Goal: Task Accomplishment & Management: Use online tool/utility

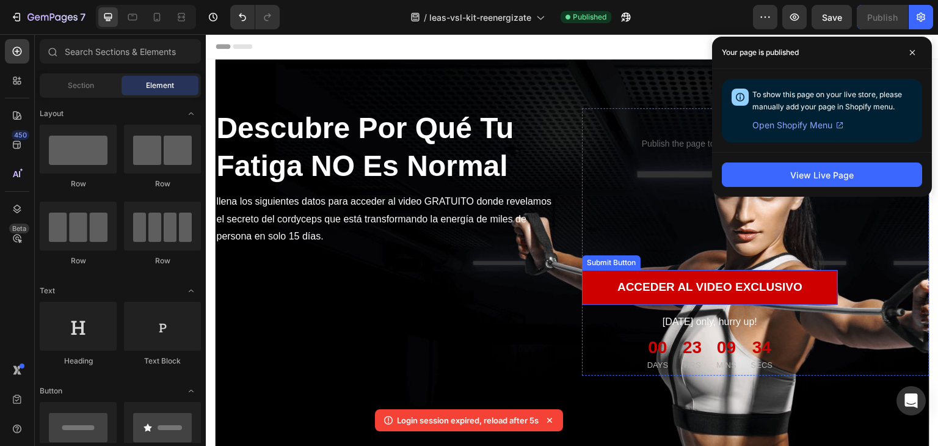
scroll to position [3274, 0]
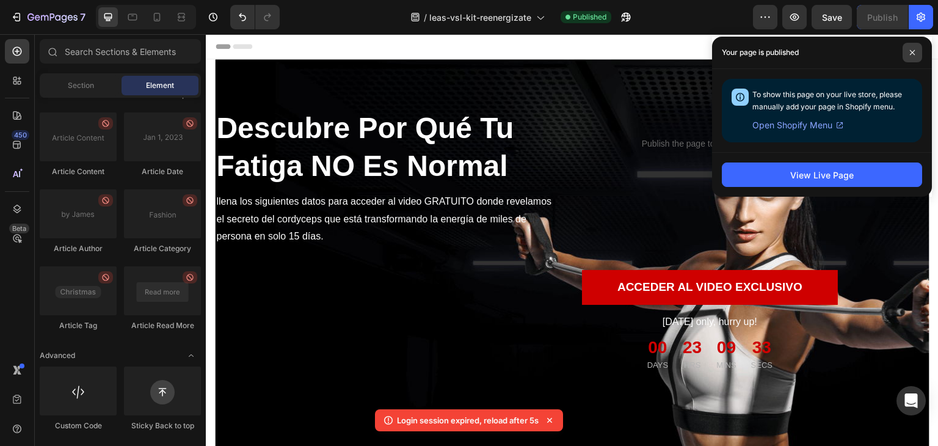
click at [911, 51] on icon at bounding box center [912, 52] width 5 height 5
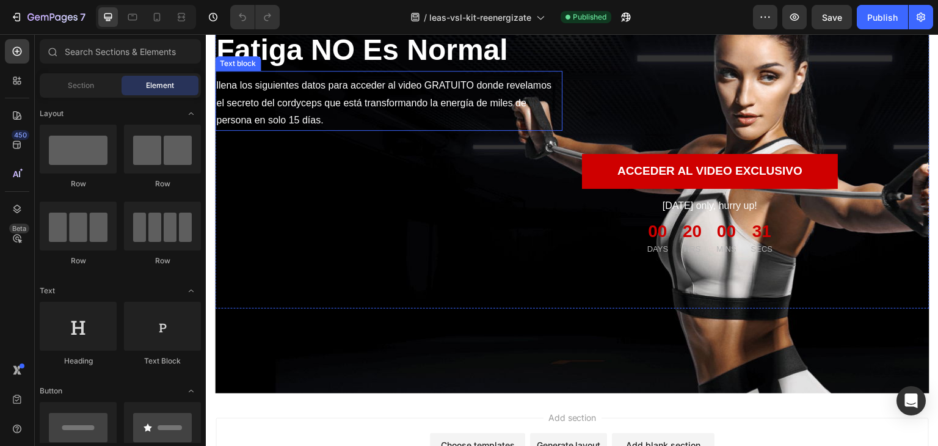
scroll to position [122, 0]
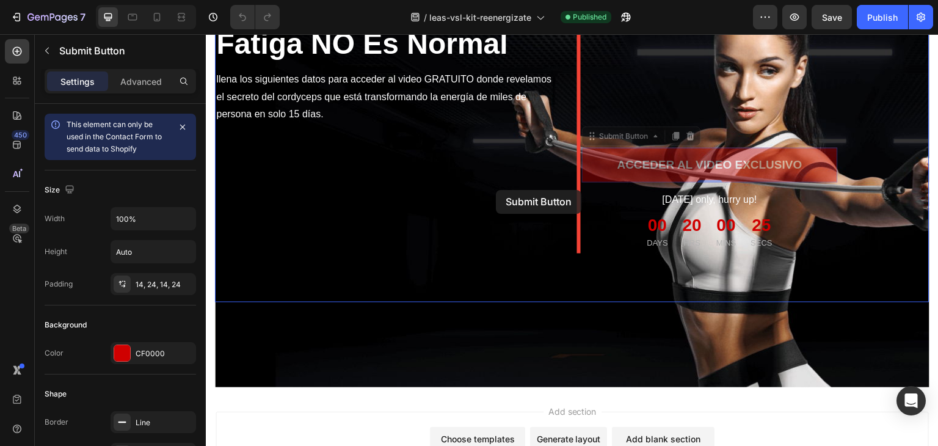
drag, startPoint x: 727, startPoint y: 152, endPoint x: 353, endPoint y: 192, distance: 376.4
click at [427, 190] on div "Header Descubre Por Qué Tu Fatiga NO Es Normal Heading llena los siguientes dat…" at bounding box center [572, 237] width 733 height 651
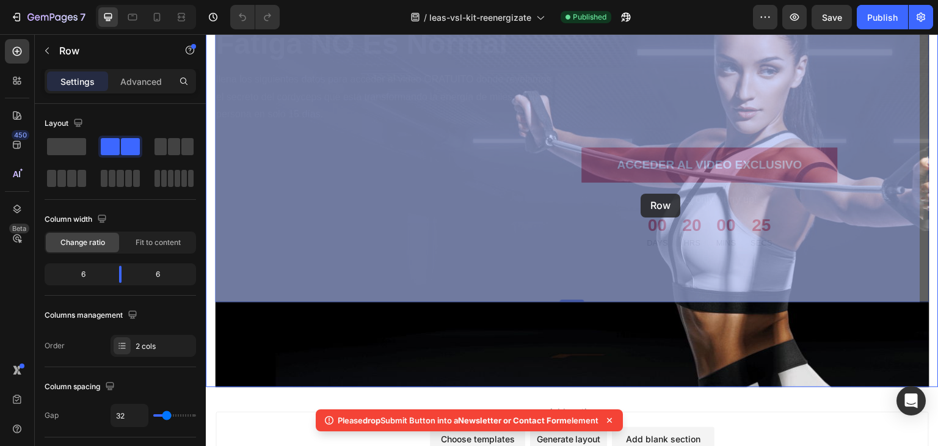
drag, startPoint x: 353, startPoint y: 192, endPoint x: 692, endPoint y: 161, distance: 340.3
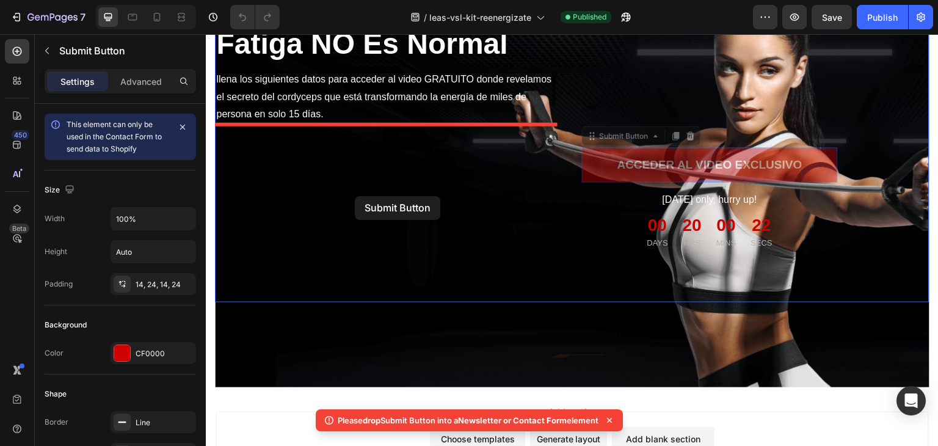
drag, startPoint x: 701, startPoint y: 154, endPoint x: 341, endPoint y: 189, distance: 362.0
click at [341, 189] on div "Header Descubre Por Qué Tu Fatiga NO Es Normal Heading llena los siguientes dat…" at bounding box center [572, 237] width 733 height 651
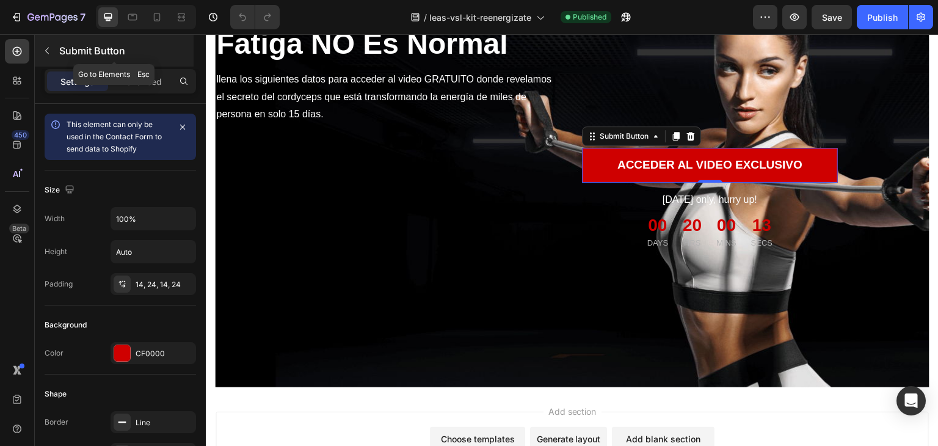
click at [49, 51] on icon "button" at bounding box center [47, 51] width 10 height 10
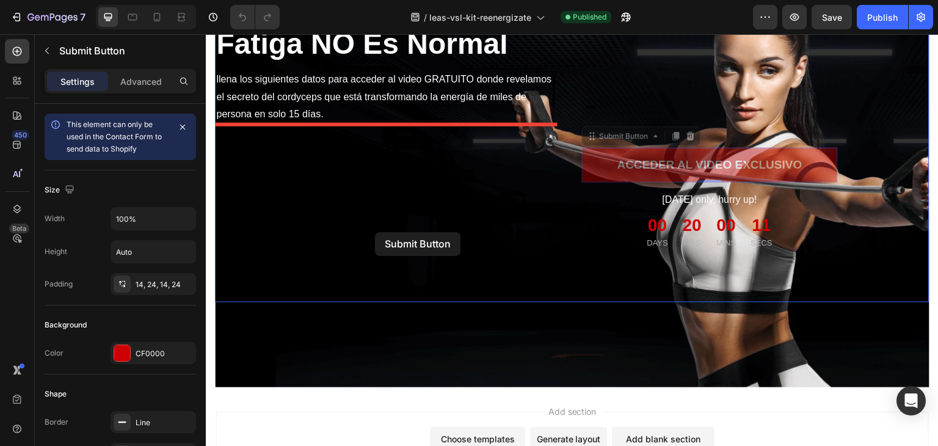
drag, startPoint x: 661, startPoint y: 153, endPoint x: 375, endPoint y: 232, distance: 296.4
click at [375, 232] on div "Header Descubre Por Qué Tu Fatiga NO Es Normal Heading llena los siguientes dat…" at bounding box center [572, 237] width 733 height 651
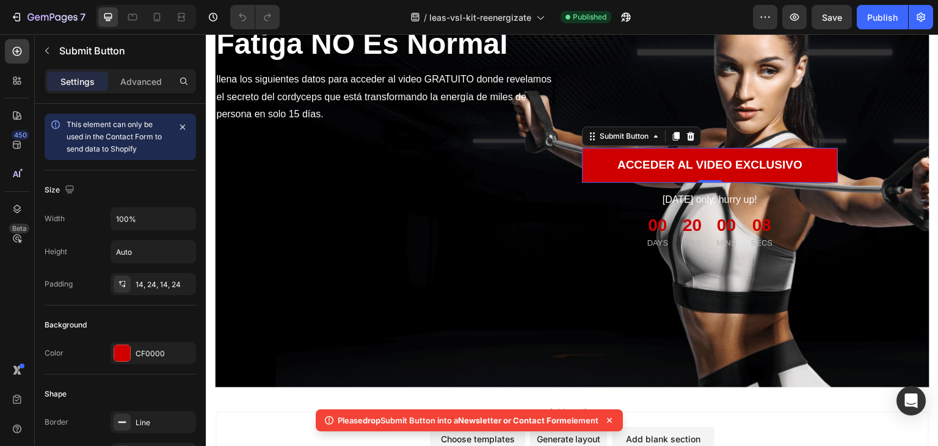
drag, startPoint x: 335, startPoint y: 418, endPoint x: 602, endPoint y: 418, distance: 267.4
click at [602, 418] on div "Please drop Submit Button into a Newsletter or Contact Form element" at bounding box center [469, 420] width 307 height 22
click at [594, 397] on div at bounding box center [594, 397] width 0 height 0
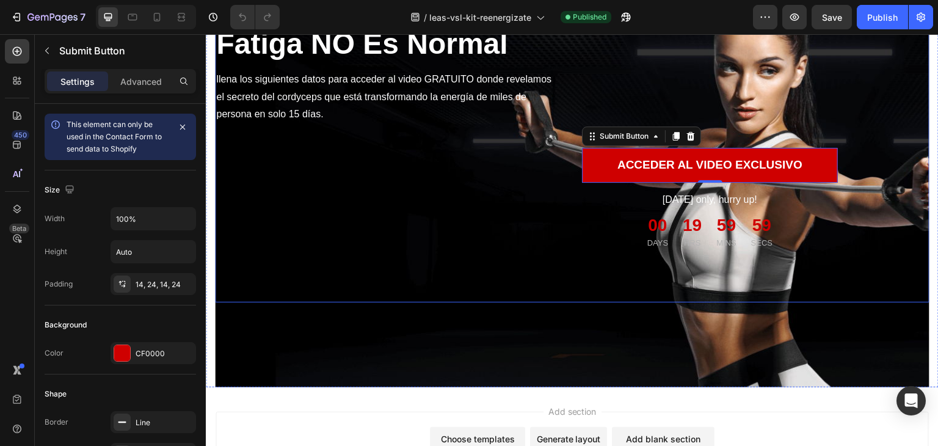
click at [458, 204] on div "Descubre Por Qué Tu Fatiga NO Es Normal Heading llena los siguientes datos para…" at bounding box center [388, 119] width 347 height 267
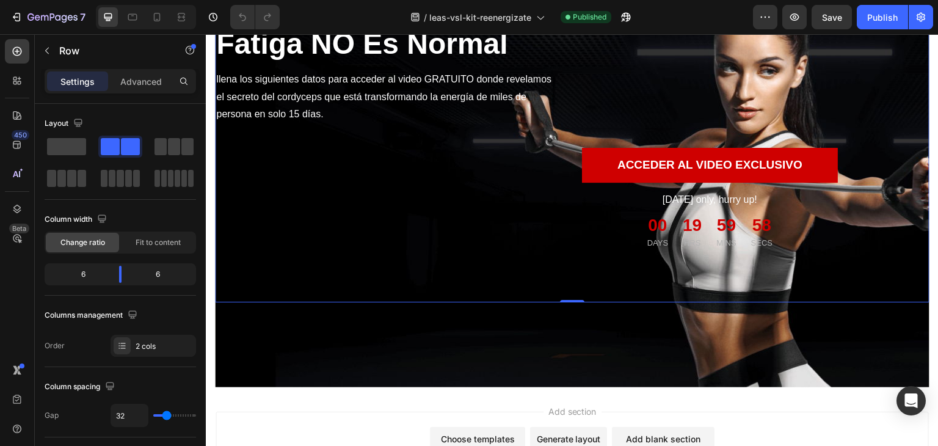
click at [594, 0] on div "Close" at bounding box center [469, 0] width 938 height 0
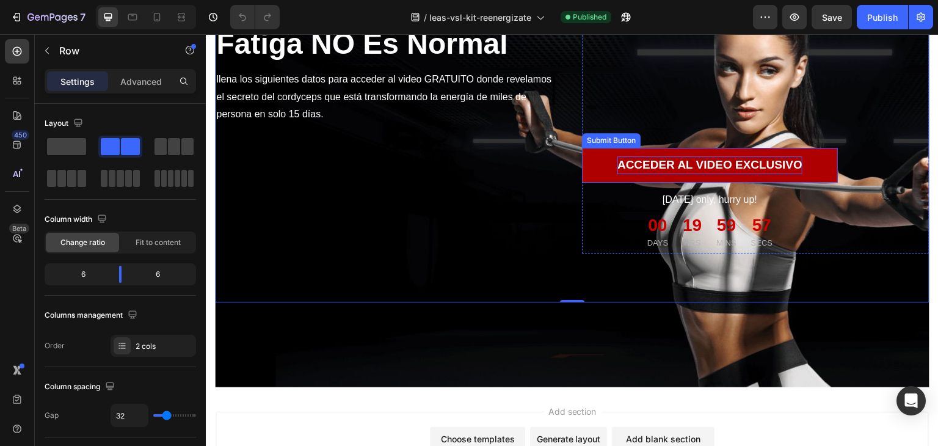
click at [639, 158] on div "ACCEDER AL VIDEO EXCLUSIVO" at bounding box center [709, 165] width 185 height 18
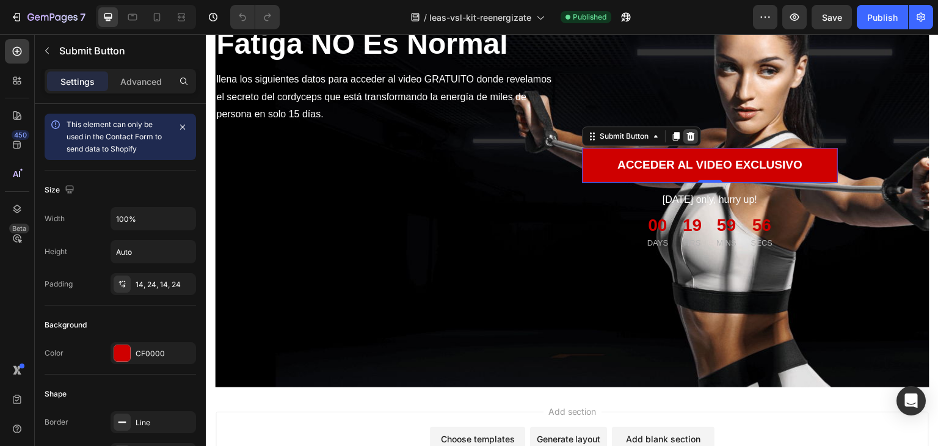
click at [688, 138] on icon at bounding box center [691, 136] width 8 height 9
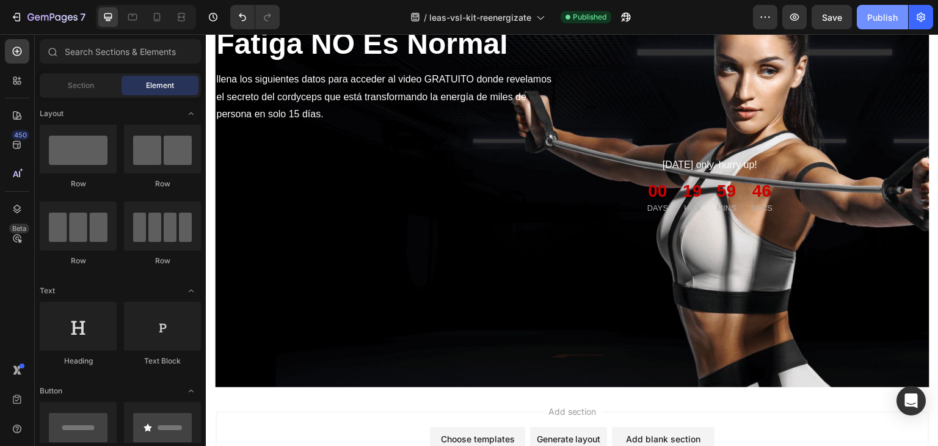
drag, startPoint x: 867, startPoint y: 16, endPoint x: 821, endPoint y: 32, distance: 48.7
click at [868, 16] on div "Publish" at bounding box center [882, 17] width 31 height 13
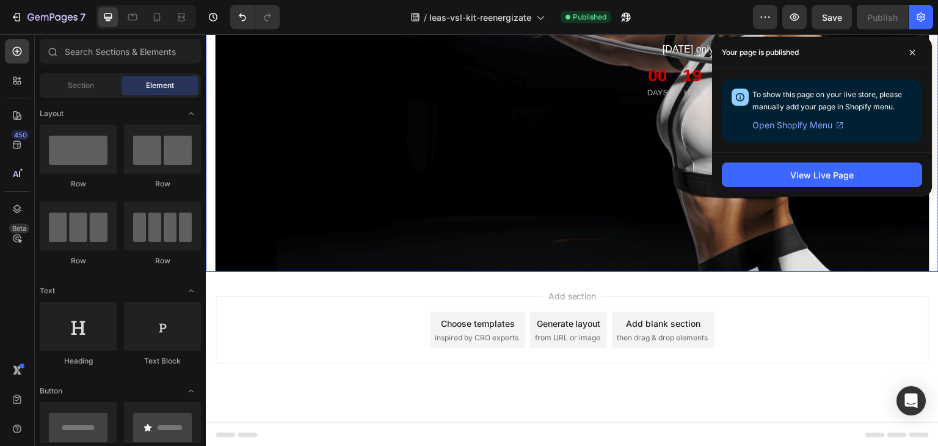
scroll to position [238, 0]
click at [575, 216] on div "Overlay" at bounding box center [572, 46] width 714 height 450
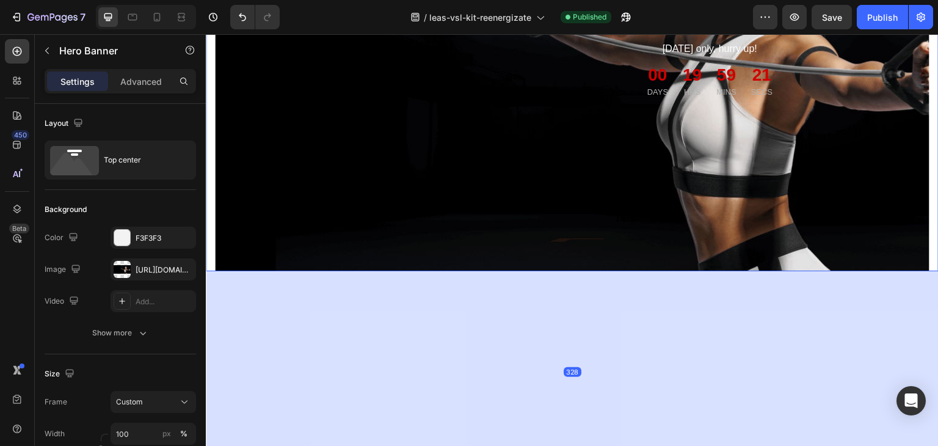
drag, startPoint x: 575, startPoint y: 269, endPoint x: 568, endPoint y: 440, distance: 171.1
click at [572, 445] on html "Header Descubre Por Qué Tu Fatiga NO Es Normal Heading llena los siguientes dat…" at bounding box center [572, 222] width 733 height 852
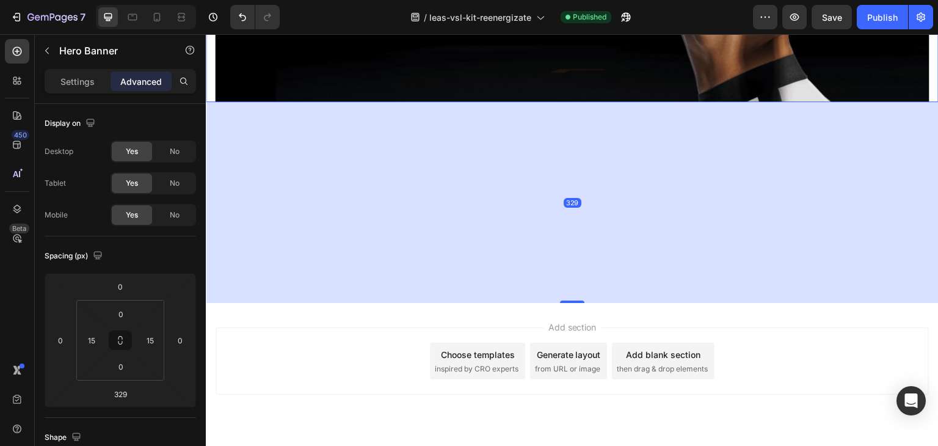
scroll to position [440, 0]
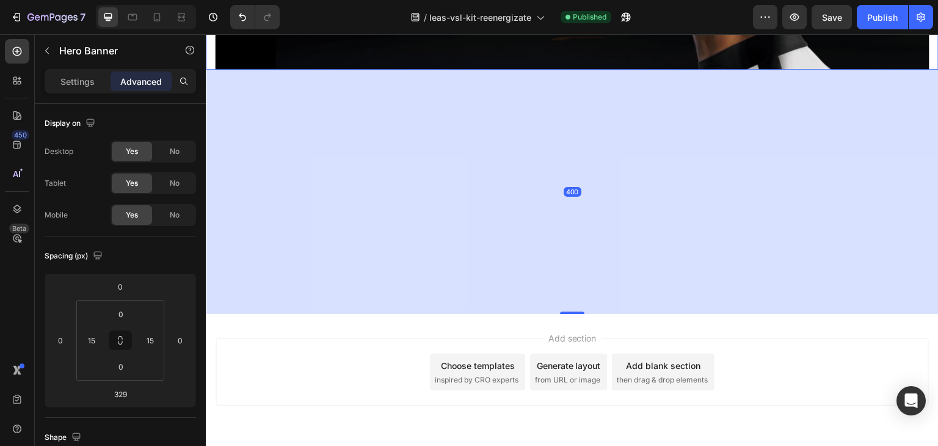
drag, startPoint x: 573, startPoint y: 268, endPoint x: 564, endPoint y: 305, distance: 37.8
click at [566, 314] on div at bounding box center [572, 312] width 24 height 2
type input "406"
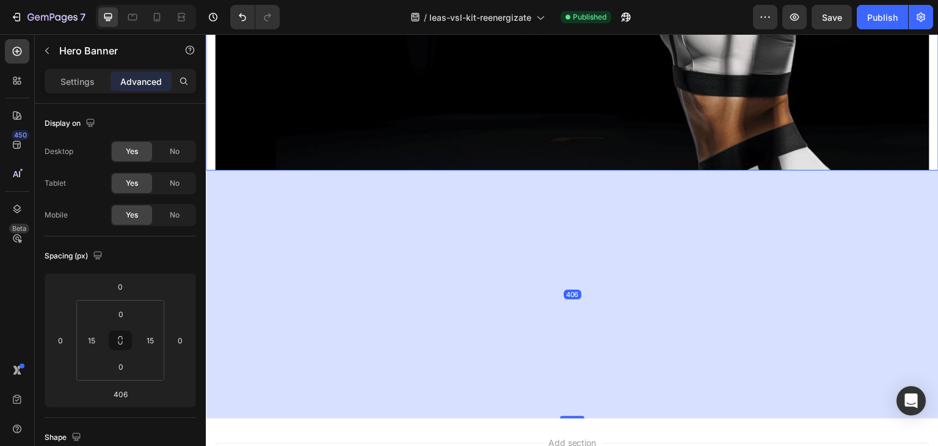
scroll to position [134, 0]
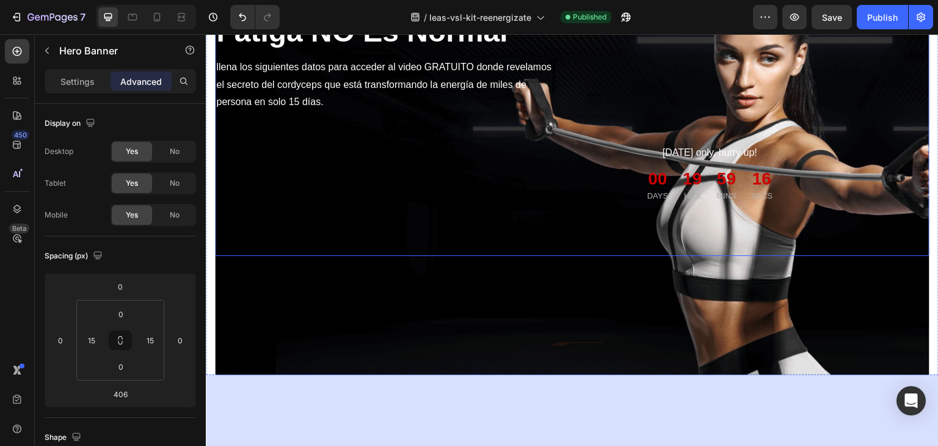
click at [587, 239] on div "Descubre Por Qué Tu Fatiga NO Es Normal Heading llena los siguientes datos para…" at bounding box center [572, 90] width 714 height 331
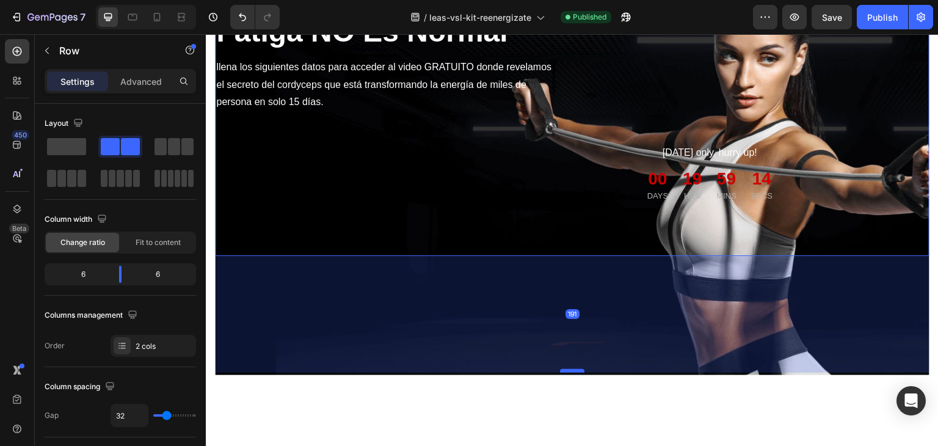
drag, startPoint x: 569, startPoint y: 253, endPoint x: 559, endPoint y: 370, distance: 117.1
click at [560, 370] on div at bounding box center [572, 371] width 24 height 4
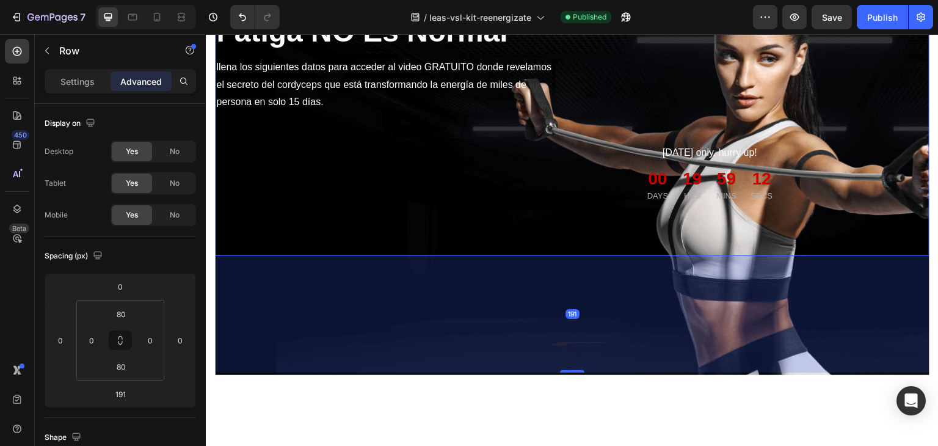
click at [856, 12] on div "Preview Save Publish" at bounding box center [843, 17] width 180 height 24
click at [867, 13] on button "Publish" at bounding box center [882, 17] width 51 height 24
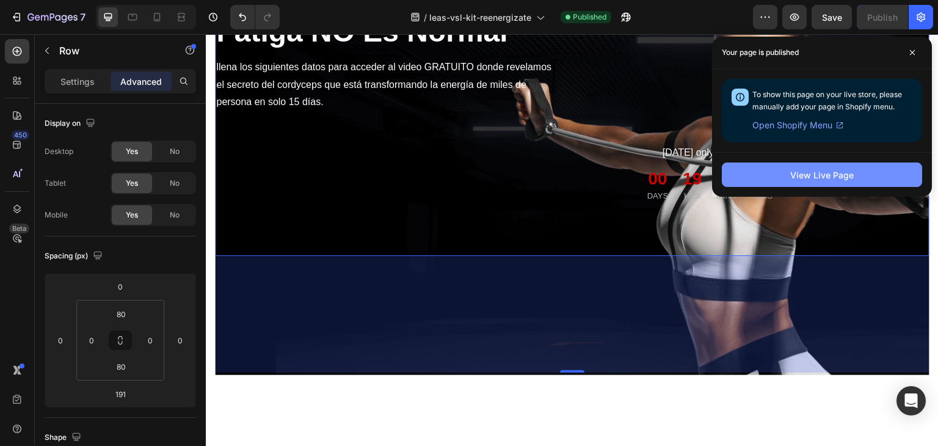
click at [799, 177] on div "View Live Page" at bounding box center [822, 175] width 64 height 13
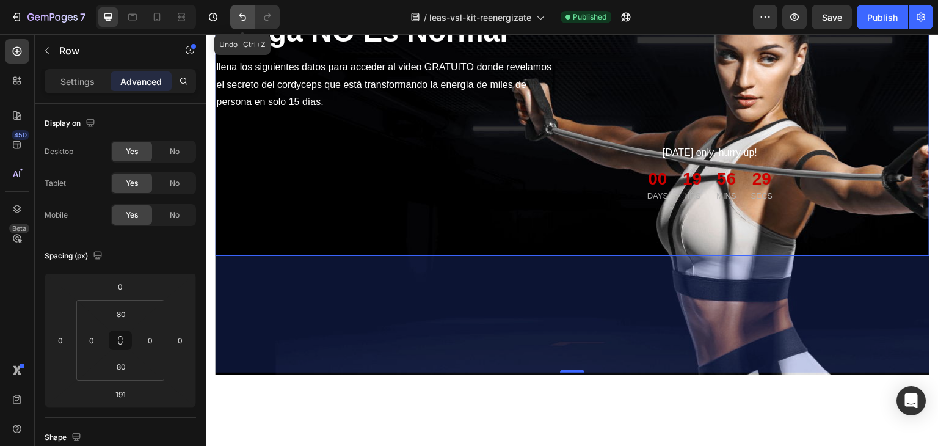
click at [245, 18] on icon "Undo/Redo" at bounding box center [242, 17] width 7 height 8
click at [336, 135] on div "Descubre Por Qué Tu Fatiga NO Es Normal Heading llena los siguientes datos para…" at bounding box center [388, 90] width 347 height 233
click at [401, 212] on div "Descubre Por Qué Tu Fatiga NO Es Normal Heading llena los siguientes datos para…" at bounding box center [572, 90] width 714 height 331
click at [244, 18] on icon "Undo/Redo" at bounding box center [242, 17] width 12 height 12
type input "0"
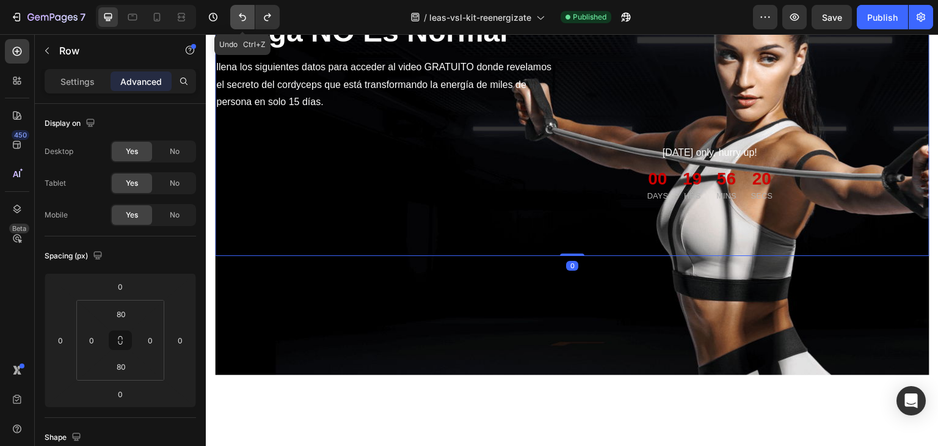
click at [244, 18] on icon "Undo/Redo" at bounding box center [242, 17] width 12 height 12
click at [247, 16] on icon "Undo/Redo" at bounding box center [242, 17] width 12 height 12
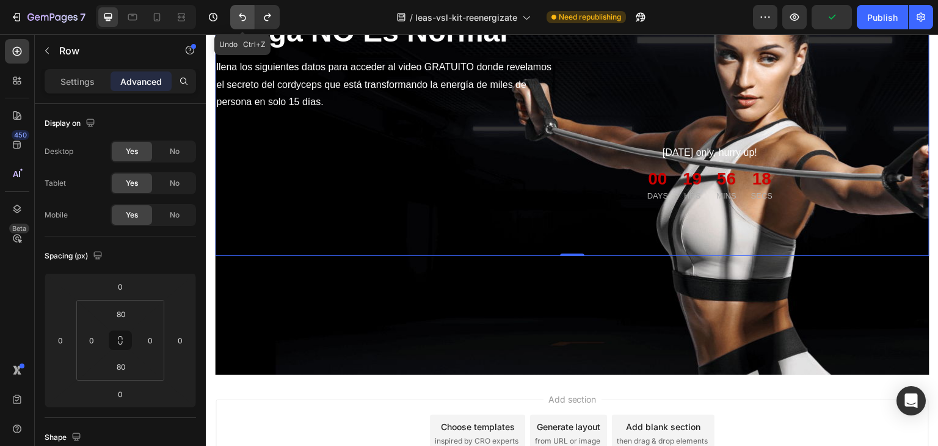
click at [247, 16] on icon "Undo/Redo" at bounding box center [242, 17] width 12 height 12
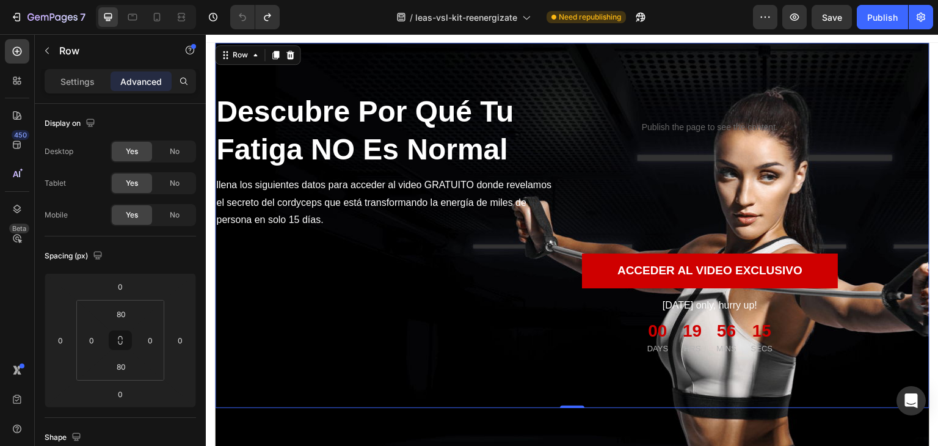
scroll to position [12, 0]
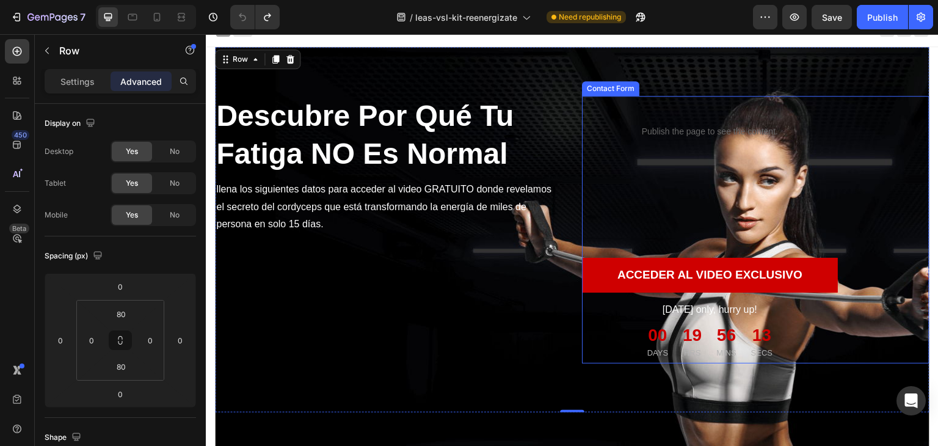
click at [737, 229] on div "Publish the page to see the content. Custom Code ACCEDER AL VIDEO EXCLUSIVO Sub…" at bounding box center [755, 229] width 347 height 267
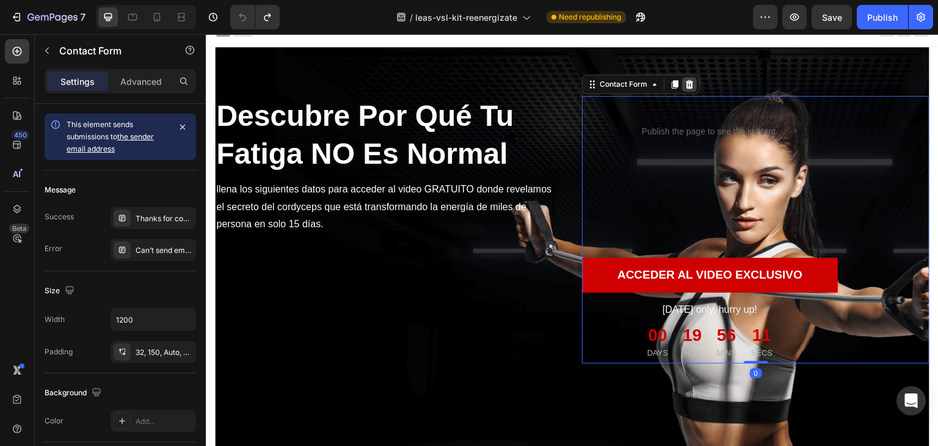
click at [689, 86] on icon at bounding box center [689, 84] width 10 height 10
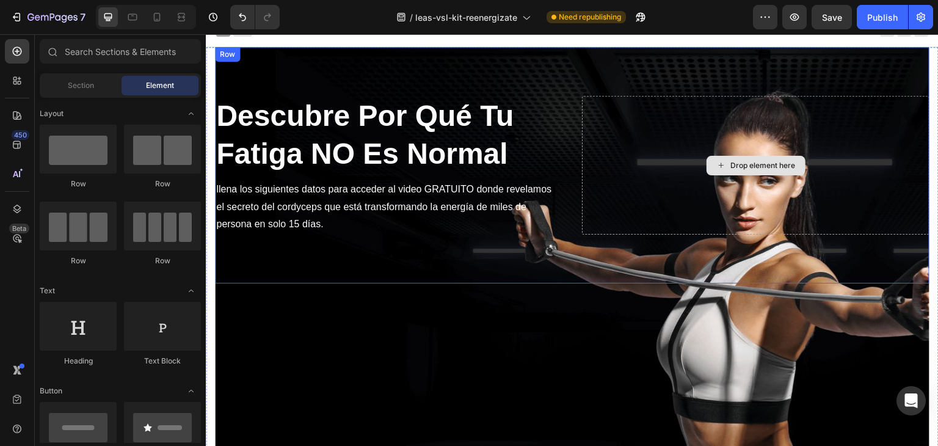
click at [799, 137] on div "Drop element here" at bounding box center [755, 165] width 347 height 139
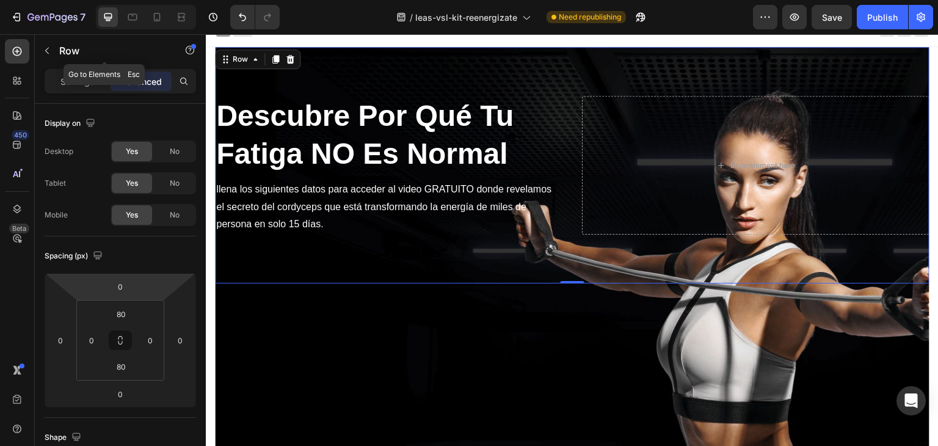
click at [57, 49] on div "Row" at bounding box center [104, 51] width 139 height 32
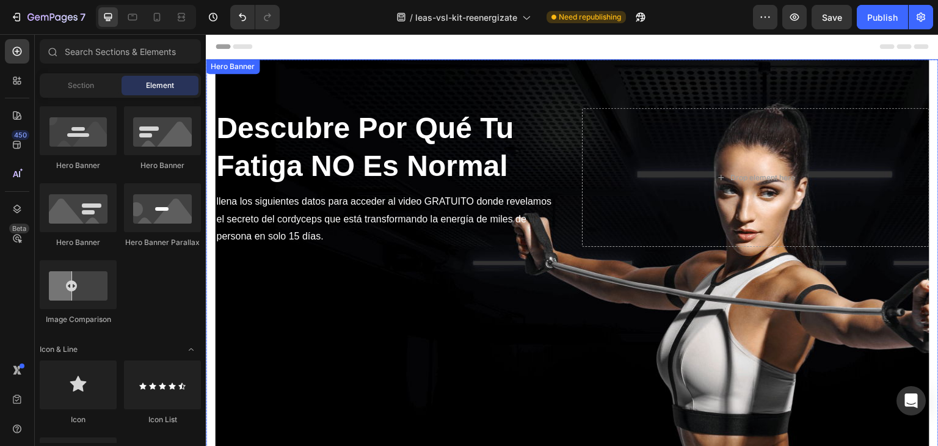
scroll to position [238, 0]
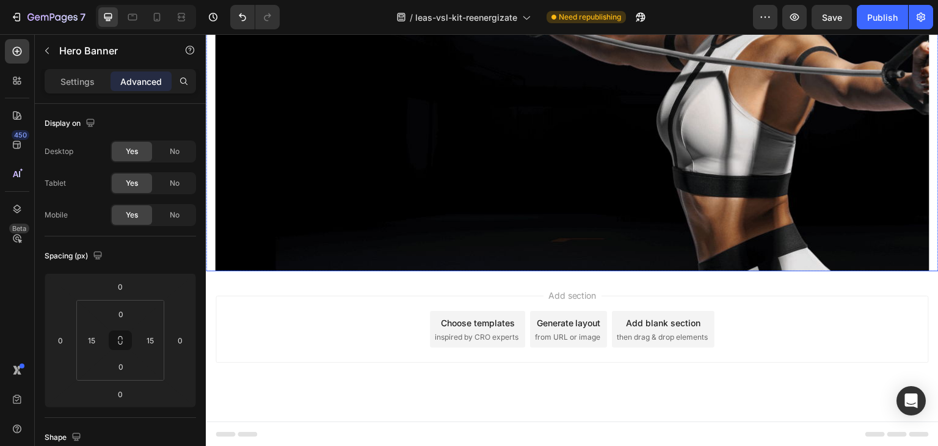
click at [617, 247] on div "Overlay" at bounding box center [572, 46] width 714 height 450
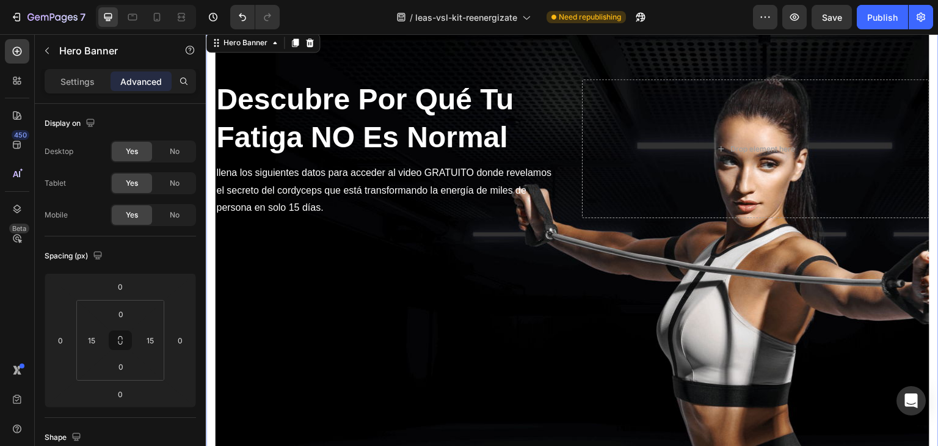
scroll to position [0, 0]
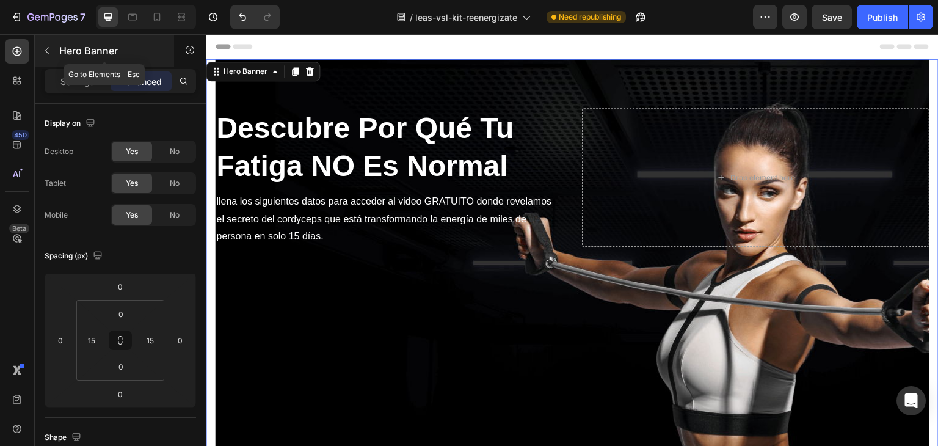
click at [72, 46] on p "Hero Banner" at bounding box center [111, 50] width 104 height 15
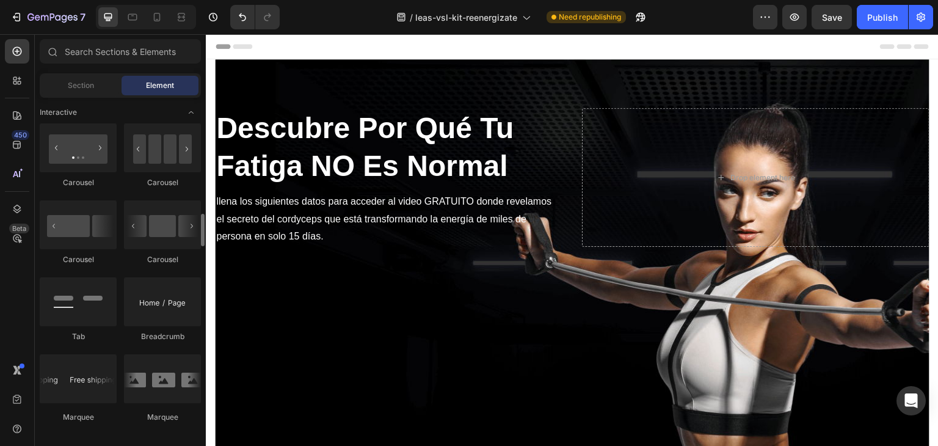
scroll to position [1649, 0]
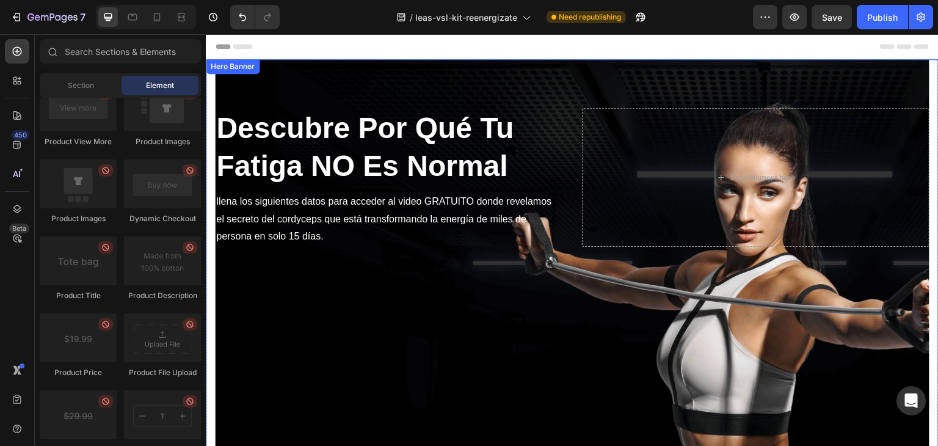
drag, startPoint x: 203, startPoint y: 269, endPoint x: 201, endPoint y: 322, distance: 53.2
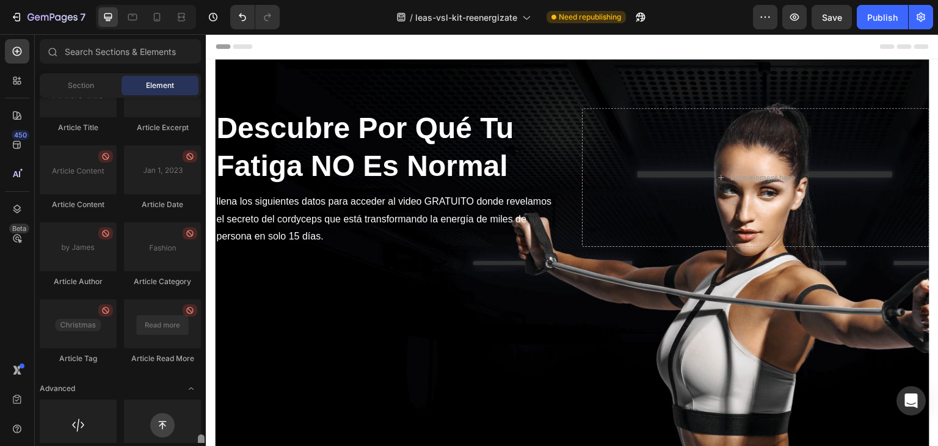
scroll to position [3274, 0]
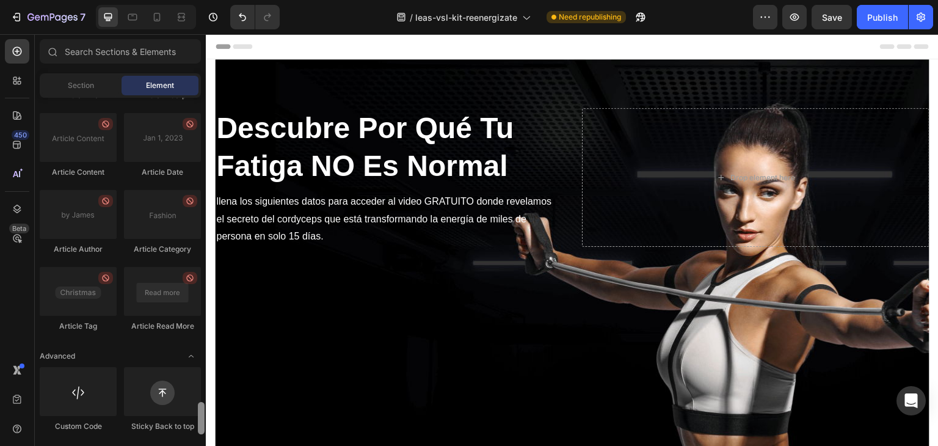
drag, startPoint x: 203, startPoint y: 352, endPoint x: 199, endPoint y: 426, distance: 74.0
click at [199, 426] on div at bounding box center [201, 418] width 7 height 32
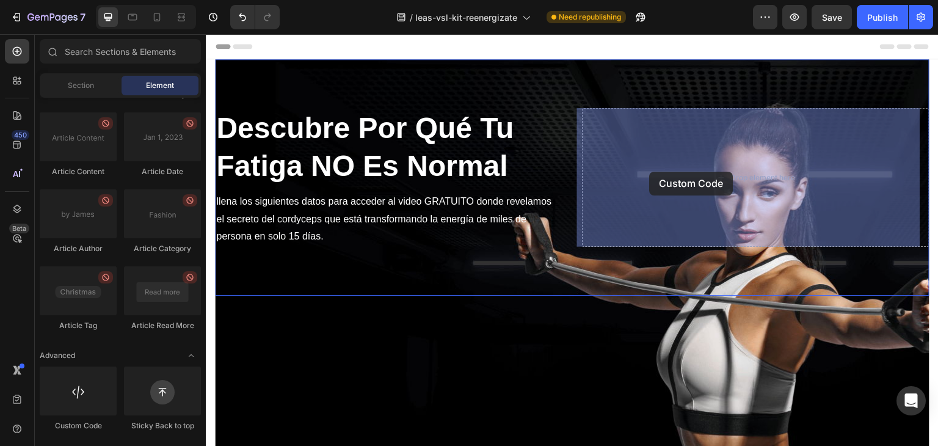
drag, startPoint x: 285, startPoint y: 428, endPoint x: 746, endPoint y: 158, distance: 534.5
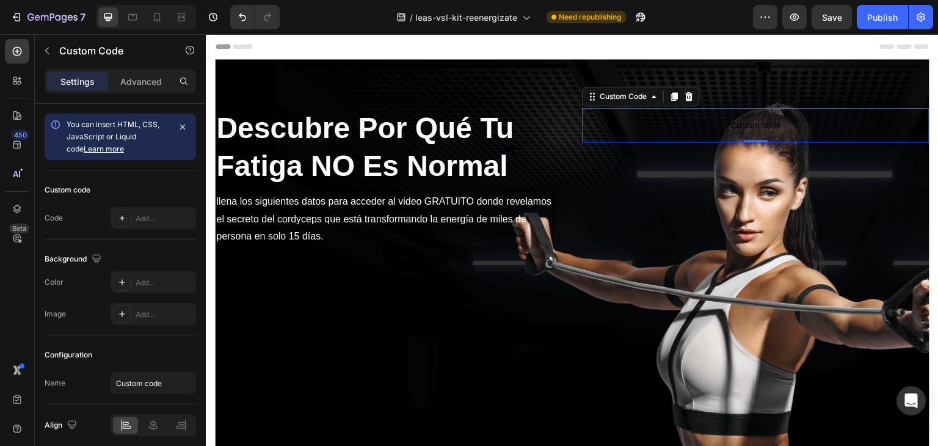
click at [763, 127] on span "Custom code" at bounding box center [755, 125] width 347 height 15
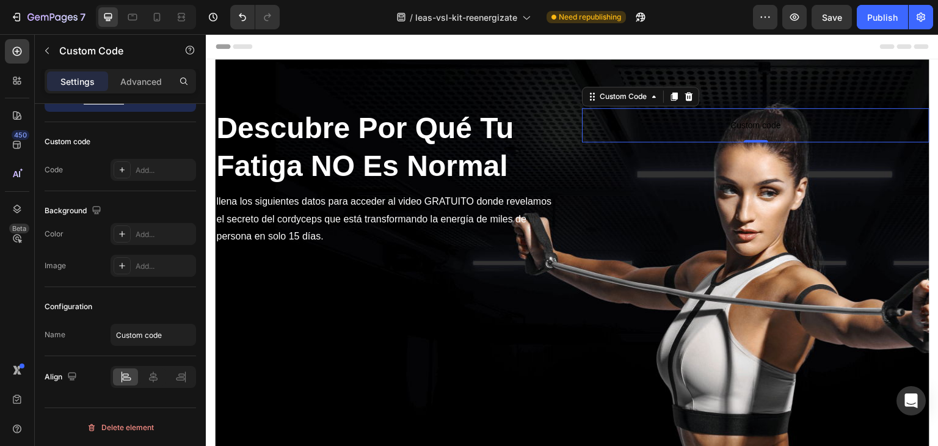
click at [730, 128] on span "Custom code" at bounding box center [755, 125] width 347 height 15
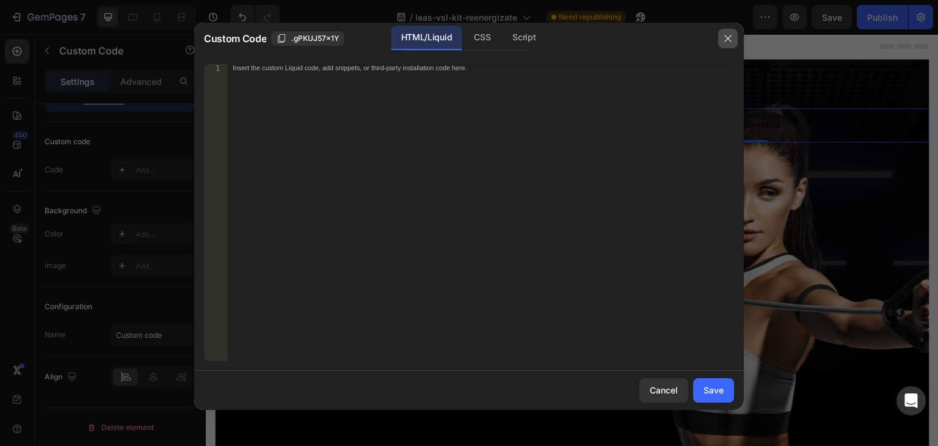
click at [731, 38] on icon "button" at bounding box center [728, 39] width 10 height 10
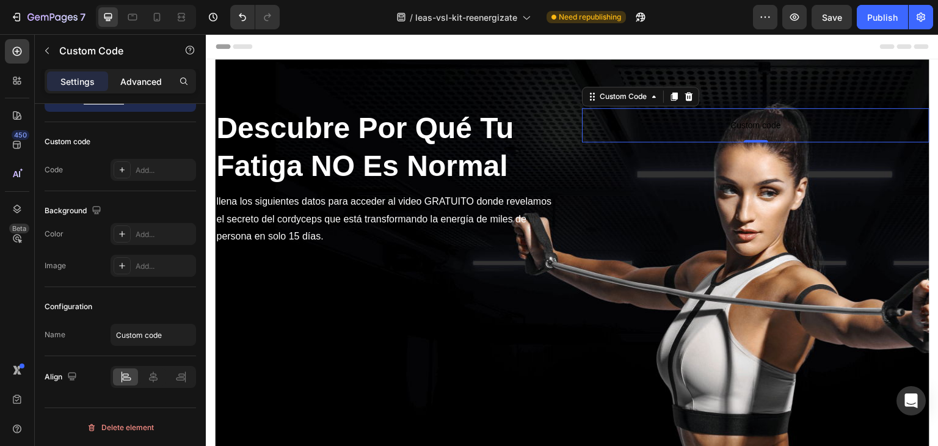
click at [150, 76] on p "Advanced" at bounding box center [141, 81] width 42 height 13
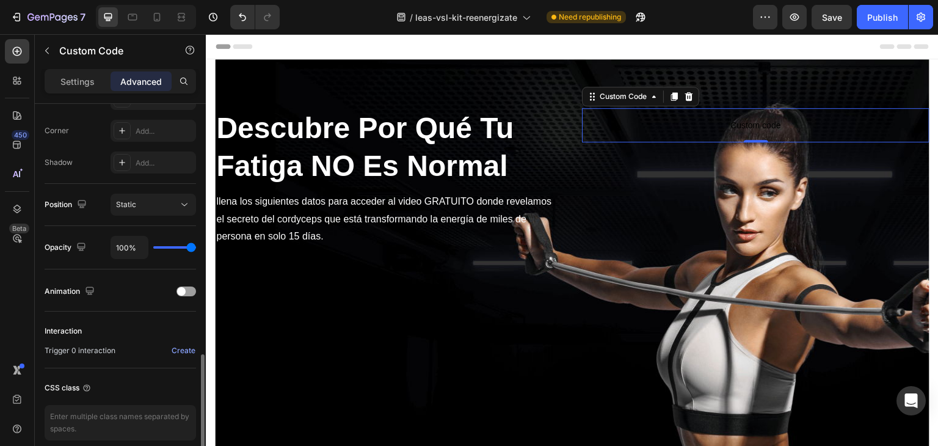
scroll to position [418, 0]
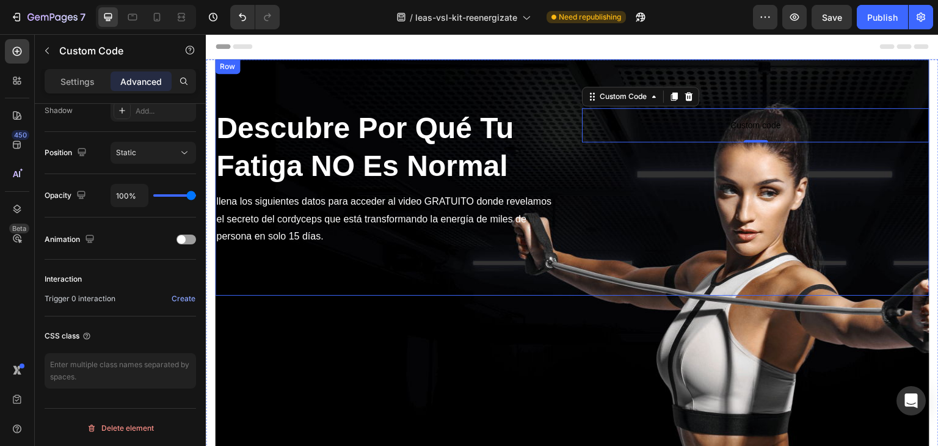
click at [706, 117] on p "Custom code" at bounding box center [755, 125] width 347 height 34
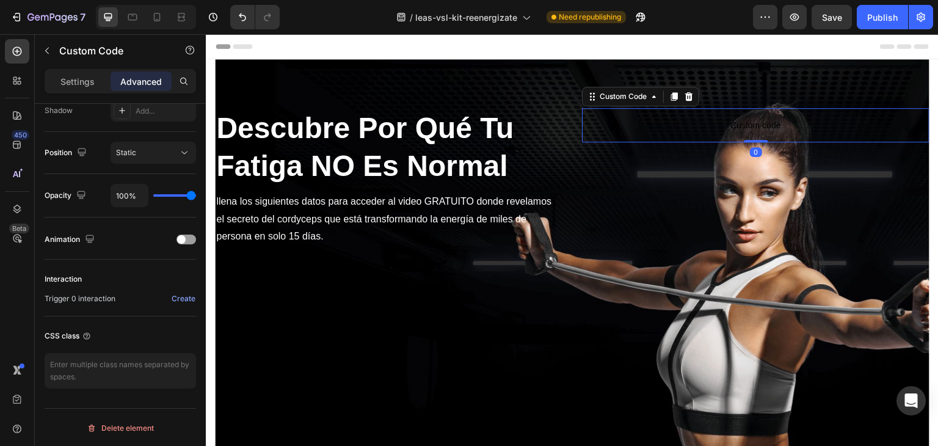
click at [706, 117] on p "Custom code" at bounding box center [755, 125] width 347 height 34
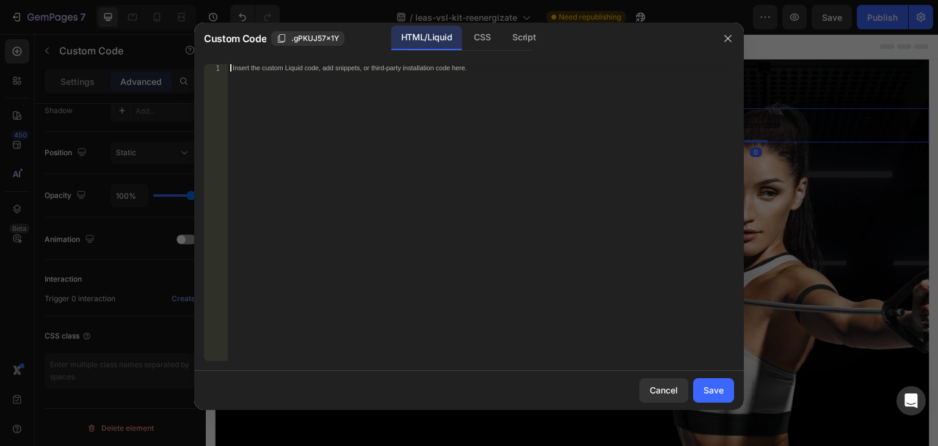
click at [344, 70] on div "Insert the custom Liquid code, add snippets, or third-party installation code h…" at bounding box center [456, 67] width 446 height 7
paste textarea "<script src="[URL][DOMAIN_NAME]"></script>"
type textarea "<script src="[URL][DOMAIN_NAME]"></script>"
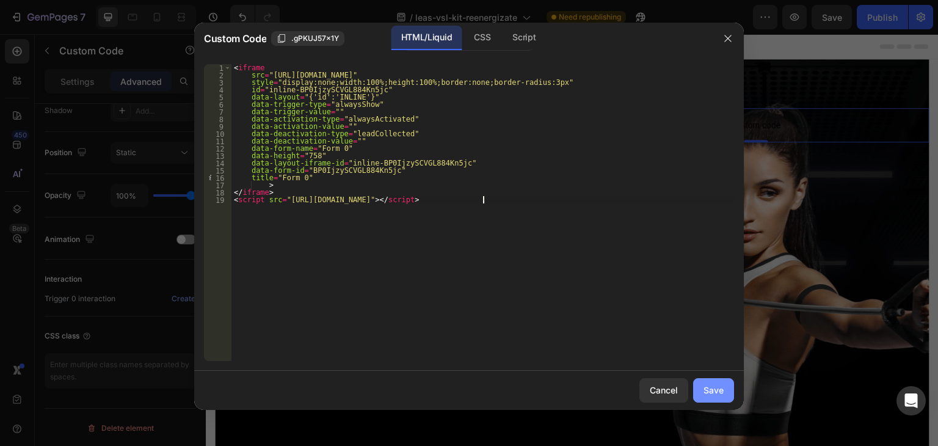
click at [718, 393] on div "Save" at bounding box center [713, 389] width 20 height 13
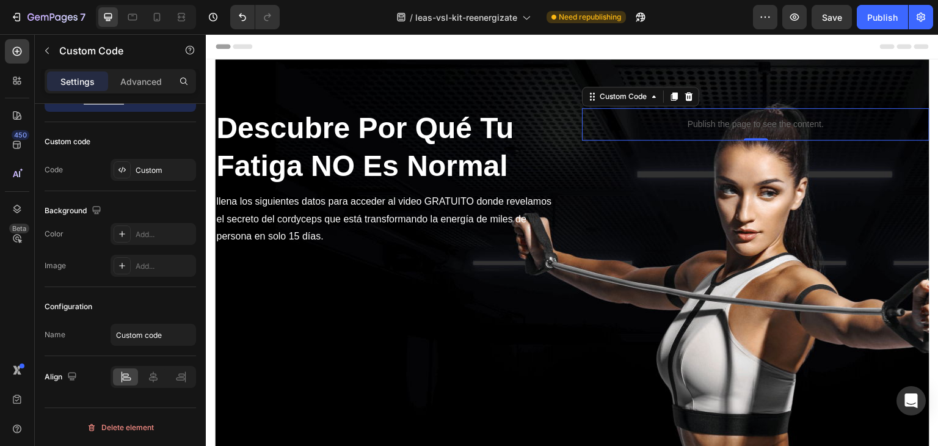
click at [710, 122] on p "Publish the page to see the content." at bounding box center [755, 124] width 347 height 13
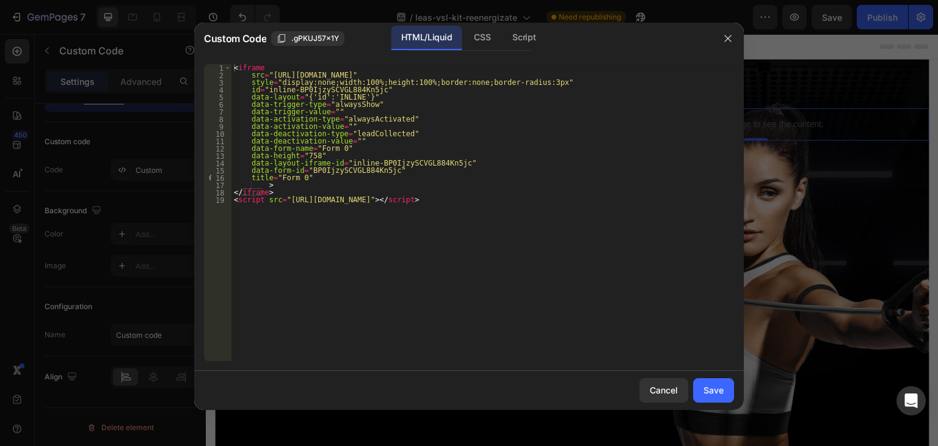
click at [395, 107] on div "< iframe src = "[URL][DOMAIN_NAME]" style = "display:none;width:100%;height:100…" at bounding box center [482, 219] width 503 height 311
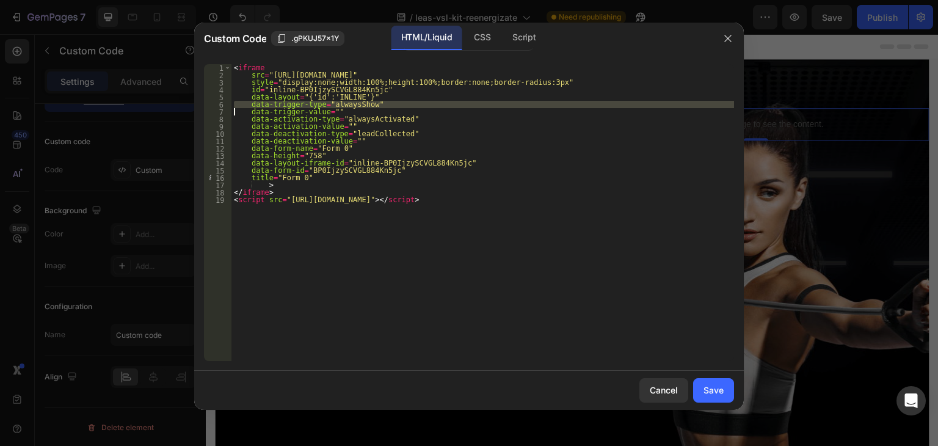
click at [395, 107] on div "< iframe src = "[URL][DOMAIN_NAME]" style = "display:none;width:100%;height:100…" at bounding box center [482, 219] width 503 height 311
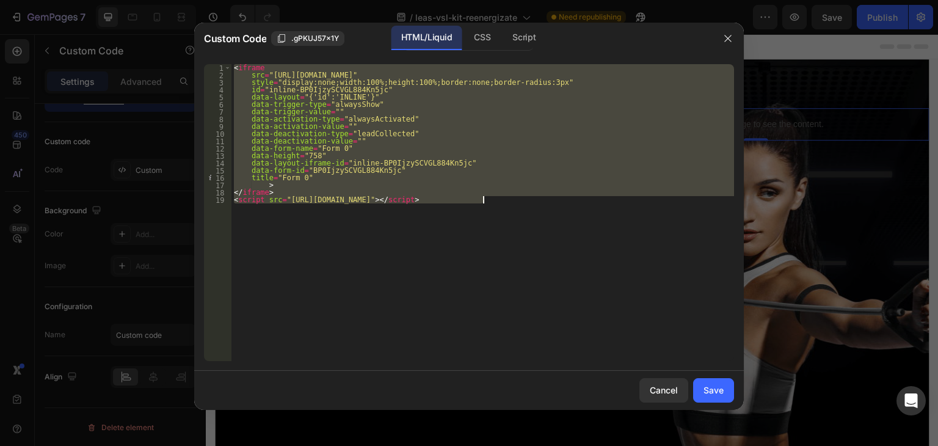
paste textarea
type textarea "<script src="[URL][DOMAIN_NAME]"></script>"
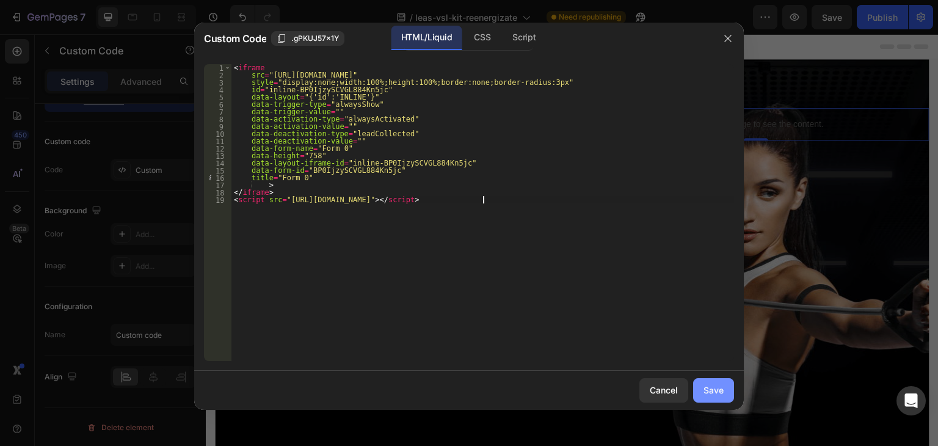
click at [710, 387] on div "Save" at bounding box center [713, 389] width 20 height 13
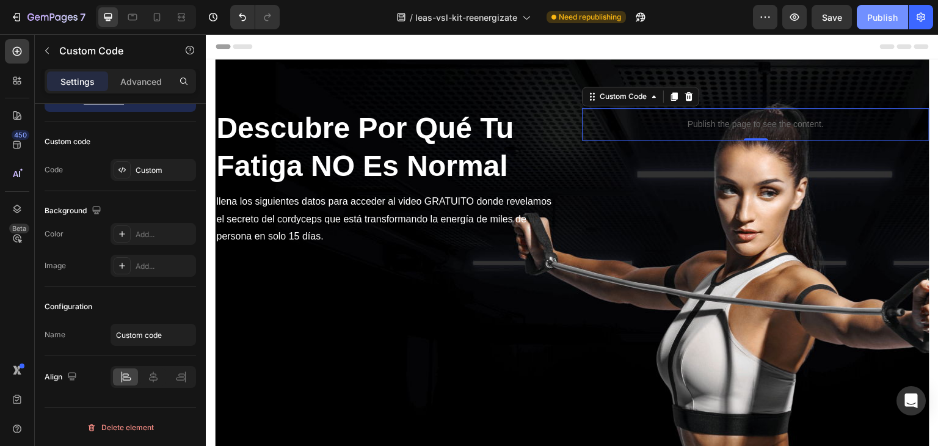
click at [874, 18] on div "Publish" at bounding box center [882, 17] width 31 height 13
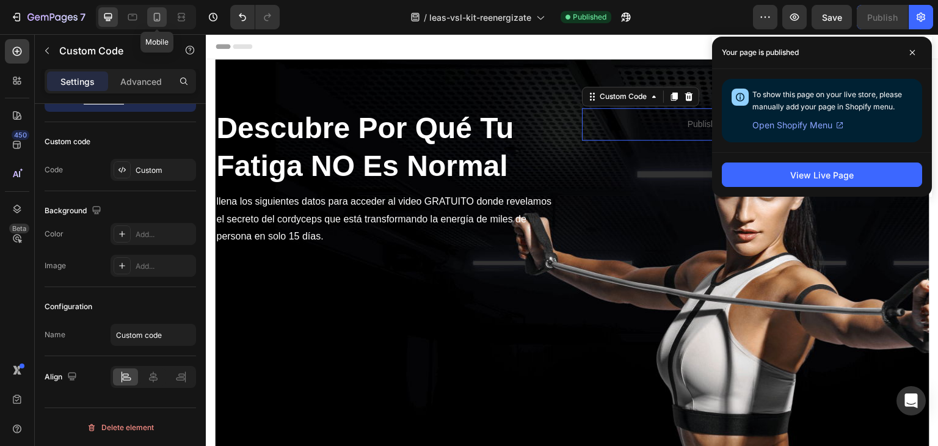
click at [154, 12] on icon at bounding box center [157, 17] width 12 height 12
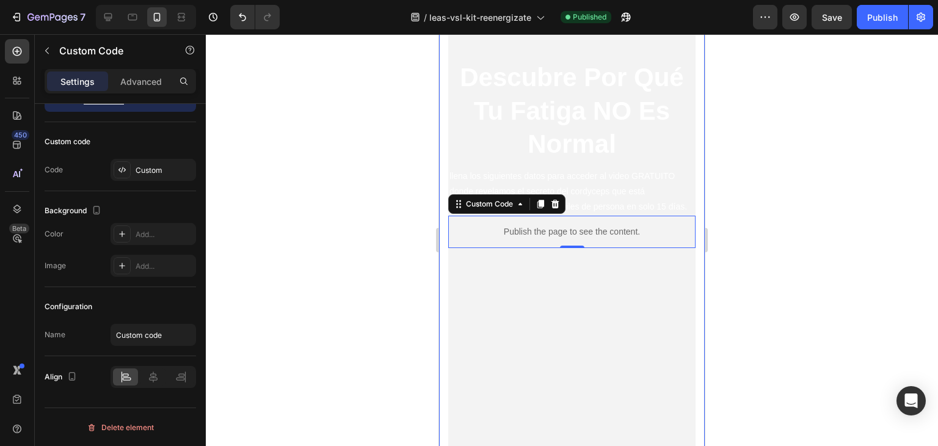
scroll to position [19, 0]
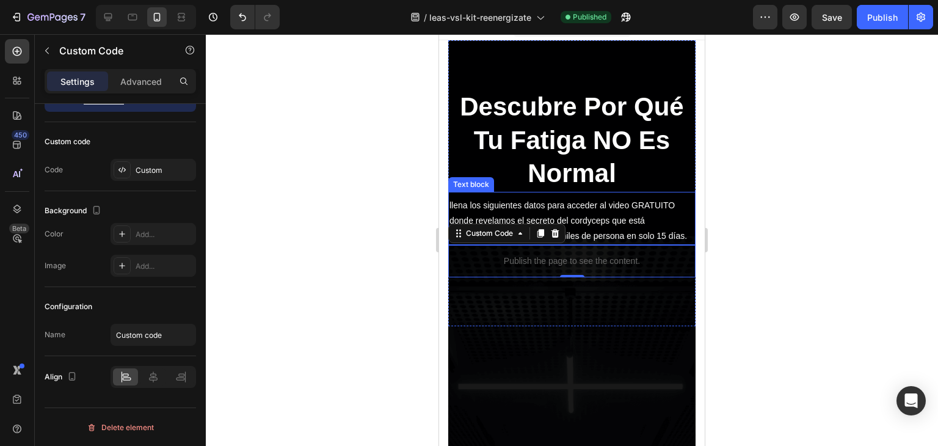
click at [578, 211] on p "llena los siguientes datos para acceder al video GRATUITO donde revelamos el se…" at bounding box center [571, 221] width 245 height 46
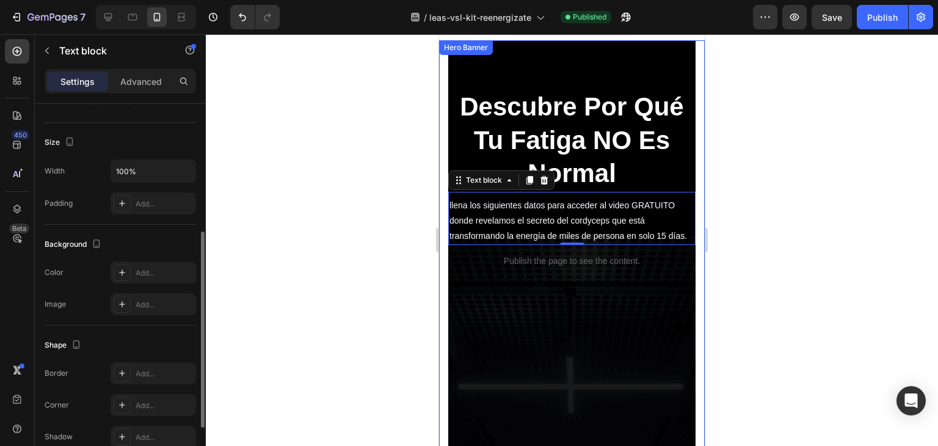
scroll to position [61, 0]
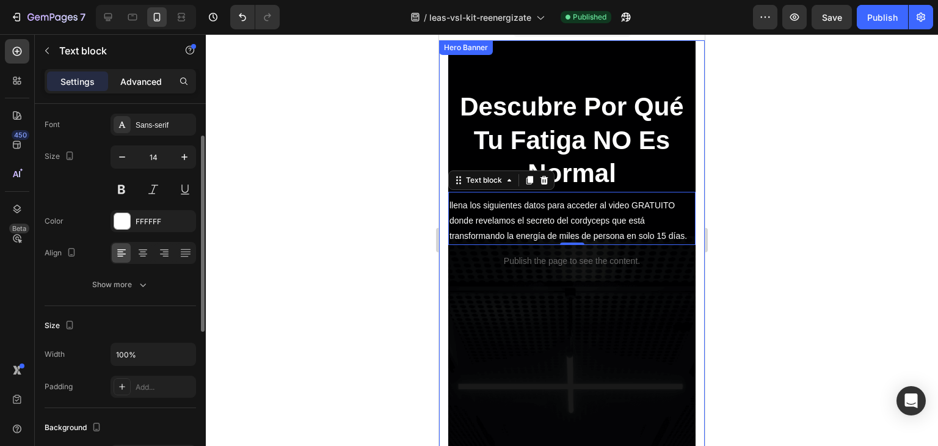
click at [147, 81] on p "Advanced" at bounding box center [141, 81] width 42 height 13
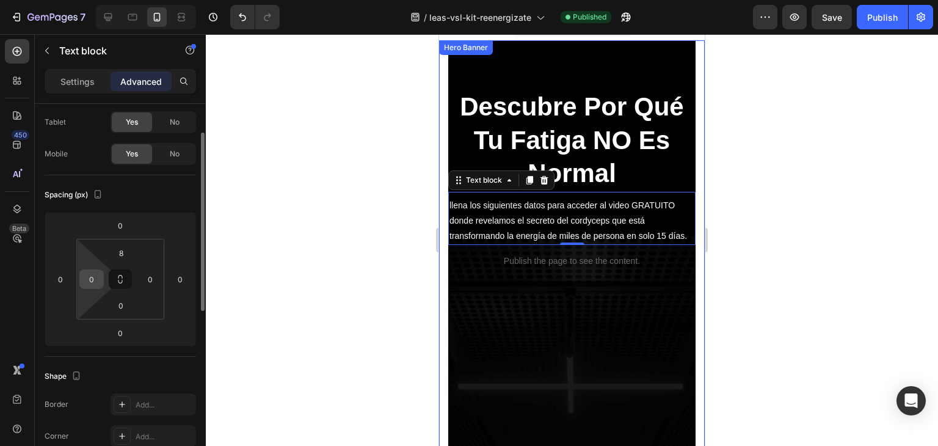
click at [90, 280] on input "0" at bounding box center [91, 279] width 18 height 18
type input "10"
click at [151, 274] on input "0" at bounding box center [150, 279] width 18 height 18
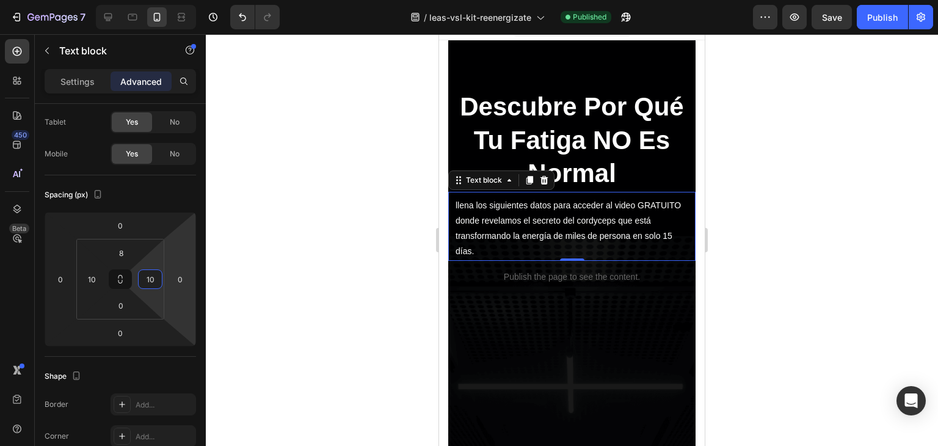
type input "10"
click at [518, 216] on p "llena los siguientes datos para acceder al video GRATUITO donde revelamos el se…" at bounding box center [572, 229] width 233 height 62
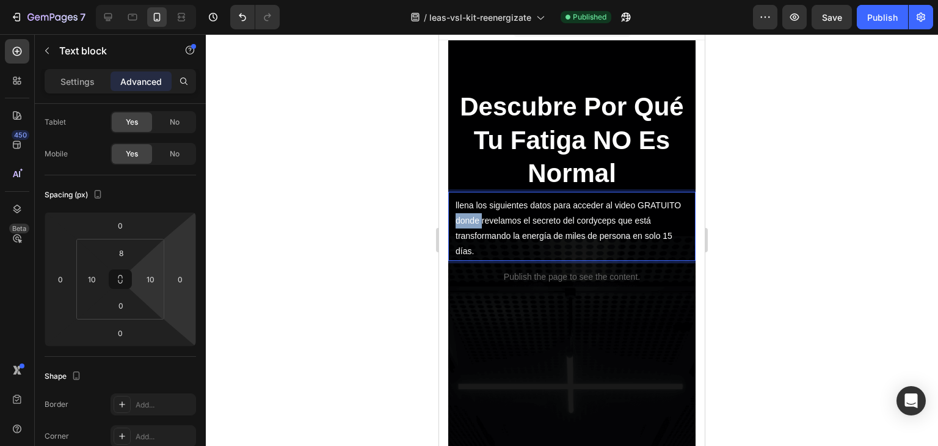
click at [518, 216] on p "llena los siguientes datos para acceder al video GRATUITO donde revelamos el se…" at bounding box center [572, 229] width 233 height 62
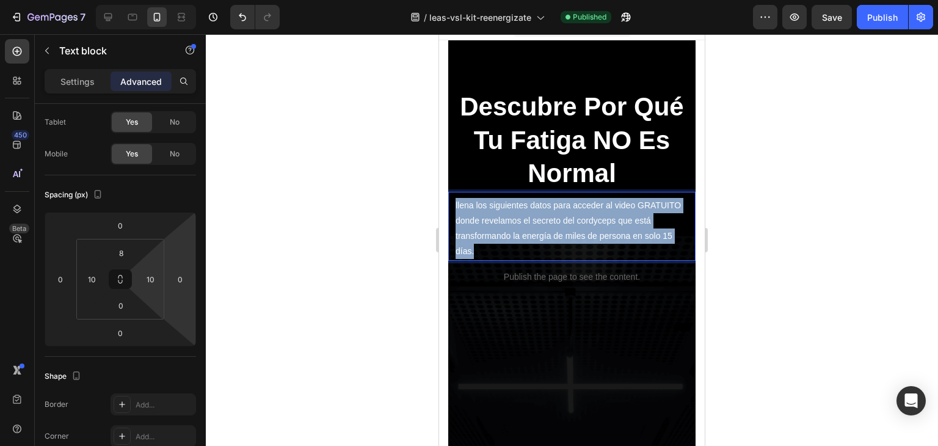
click at [518, 216] on p "llena los siguientes datos para acceder al video GRATUITO donde revelamos el se…" at bounding box center [572, 229] width 233 height 62
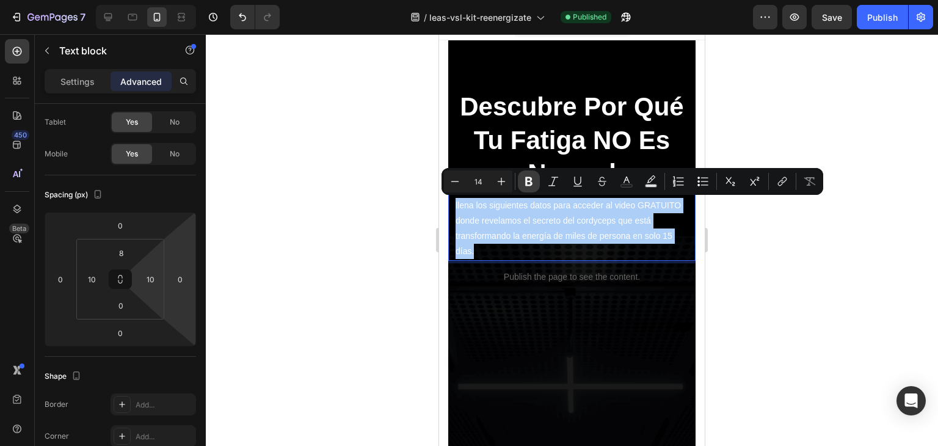
click at [534, 179] on icon "Editor contextual toolbar" at bounding box center [529, 181] width 12 height 12
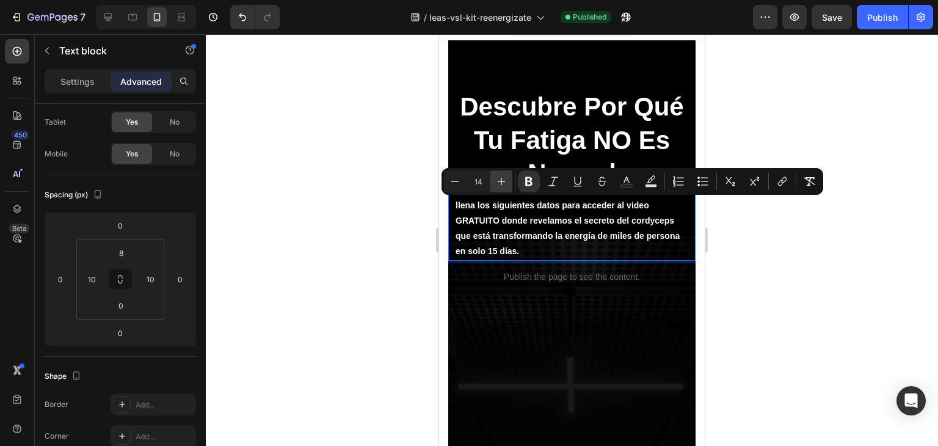
click at [498, 184] on icon "Editor contextual toolbar" at bounding box center [501, 181] width 12 height 12
type input "16"
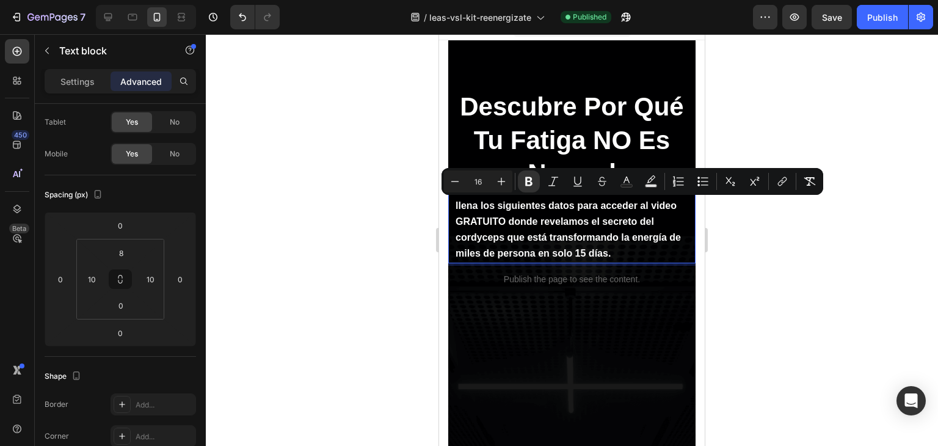
click at [479, 219] on strong "llena los siguientes datos para acceder al video GRATUITO donde revelamos el se…" at bounding box center [568, 229] width 225 height 59
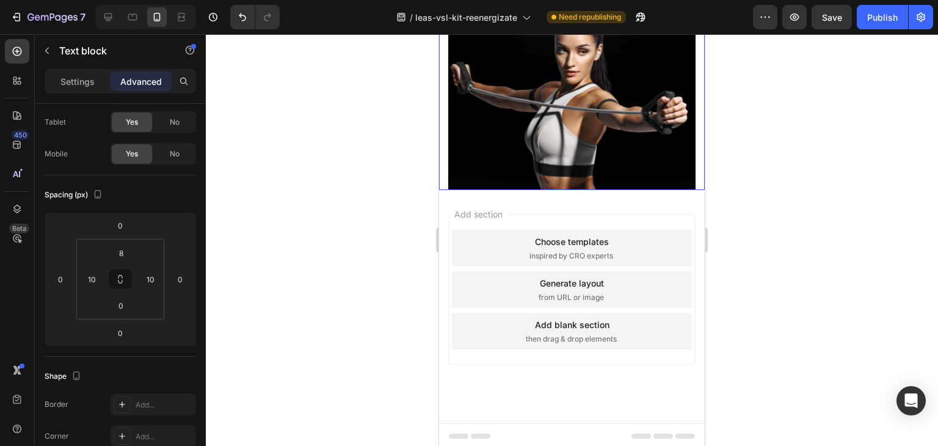
scroll to position [487, 0]
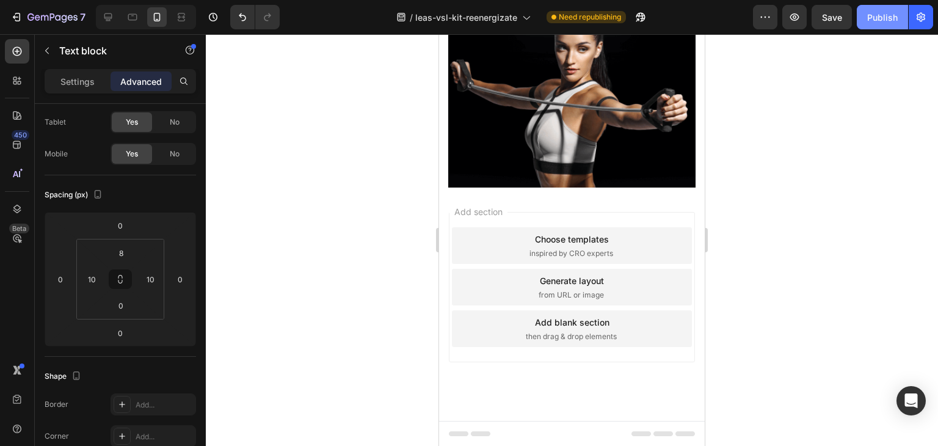
click at [901, 26] on button "Publish" at bounding box center [882, 17] width 51 height 24
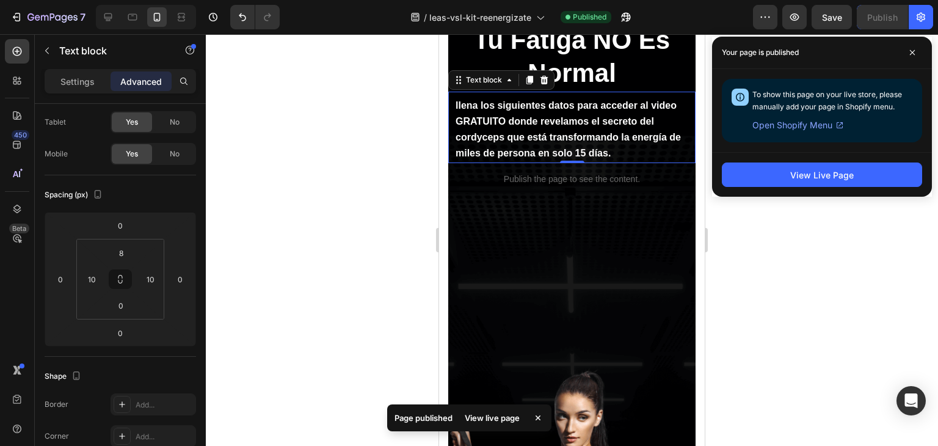
scroll to position [0, 0]
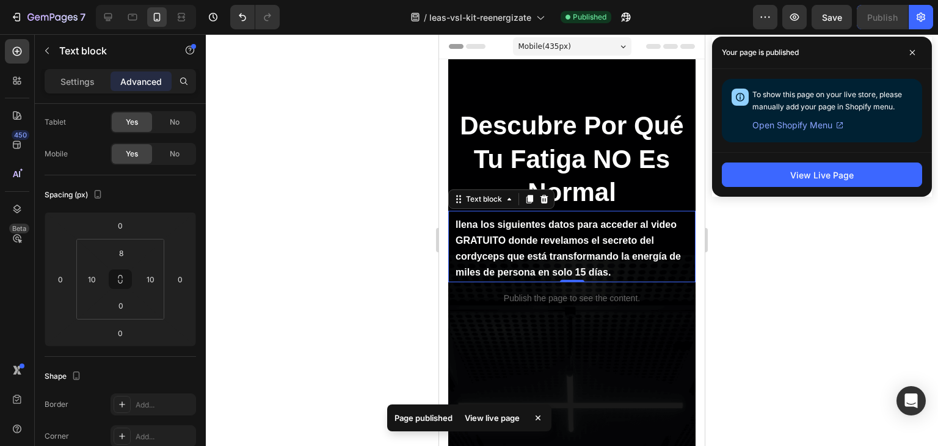
click at [353, 167] on div at bounding box center [572, 240] width 732 height 412
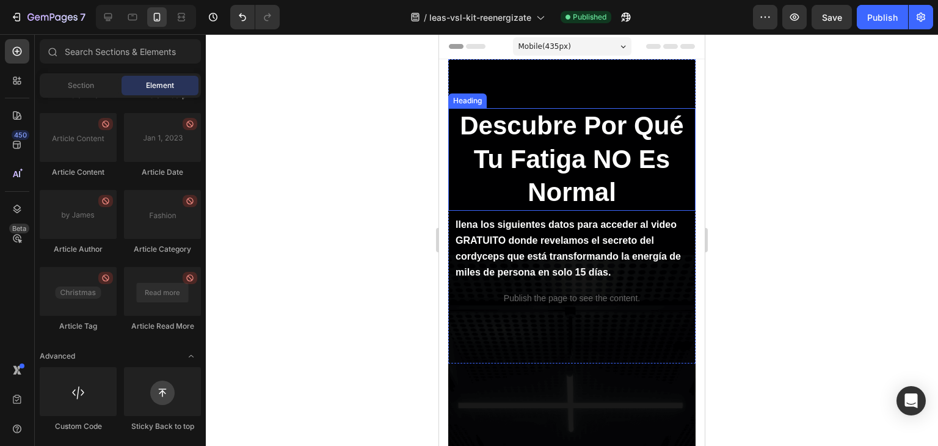
click at [635, 152] on h2 "Descubre Por Qué Tu Fatiga NO Es Normal" at bounding box center [571, 159] width 247 height 103
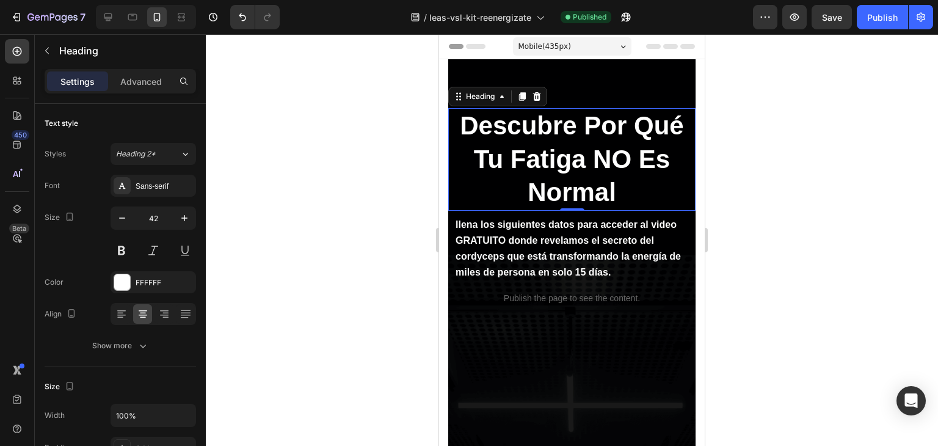
click at [635, 152] on h2 "Descubre Por Qué Tu Fatiga NO Es Normal" at bounding box center [571, 159] width 247 height 103
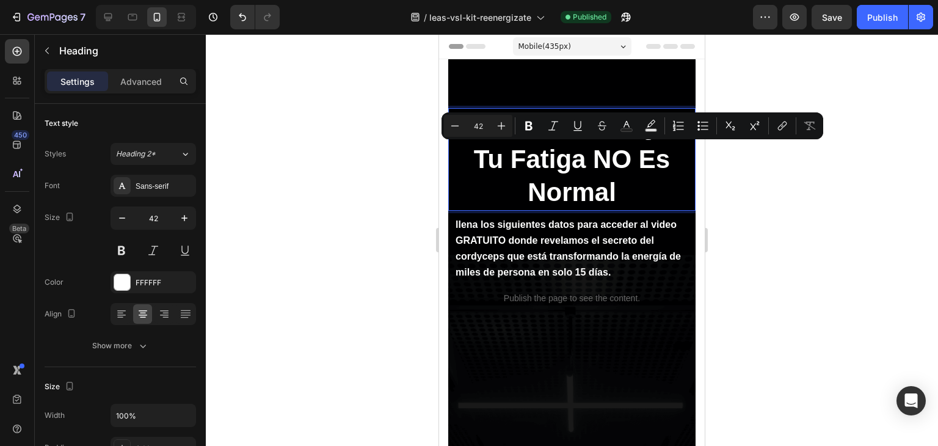
click at [649, 162] on p "Descubre Por Qué Tu Fatiga NO Es Normal" at bounding box center [571, 159] width 245 height 100
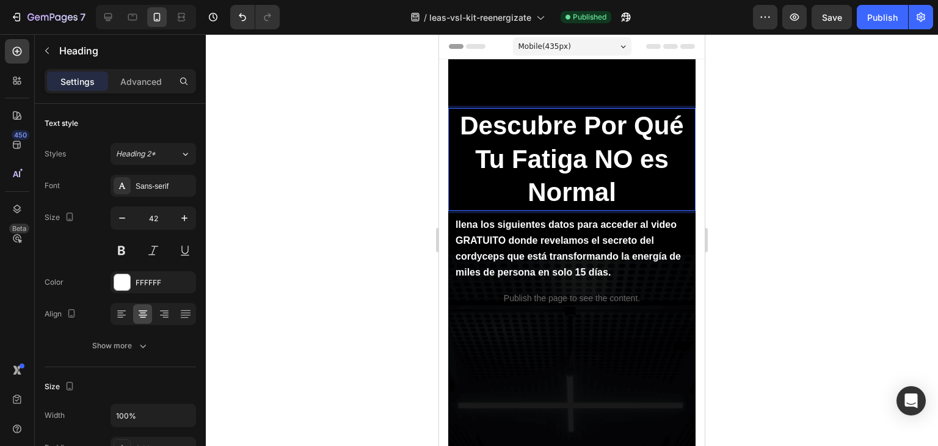
click at [762, 187] on div at bounding box center [572, 240] width 732 height 412
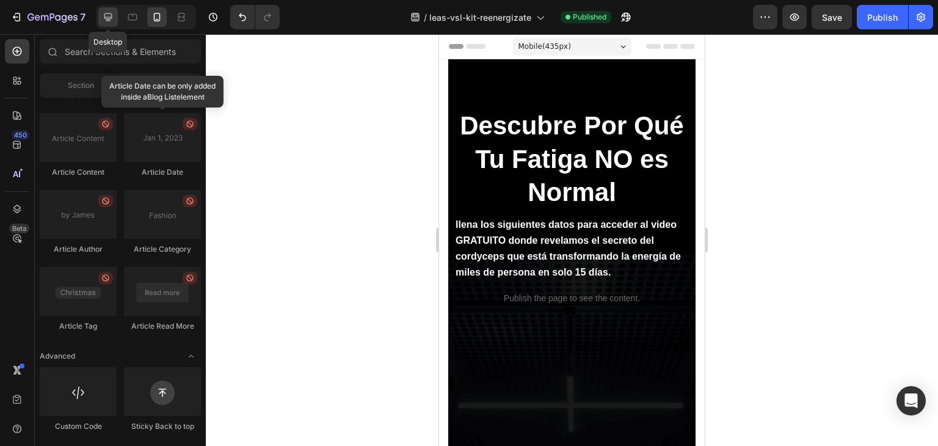
click at [103, 13] on icon at bounding box center [108, 17] width 12 height 12
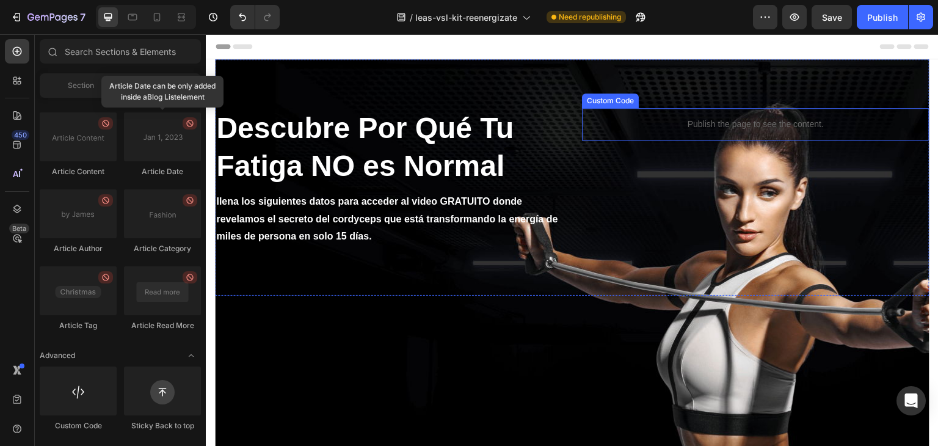
click at [779, 119] on p "Publish the page to see the content." at bounding box center [755, 124] width 347 height 13
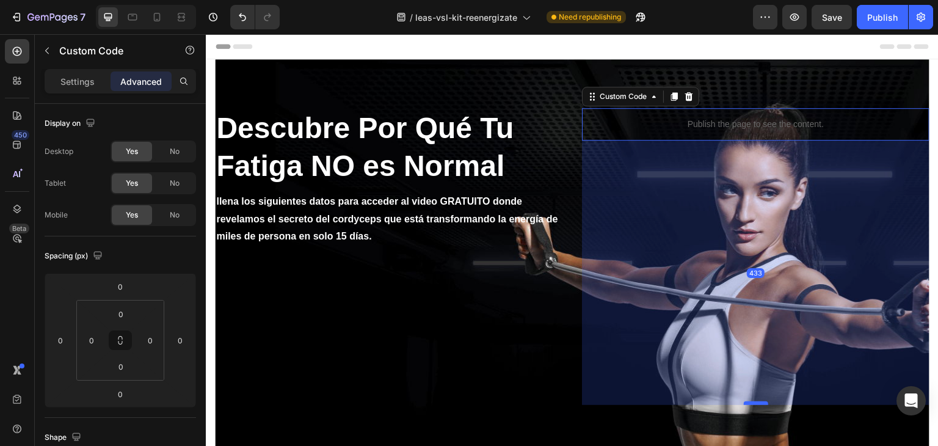
drag, startPoint x: 753, startPoint y: 137, endPoint x: 742, endPoint y: 401, distance: 264.6
click at [744, 401] on div at bounding box center [756, 403] width 24 height 4
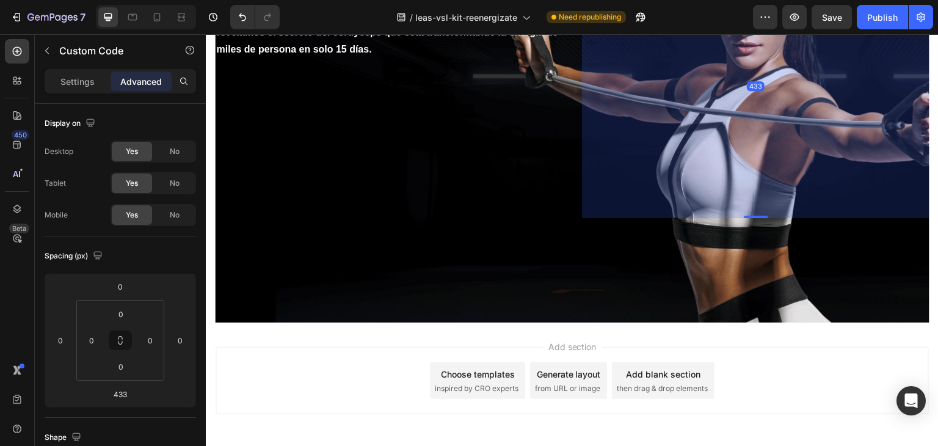
scroll to position [238, 0]
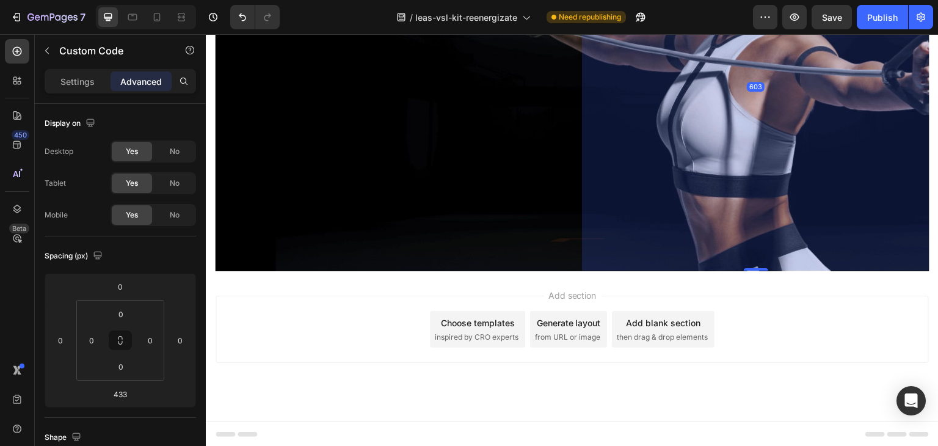
drag, startPoint x: 749, startPoint y: 165, endPoint x: 747, endPoint y: 269, distance: 103.8
click at [747, 269] on div at bounding box center [756, 269] width 24 height 2
type input "603"
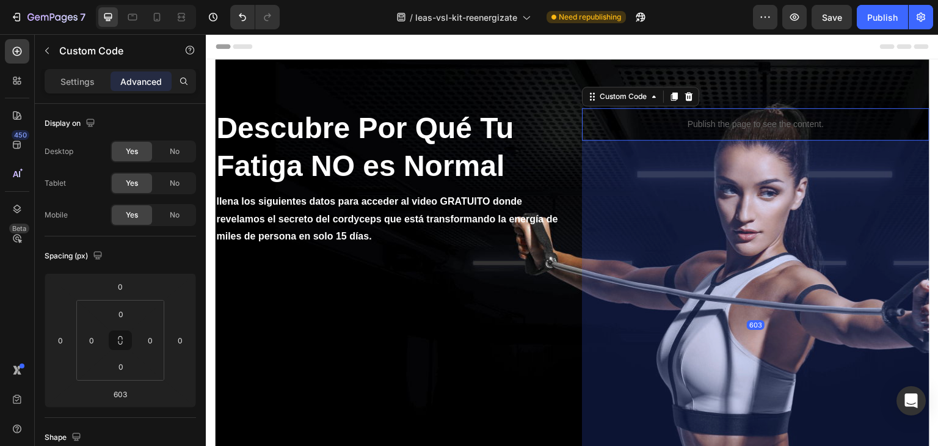
scroll to position [0, 0]
click at [887, 15] on div "Publish" at bounding box center [882, 17] width 31 height 13
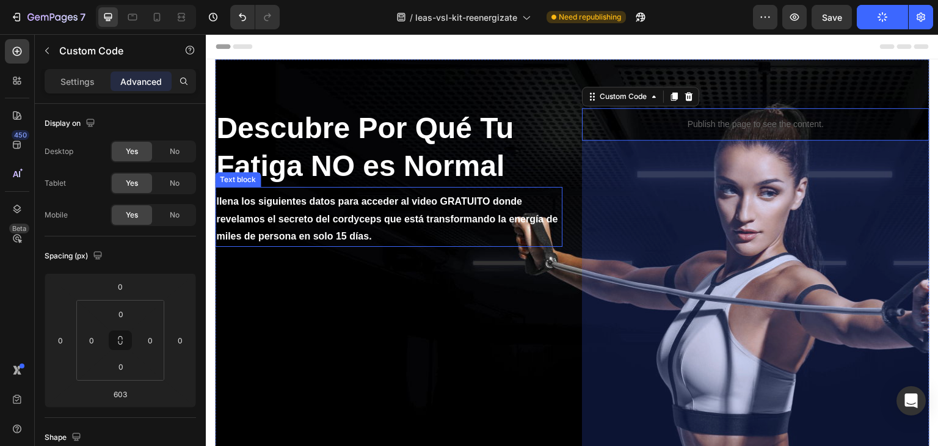
click at [343, 207] on p "llena los siguientes datos para acceder al video GRATUITO donde revelamos el se…" at bounding box center [388, 219] width 345 height 53
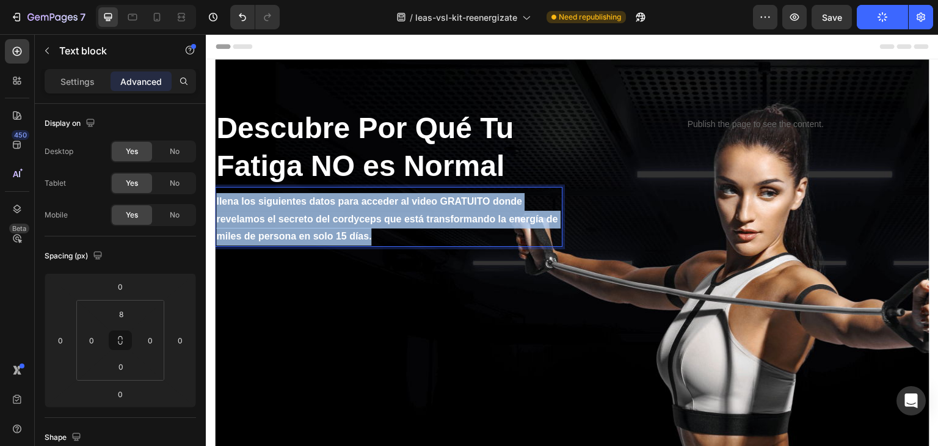
click at [343, 207] on p "llena los siguientes datos para acceder al video GRATUITO donde revelamos el se…" at bounding box center [388, 219] width 345 height 53
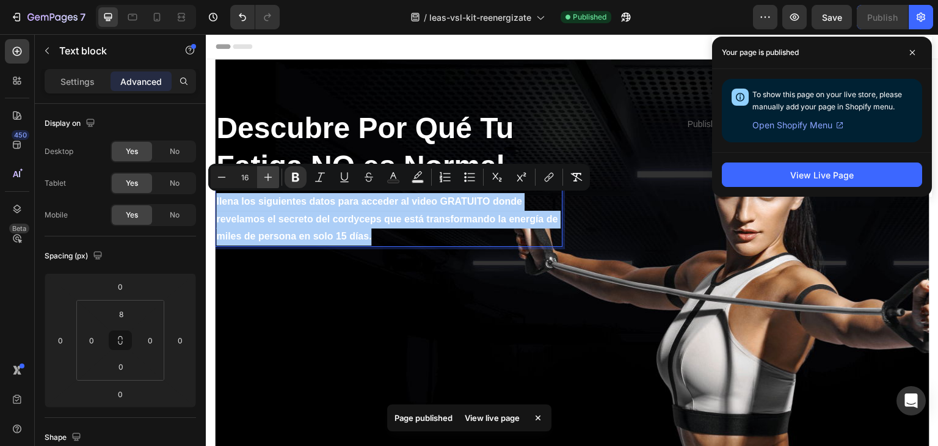
click at [267, 180] on icon "Editor contextual toolbar" at bounding box center [268, 177] width 8 height 8
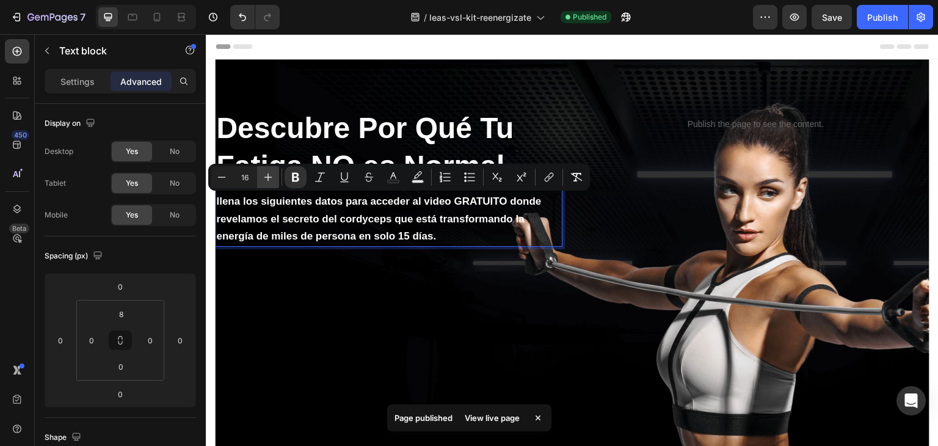
type input "17"
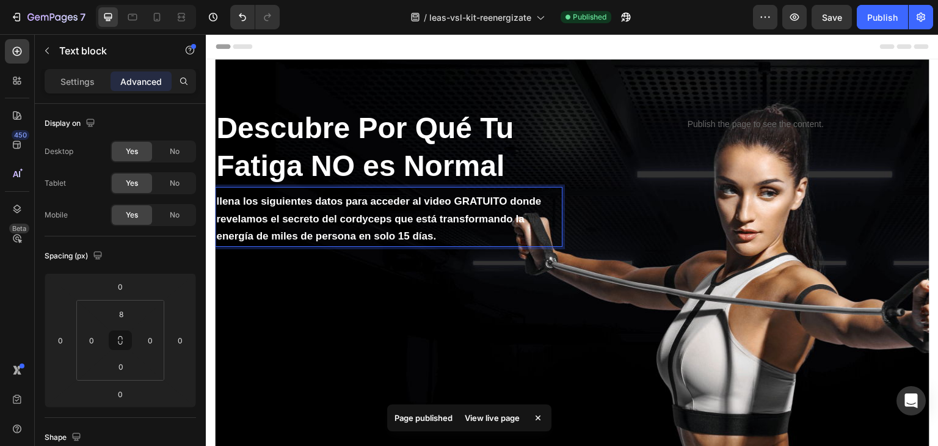
click at [267, 180] on p "Descubre Por Qué Tu Fatiga NO es Normal" at bounding box center [388, 147] width 345 height 76
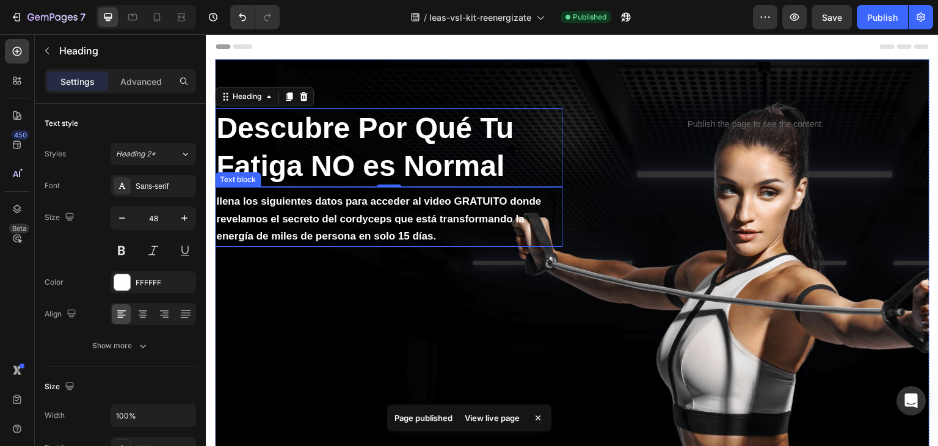
click at [287, 220] on strong "llena los siguientes datos para acceder al video GRATUITO donde revelamos el se…" at bounding box center [378, 218] width 325 height 47
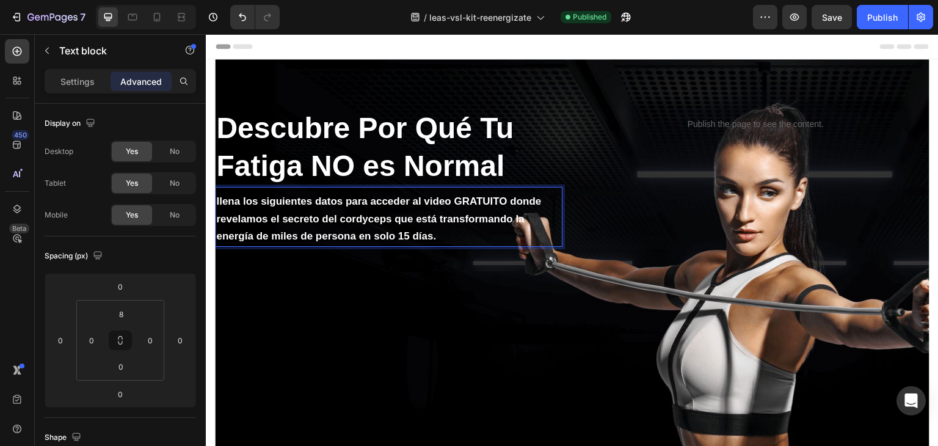
click at [287, 220] on strong "llena los siguientes datos para acceder al video GRATUITO donde revelamos el se…" at bounding box center [378, 218] width 325 height 47
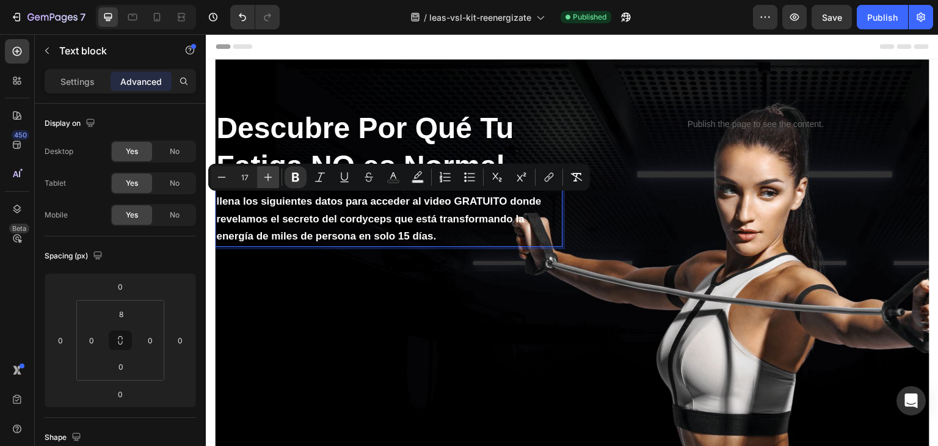
click at [276, 175] on button "Plus" at bounding box center [268, 177] width 22 height 22
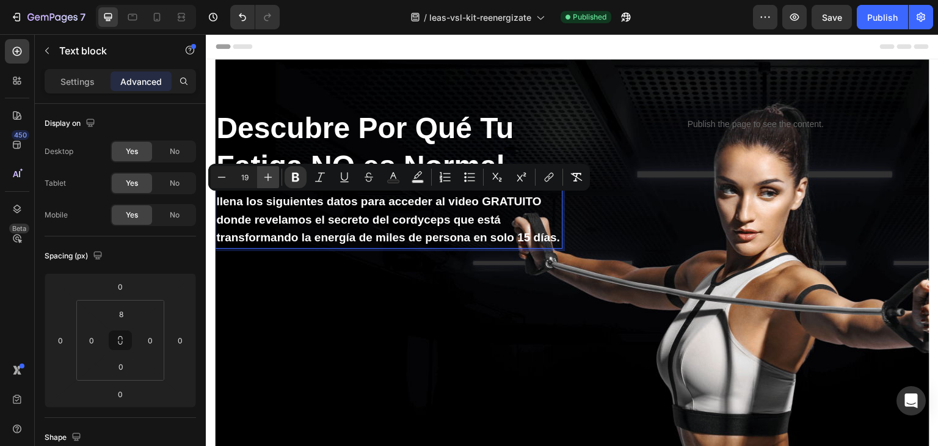
click at [263, 178] on icon "Editor contextual toolbar" at bounding box center [268, 177] width 12 height 12
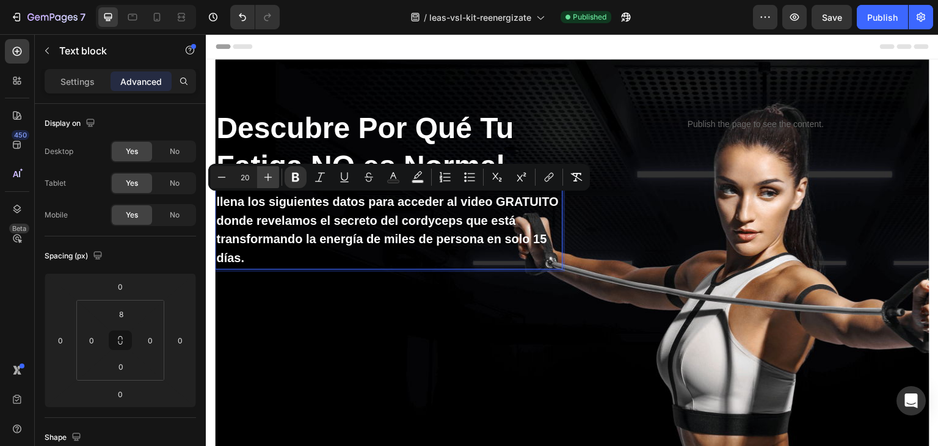
click at [263, 178] on icon "Editor contextual toolbar" at bounding box center [268, 177] width 12 height 12
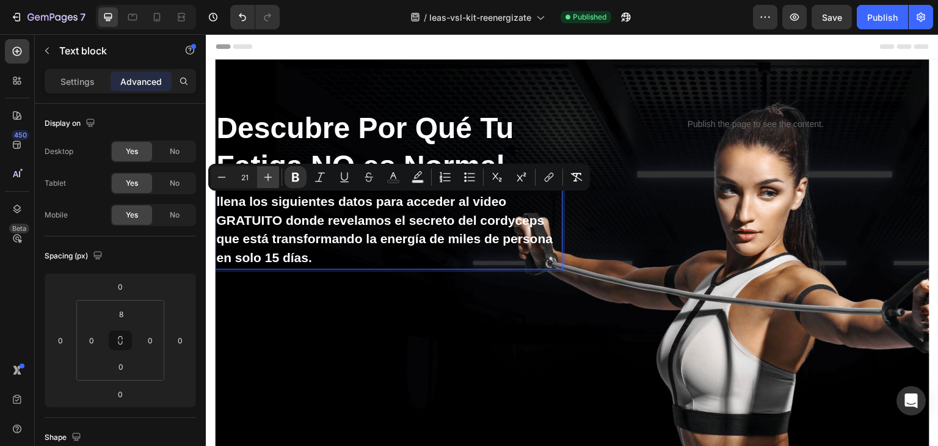
click at [263, 178] on icon "Editor contextual toolbar" at bounding box center [268, 177] width 12 height 12
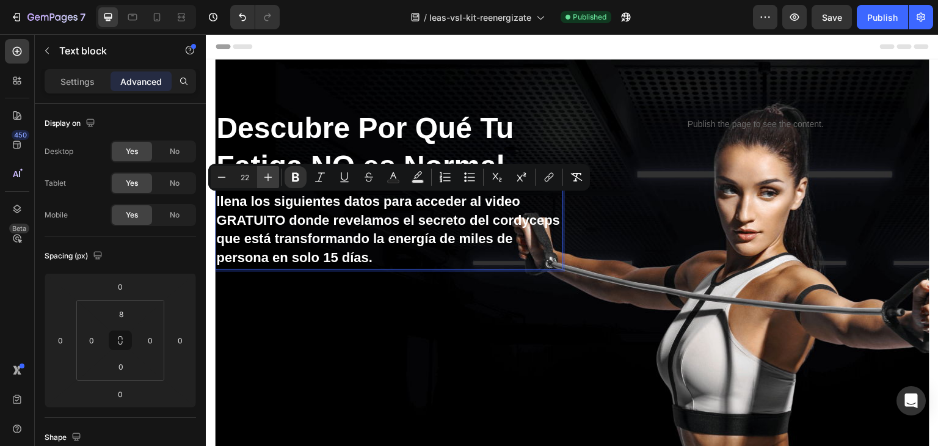
click at [263, 178] on icon "Editor contextual toolbar" at bounding box center [268, 177] width 12 height 12
type input "23"
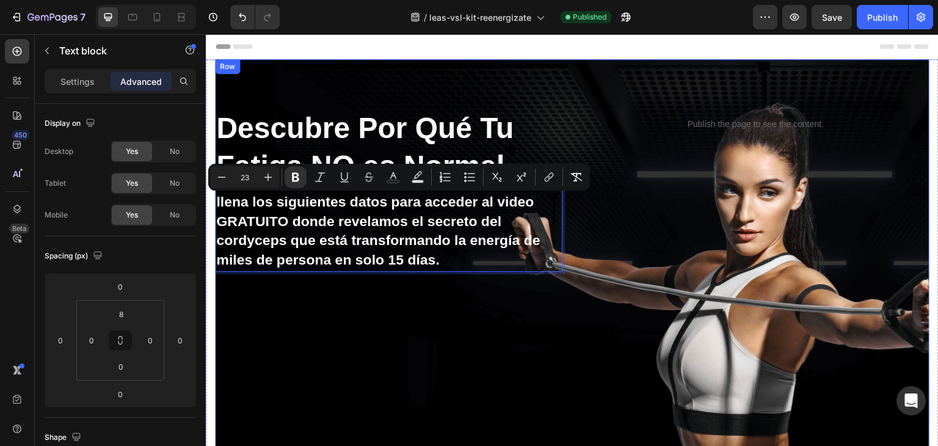
click at [354, 314] on div "Descubre Por Qué Tu Fatiga NO es Normal Heading llena los siguientes datos para…" at bounding box center [388, 308] width 347 height 401
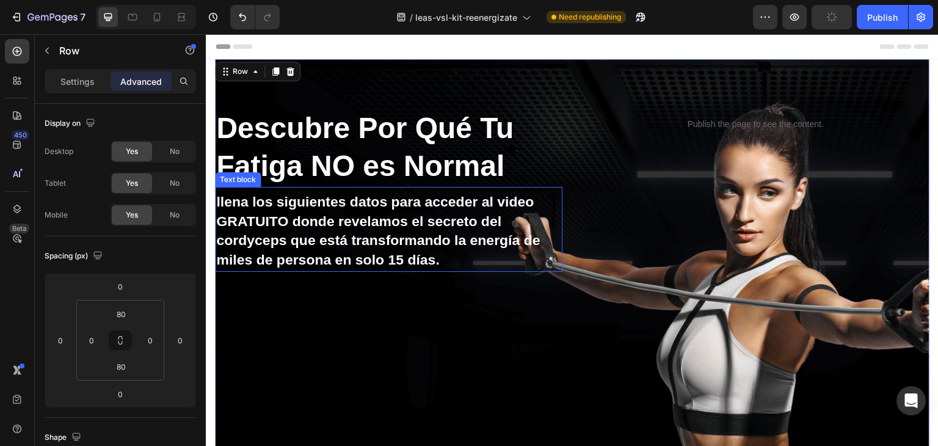
click at [374, 250] on p "llena los siguientes datos para acceder al video GRATUITO donde revelamos el se…" at bounding box center [388, 232] width 345 height 78
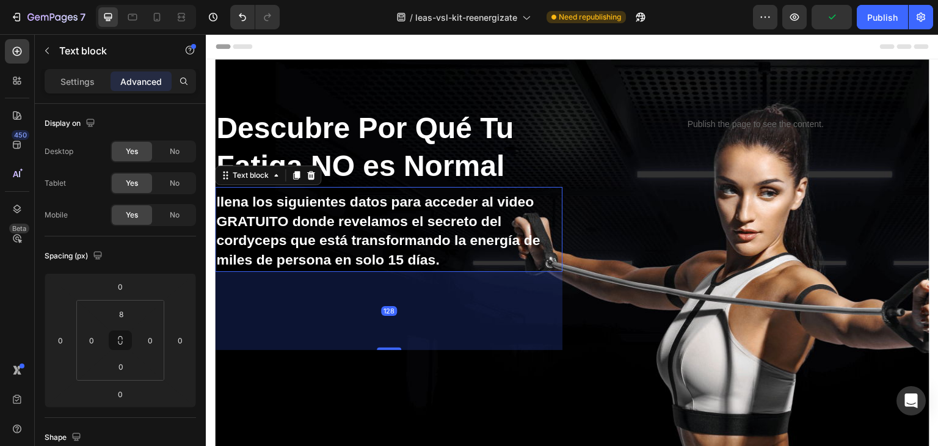
drag, startPoint x: 381, startPoint y: 270, endPoint x: 369, endPoint y: 368, distance: 99.0
click at [369, 272] on div "128" at bounding box center [388, 272] width 347 height 0
type input "162"
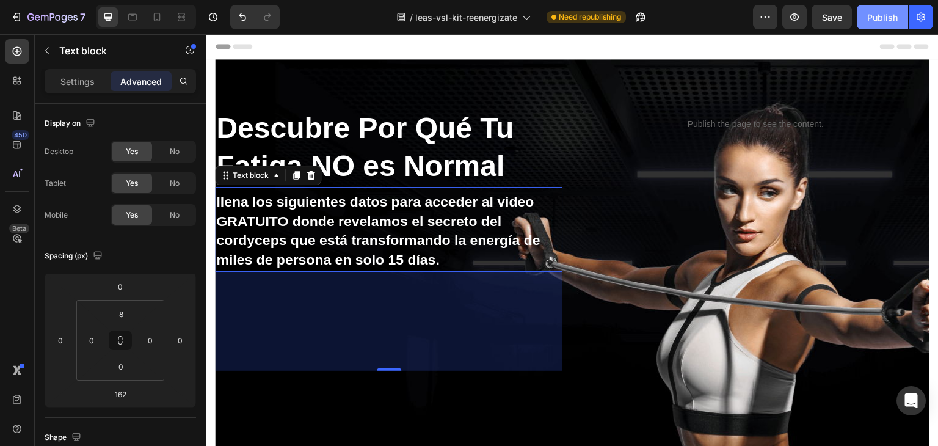
click at [877, 13] on div "Publish" at bounding box center [882, 17] width 31 height 13
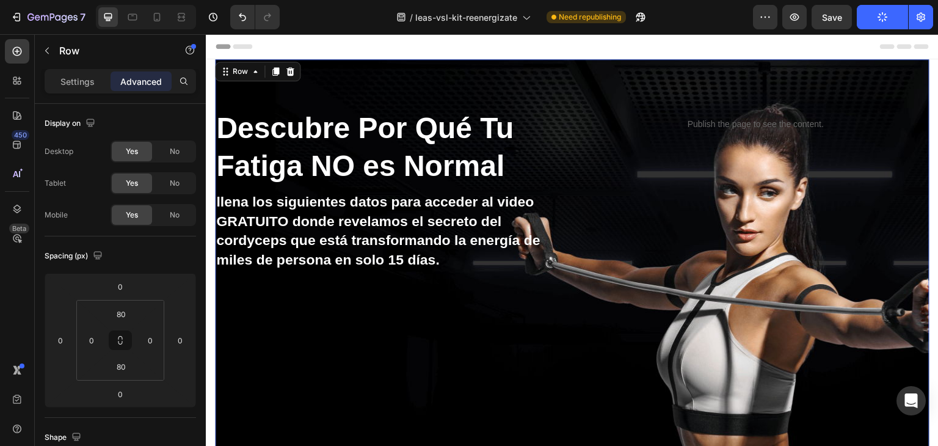
click at [479, 81] on div "Descubre Por Qué Tu Fatiga NO es Normal Heading llena los siguientes datos para…" at bounding box center [572, 308] width 714 height 498
click at [438, 118] on p "Descubre Por Qué Tu Fatiga NO es Normal" at bounding box center [388, 147] width 345 height 76
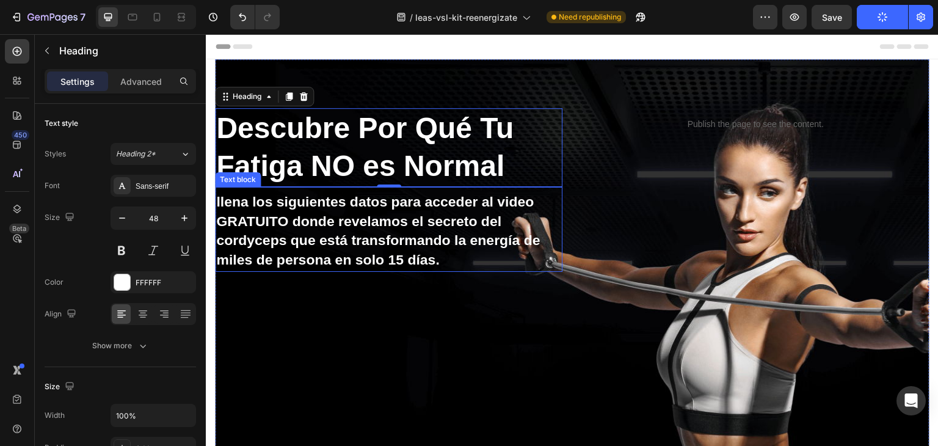
click at [446, 216] on strong "llena los siguientes datos para acceder al video GRATUITO donde revelamos el se…" at bounding box center [378, 231] width 324 height 74
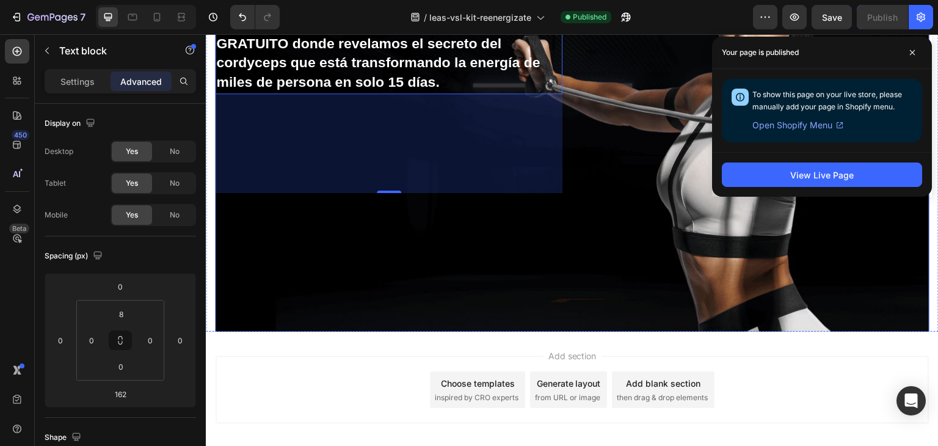
scroll to position [183, 0]
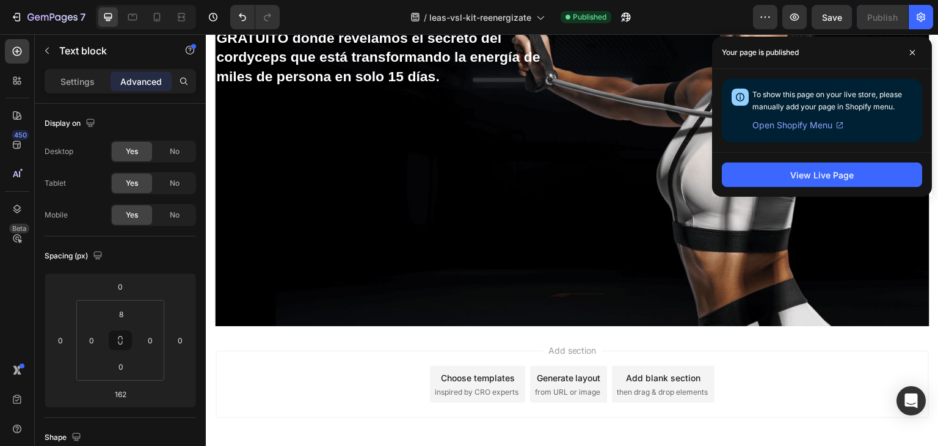
click at [716, 330] on div "Add section Choose templates inspired by CRO experts Generate layout from URL o…" at bounding box center [572, 401] width 733 height 150
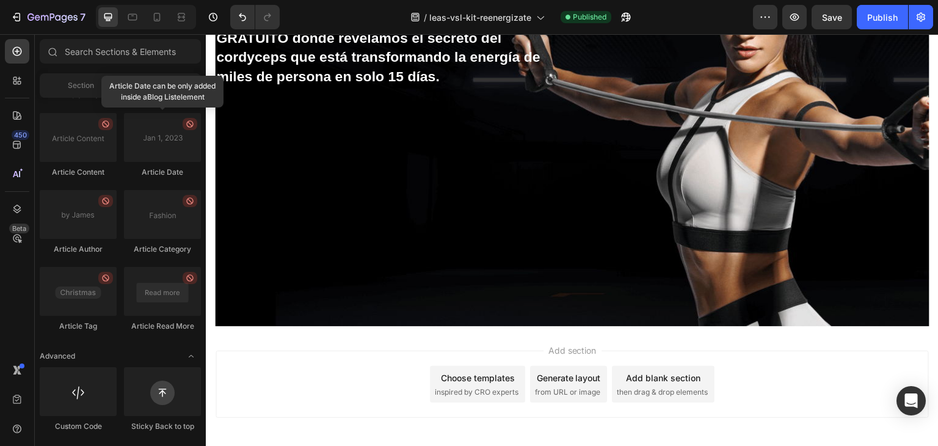
click at [587, 346] on span "Add section" at bounding box center [572, 350] width 58 height 13
click at [580, 349] on span "Add section" at bounding box center [572, 350] width 58 height 13
click at [506, 388] on span "inspired by CRO experts" at bounding box center [477, 392] width 84 height 11
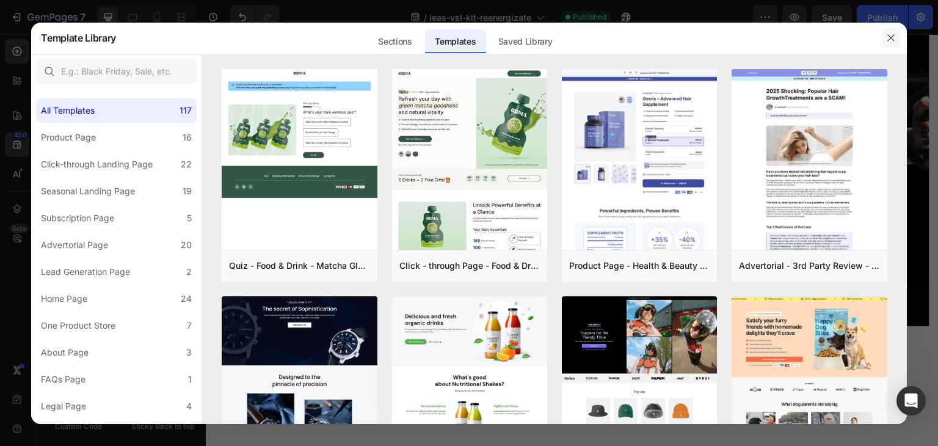
click at [896, 37] on button "button" at bounding box center [891, 38] width 20 height 20
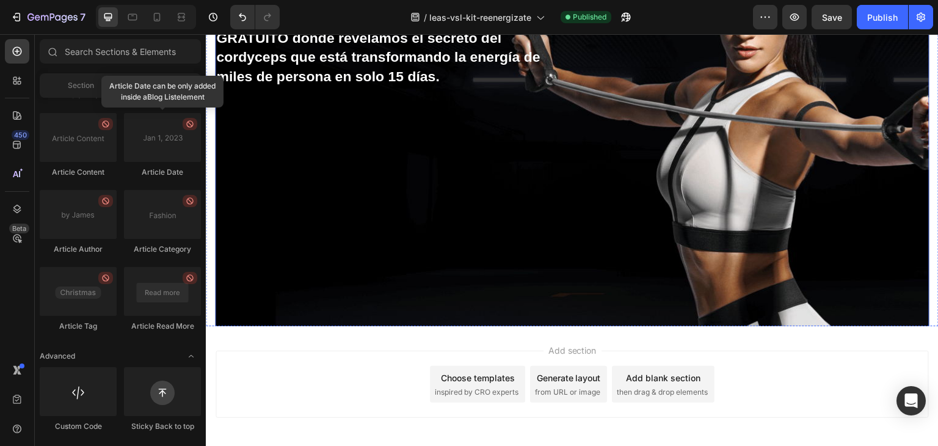
click at [742, 297] on div "Publish the page to see the content. Custom Code" at bounding box center [755, 125] width 347 height 401
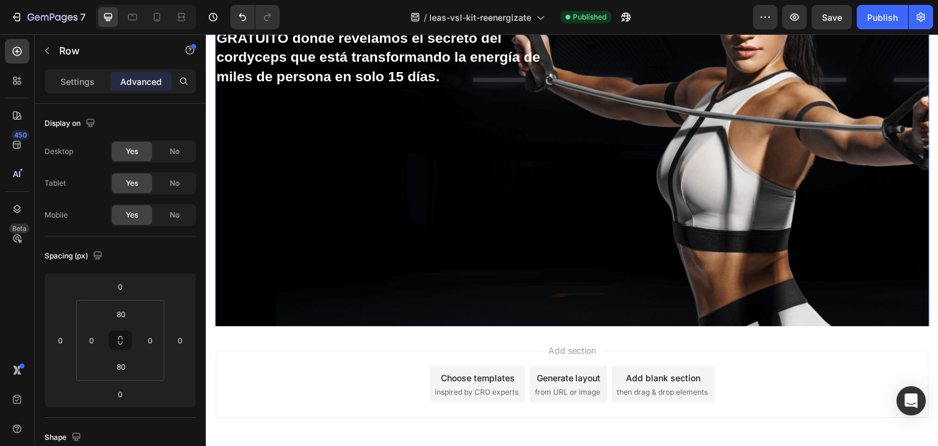
click at [748, 316] on div "Publish the page to see the content. Custom Code" at bounding box center [755, 125] width 347 height 401
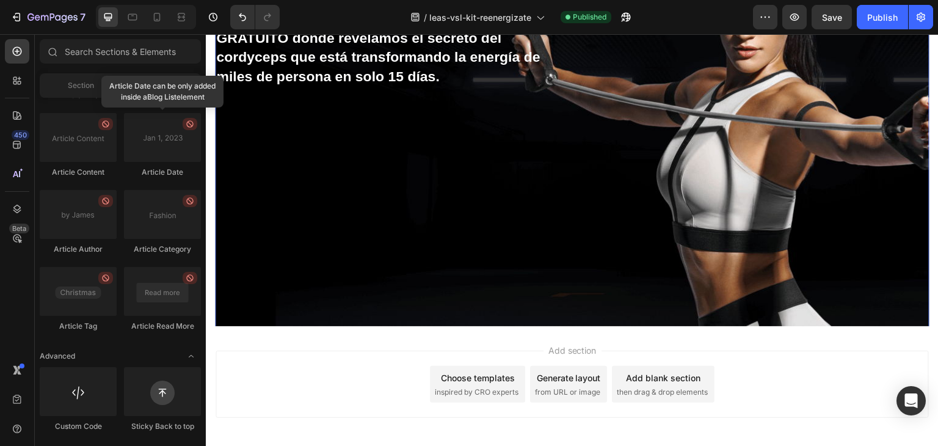
click at [671, 388] on span "then drag & drop elements" at bounding box center [662, 392] width 91 height 11
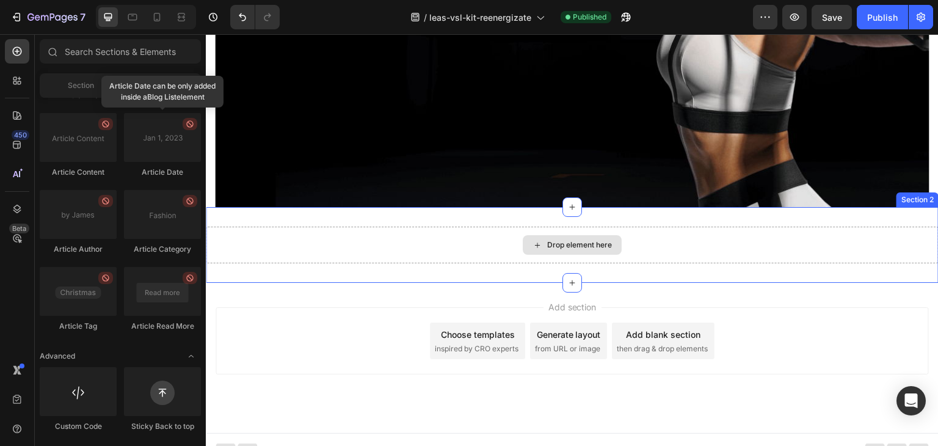
scroll to position [305, 0]
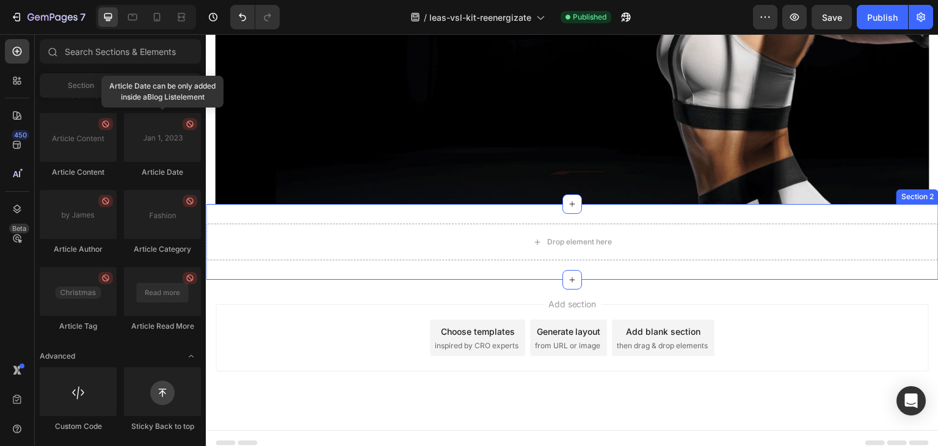
click at [584, 262] on div "Drop element here Section 2" at bounding box center [572, 242] width 733 height 76
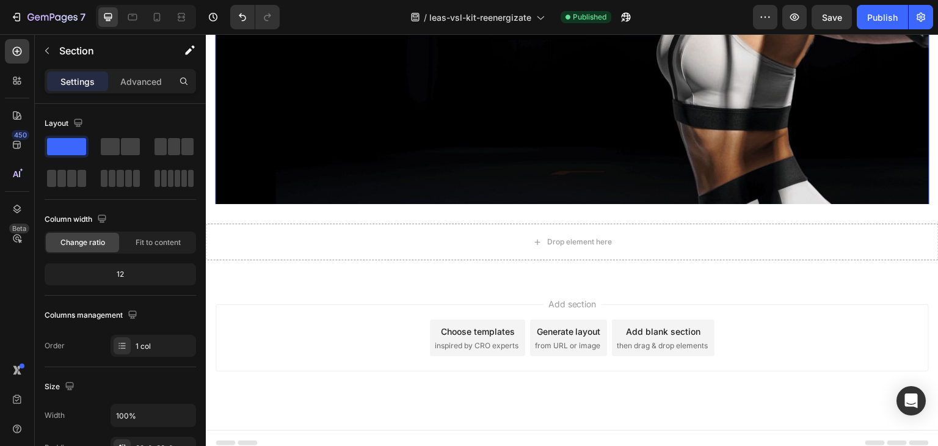
click at [644, 200] on div "Publish the page to see the content. Custom Code" at bounding box center [755, 3] width 347 height 401
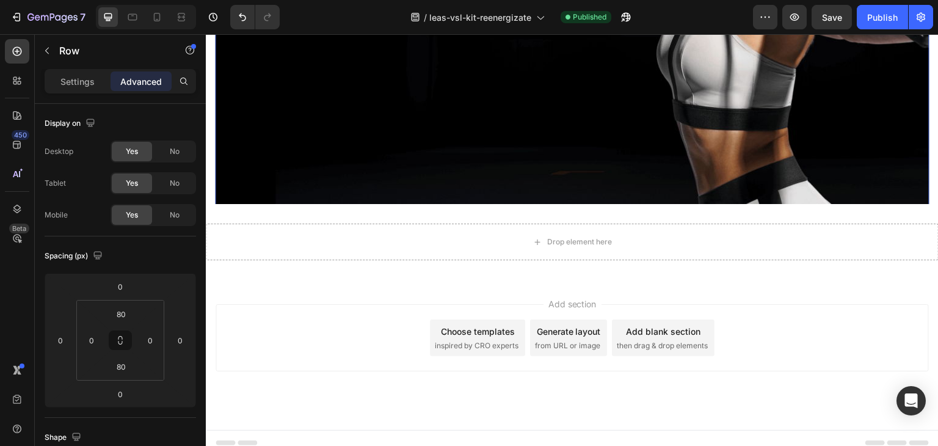
click at [629, 180] on div "Publish the page to see the content. Custom Code" at bounding box center [755, 3] width 347 height 401
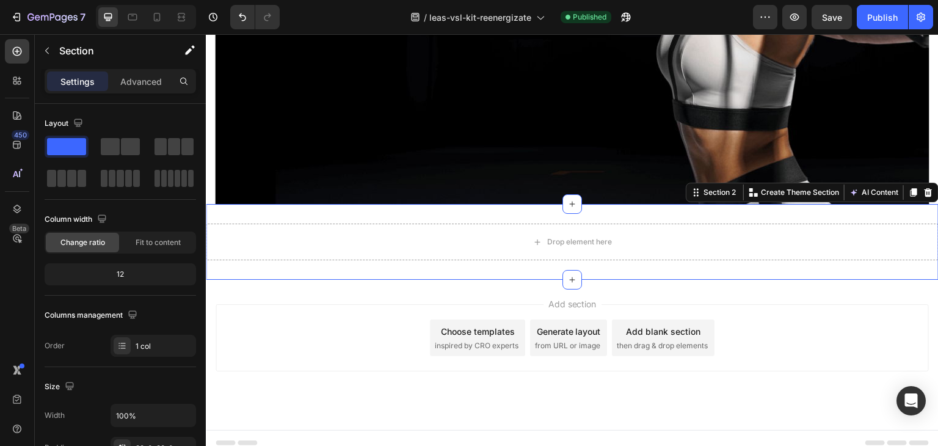
click at [623, 276] on div "Drop element here Section 2 You can create reusable sections Create Theme Secti…" at bounding box center [572, 242] width 733 height 76
click at [871, 20] on div "Publish" at bounding box center [882, 17] width 31 height 13
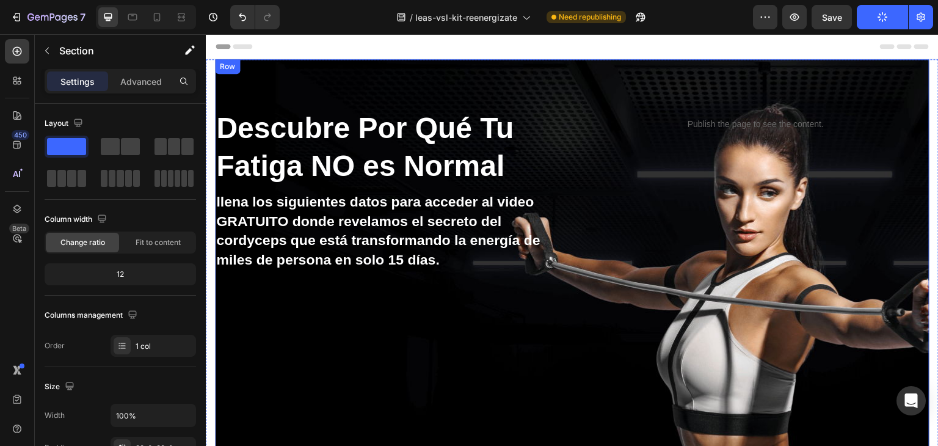
scroll to position [0, 0]
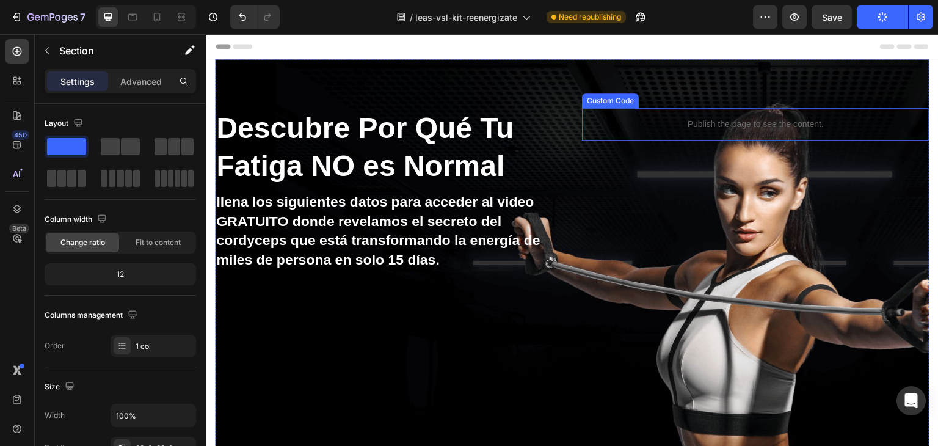
click at [642, 118] on p "Publish the page to see the content." at bounding box center [755, 124] width 347 height 13
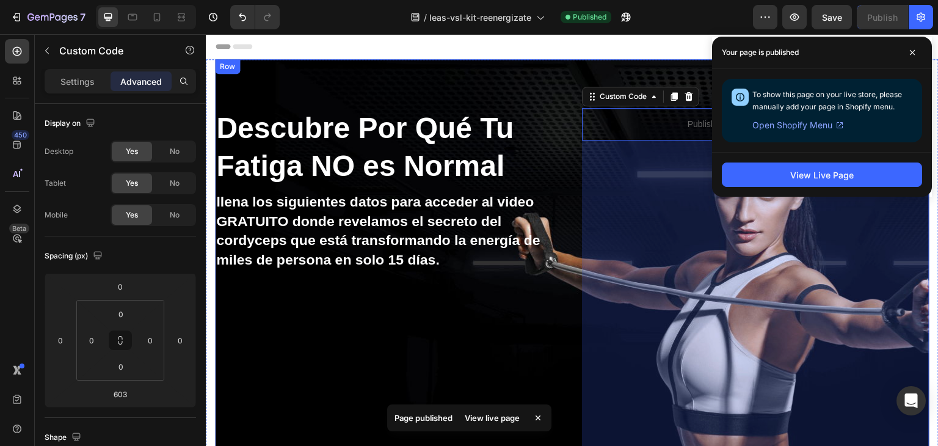
click at [479, 277] on div "Descubre Por Qué Tu Fatiga NO es Normal Heading llena los siguientes datos para…" at bounding box center [388, 308] width 347 height 401
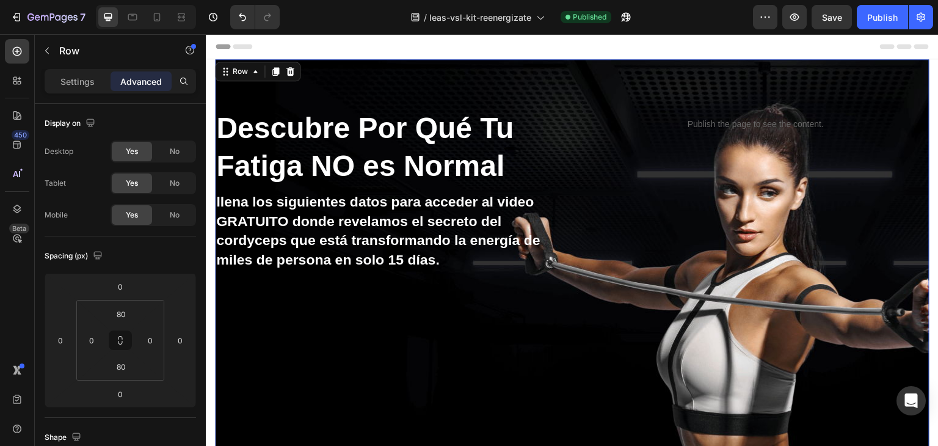
click at [423, 85] on div "Descubre Por Qué Tu Fatiga NO es Normal Heading llena los siguientes datos para…" at bounding box center [572, 308] width 714 height 498
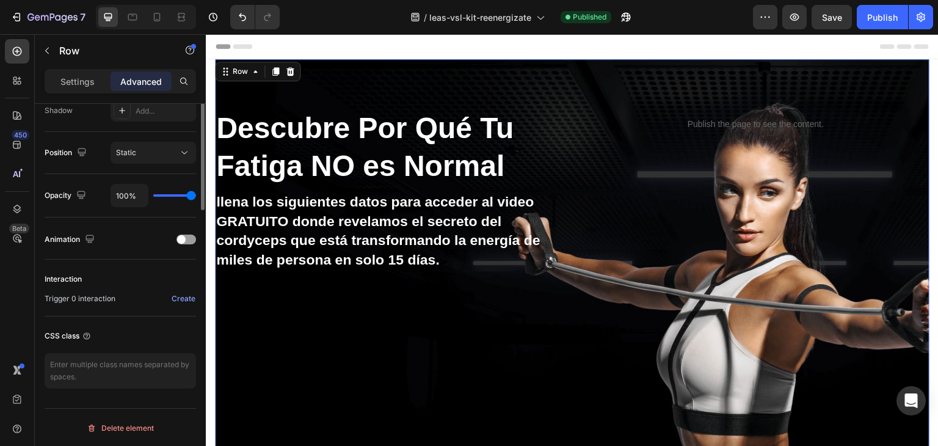
scroll to position [235, 0]
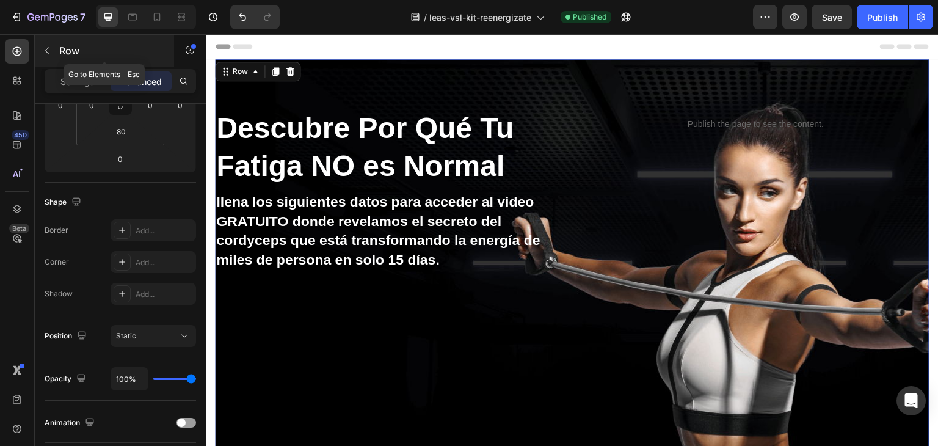
click at [56, 53] on button "button" at bounding box center [47, 51] width 20 height 20
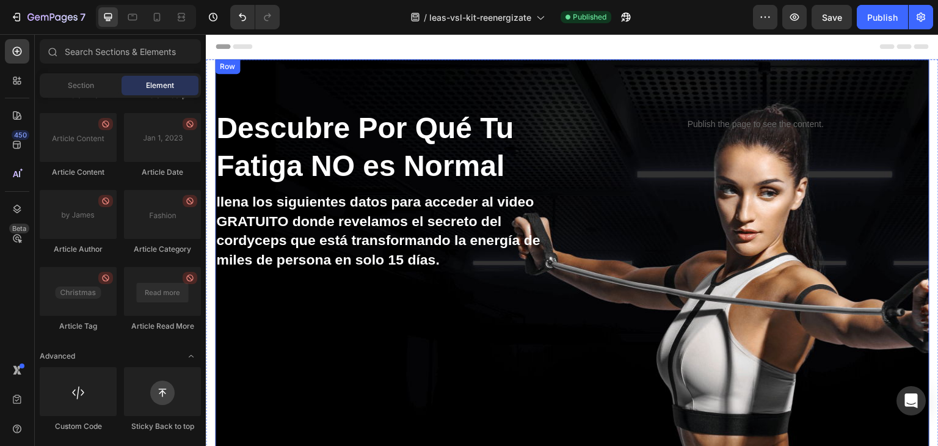
click at [407, 324] on div "Descubre Por Qué Tu Fatiga NO es Normal Heading llena los siguientes datos para…" at bounding box center [388, 308] width 347 height 401
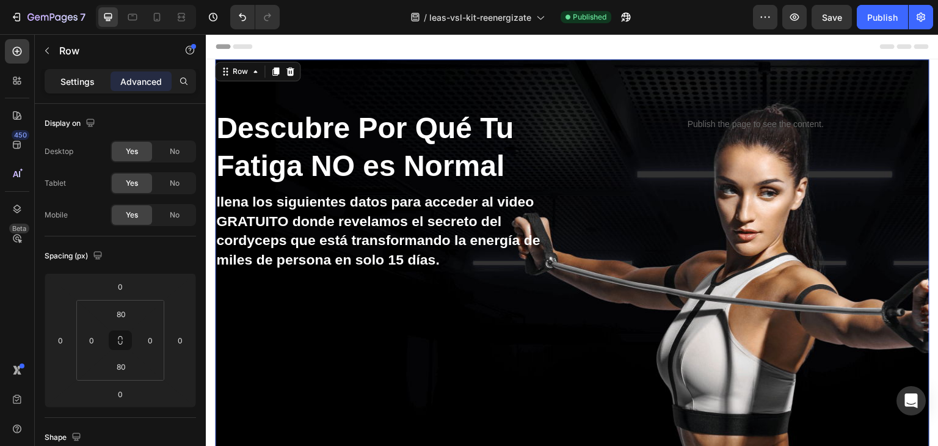
click at [84, 82] on p "Settings" at bounding box center [77, 81] width 34 height 13
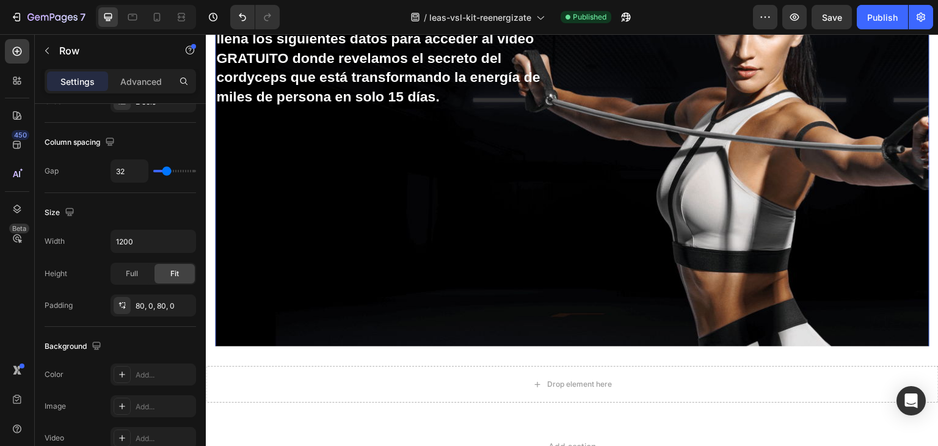
scroll to position [183, 0]
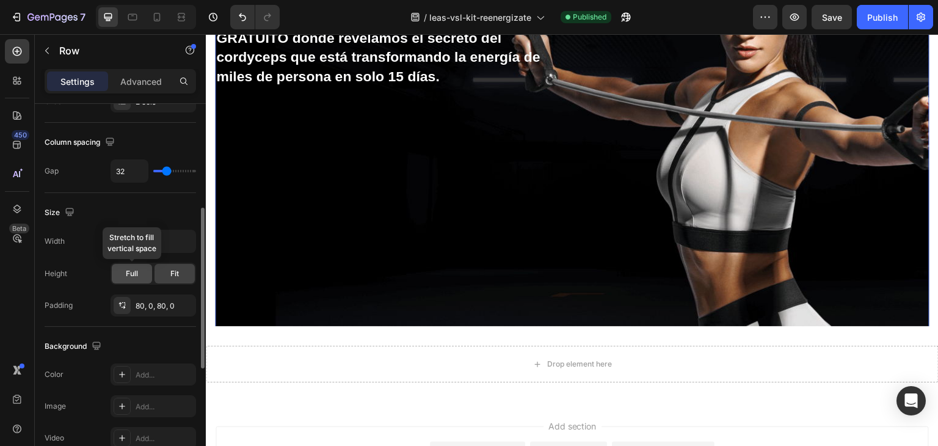
click at [139, 272] on div "Full" at bounding box center [132, 274] width 40 height 20
click at [171, 268] on span "Fit" at bounding box center [174, 273] width 9 height 11
click at [144, 274] on div "Full" at bounding box center [132, 274] width 40 height 20
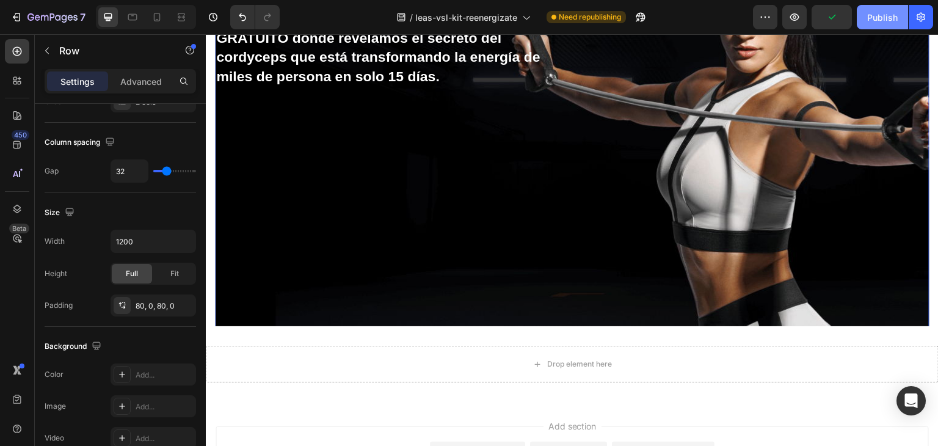
click at [865, 16] on button "Publish" at bounding box center [882, 17] width 51 height 24
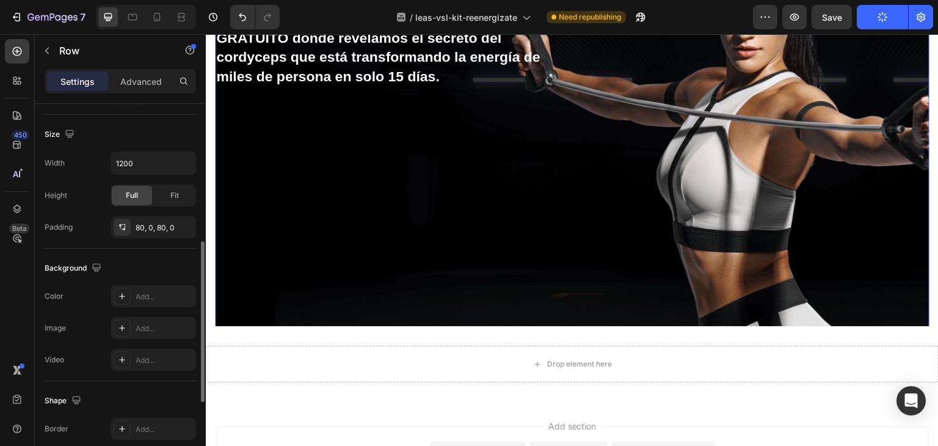
scroll to position [261, 0]
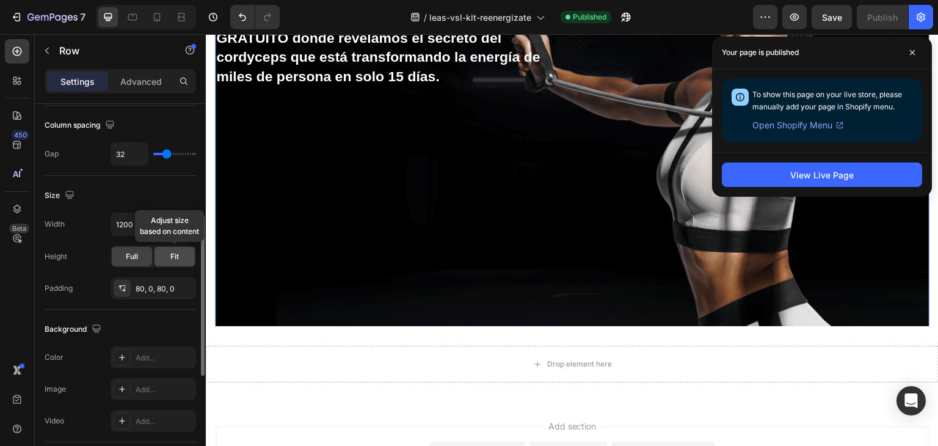
click at [183, 258] on div "Fit" at bounding box center [174, 257] width 40 height 20
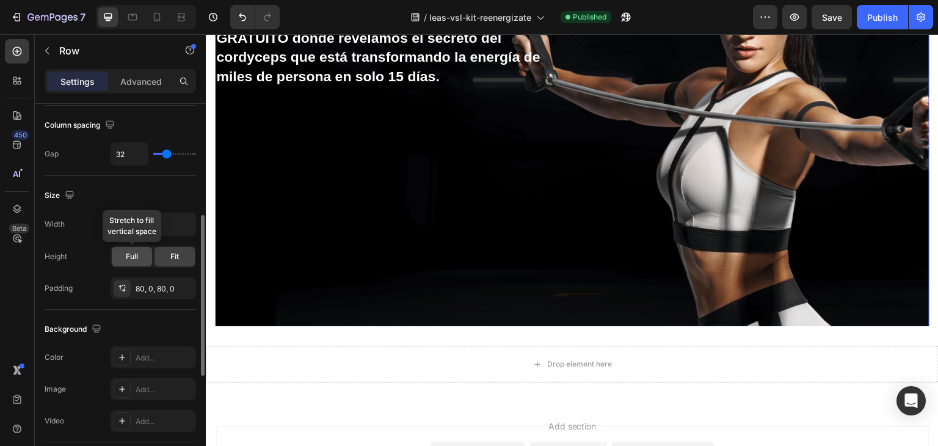
click at [131, 248] on div "Full" at bounding box center [132, 257] width 40 height 20
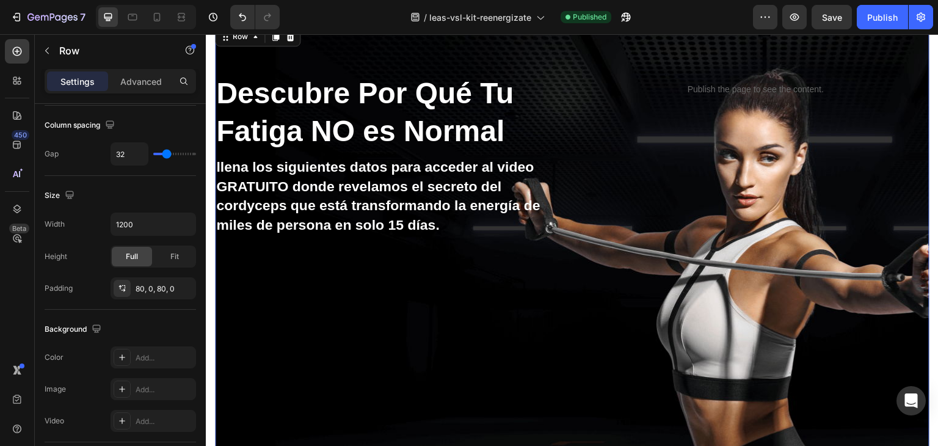
scroll to position [122, 0]
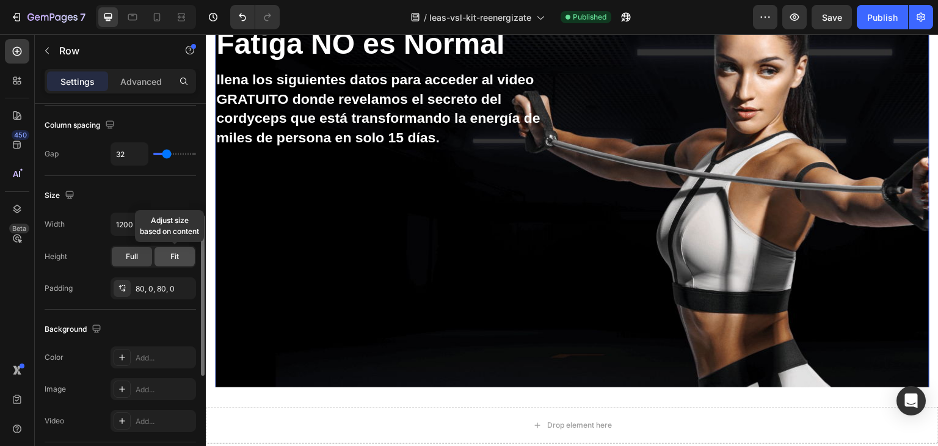
click at [165, 258] on div "Fit" at bounding box center [174, 257] width 40 height 20
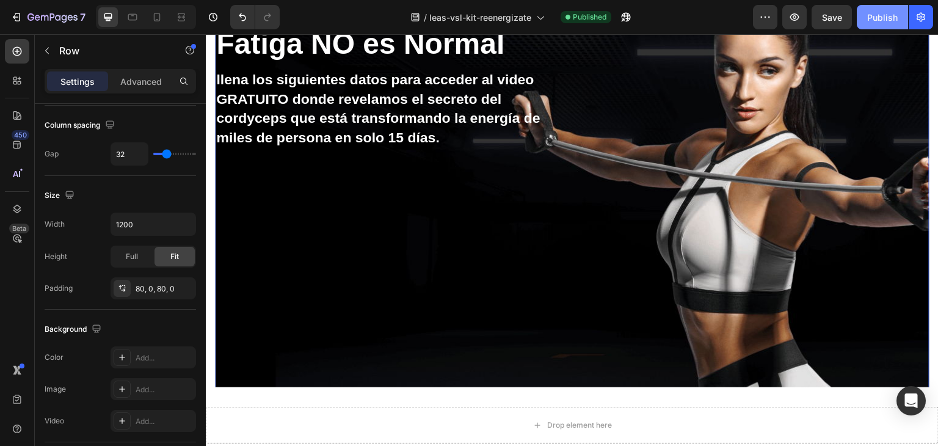
click at [884, 23] on div "Publish" at bounding box center [882, 17] width 31 height 13
click at [156, 18] on icon at bounding box center [157, 17] width 12 height 12
type input "0"
type input "100%"
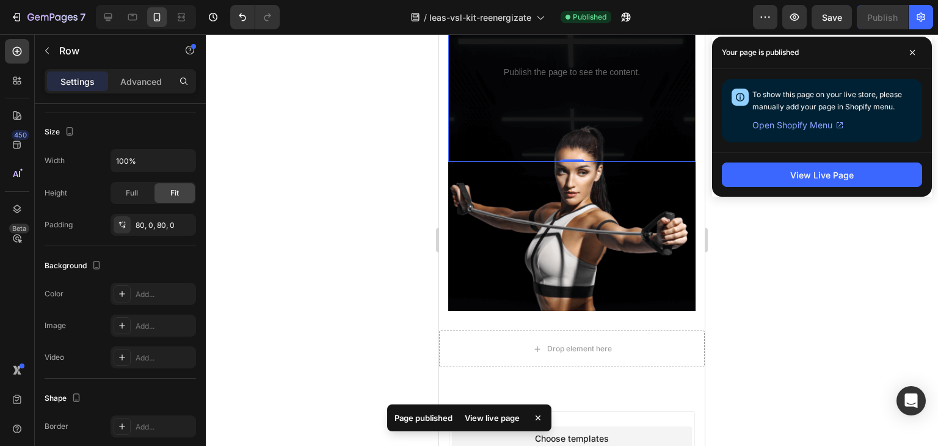
scroll to position [366, 0]
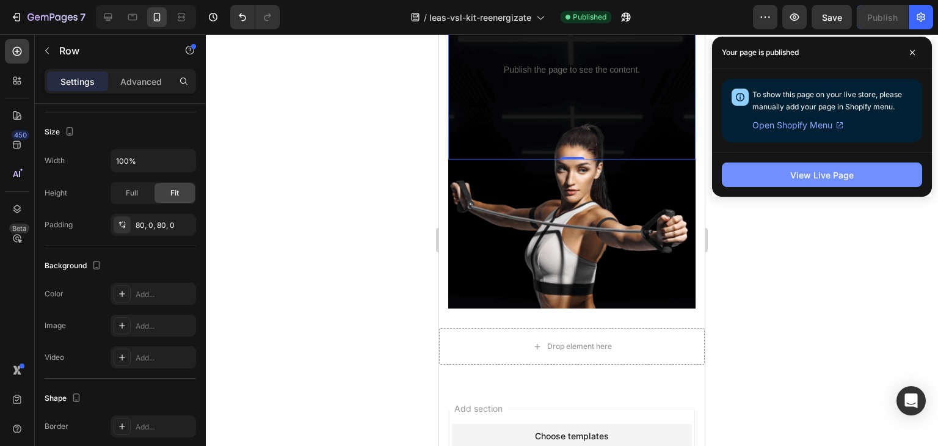
click at [818, 176] on div "View Live Page" at bounding box center [822, 175] width 64 height 13
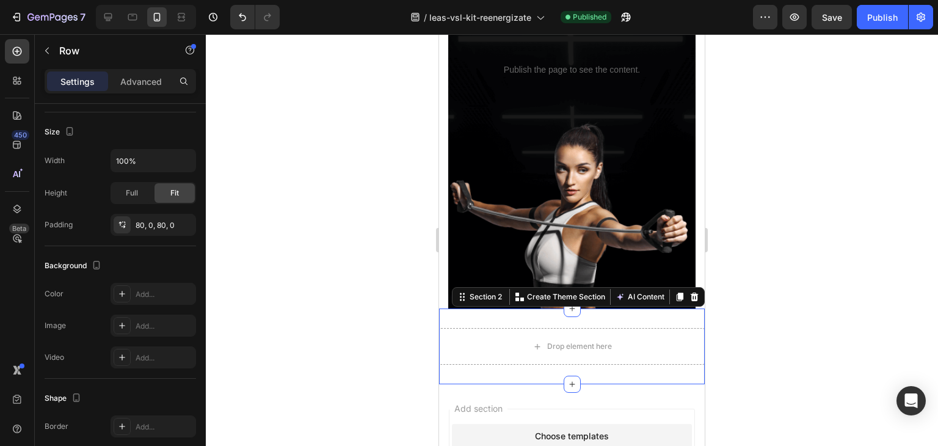
click at [618, 322] on div "Drop element here Section 2 You can create reusable sections Create Theme Secti…" at bounding box center [572, 346] width 266 height 76
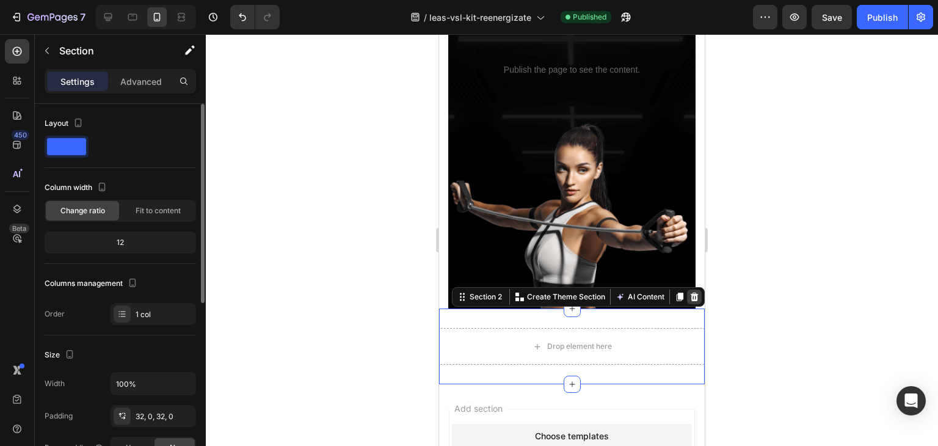
click at [691, 296] on icon at bounding box center [695, 296] width 8 height 9
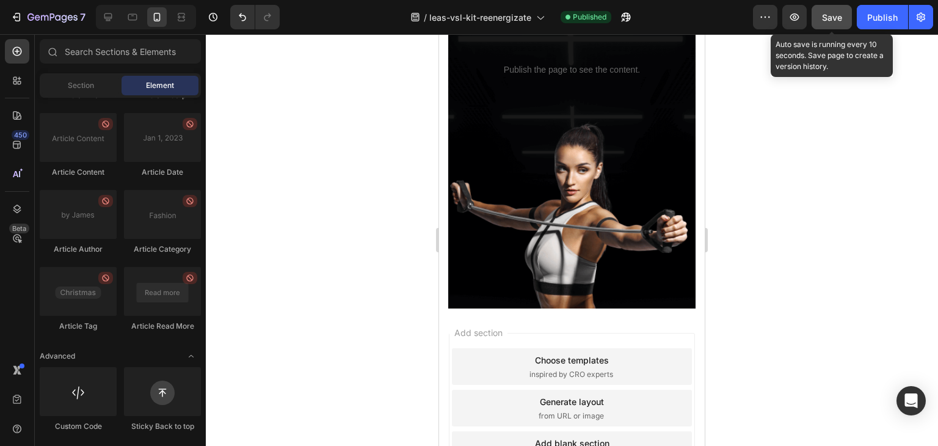
click at [848, 18] on button "Save" at bounding box center [831, 17] width 40 height 24
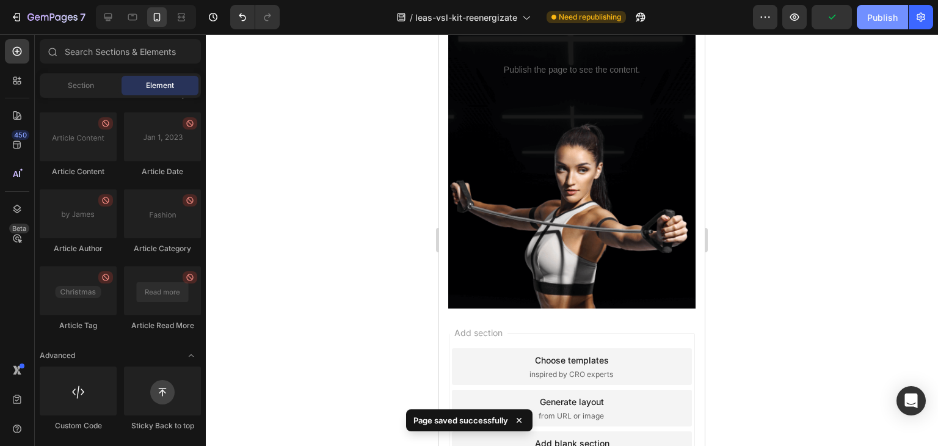
click at [893, 11] on div "Publish" at bounding box center [882, 17] width 31 height 13
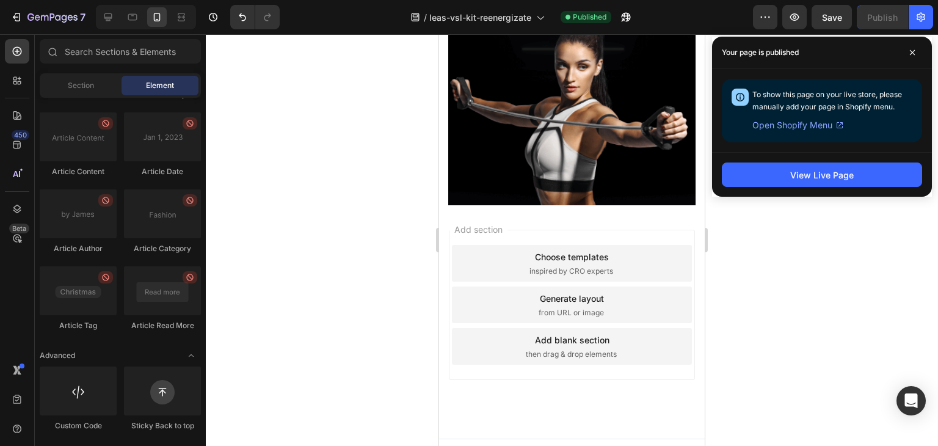
scroll to position [487, 0]
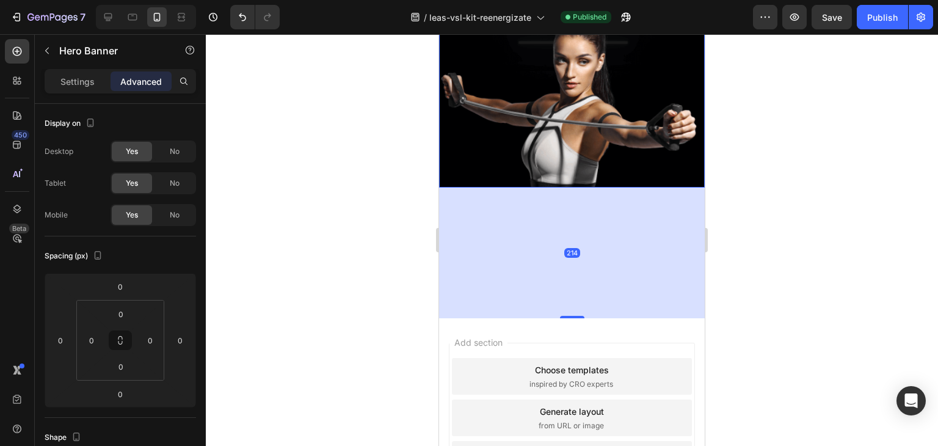
drag, startPoint x: 567, startPoint y: 185, endPoint x: 551, endPoint y: 316, distance: 131.6
click at [551, 187] on div "214" at bounding box center [572, 187] width 266 height 0
type input "214"
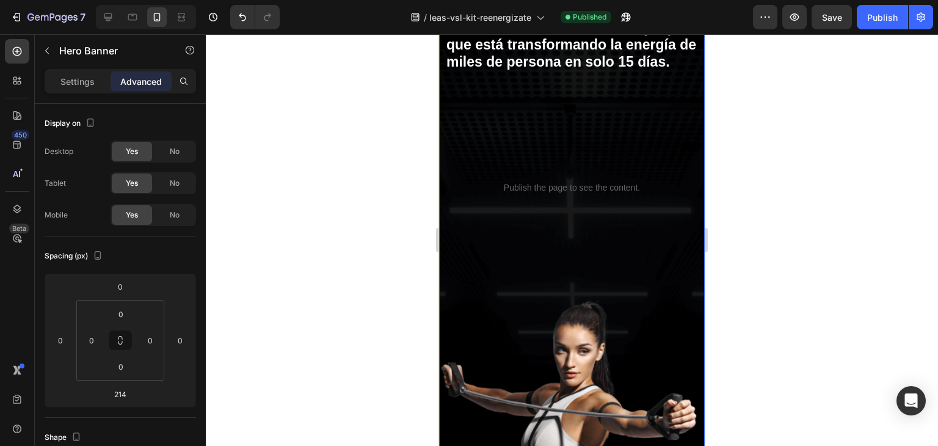
scroll to position [182, 0]
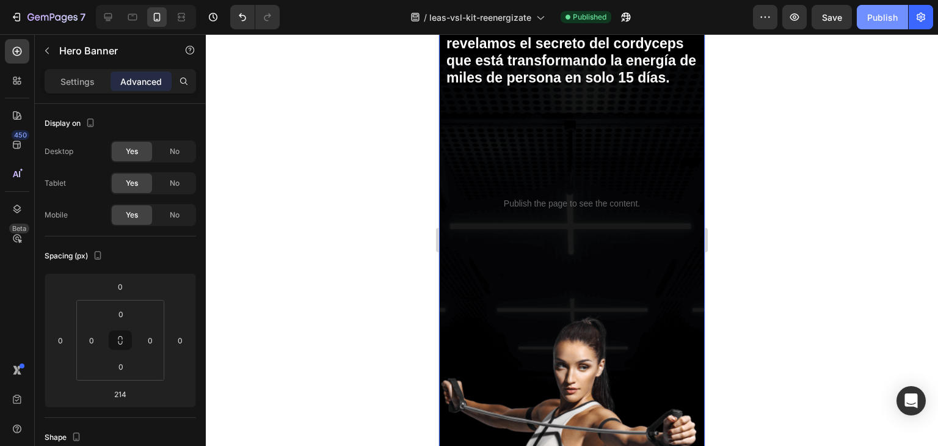
click at [874, 19] on div "Publish" at bounding box center [882, 17] width 31 height 13
drag, startPoint x: 244, startPoint y: 20, endPoint x: 227, endPoint y: 97, distance: 78.9
click at [227, 97] on div at bounding box center [572, 240] width 732 height 412
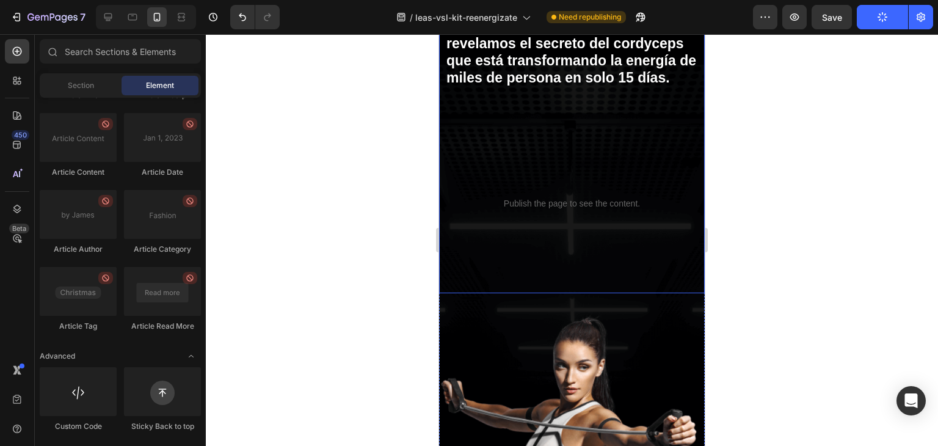
click at [525, 187] on div "Descubre Por Qué Tu Fatiga NO es Normal Heading llena los siguientes datos para…" at bounding box center [572, 56] width 266 height 261
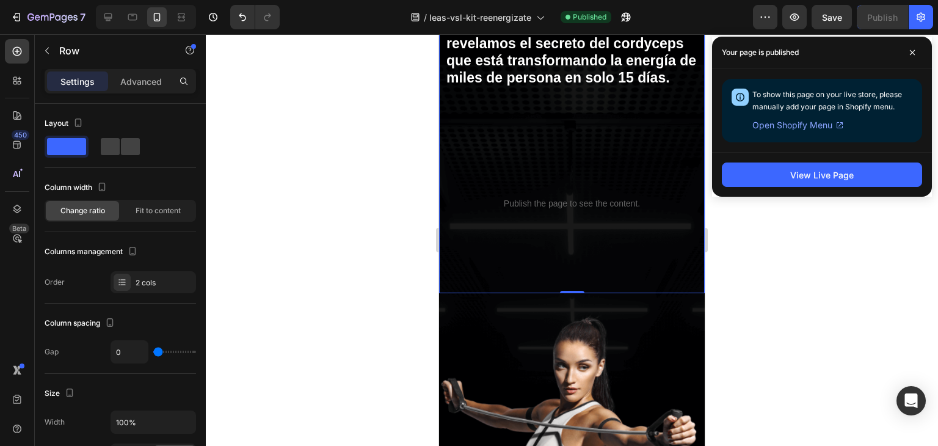
click at [616, 187] on div "Descubre Por Qué Tu Fatiga NO es Normal Heading llena los siguientes datos para…" at bounding box center [572, 56] width 266 height 261
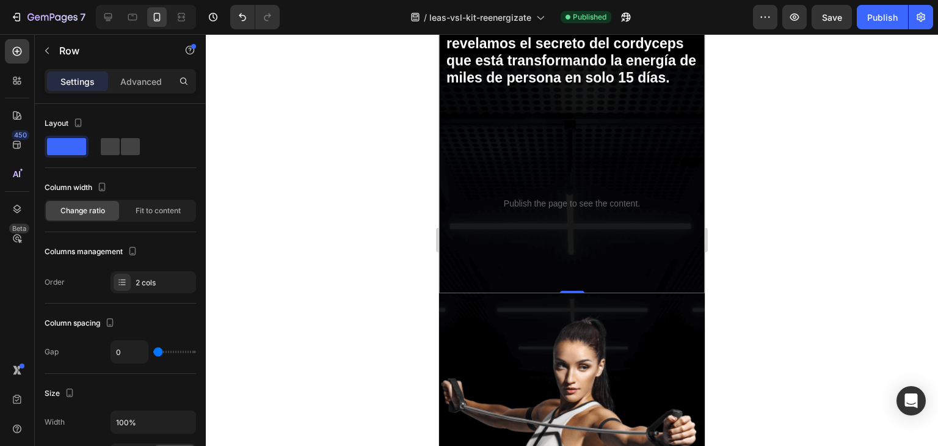
click at [558, 210] on p "Publish the page to see the content." at bounding box center [572, 203] width 266 height 13
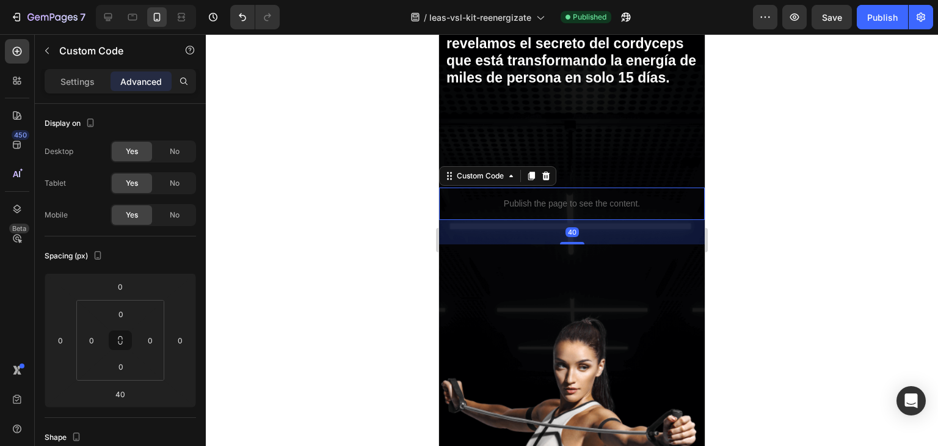
click at [558, 210] on p "Publish the page to see the content." at bounding box center [572, 203] width 266 height 13
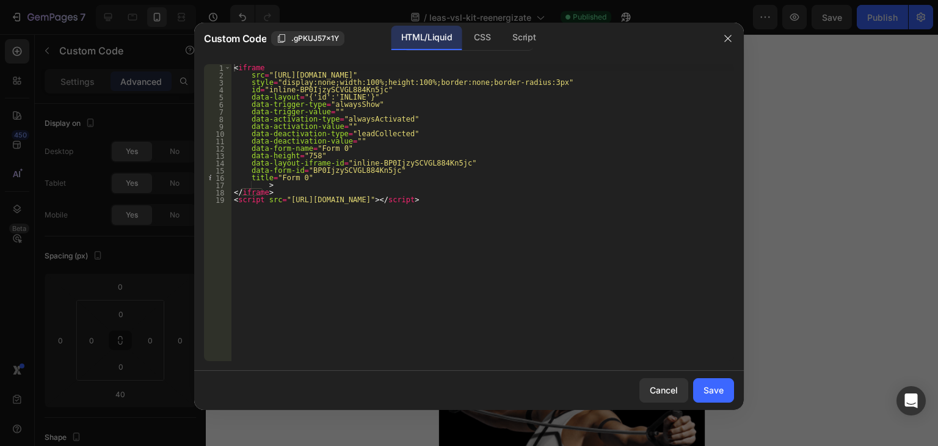
click at [310, 85] on div "< iframe src = "[URL][DOMAIN_NAME]" style = "display:none;width:100%;height:100…" at bounding box center [482, 219] width 503 height 311
type textarea "style="display:none;width:100%;height:100%;border:none;border-radius:3px" id="i…"
click at [828, 247] on div at bounding box center [469, 223] width 938 height 446
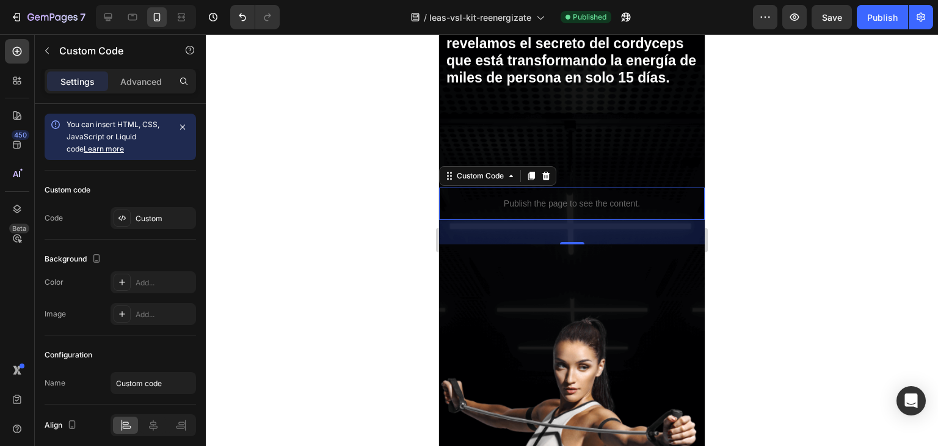
click at [654, 220] on div "Publish the page to see the content." at bounding box center [572, 203] width 266 height 32
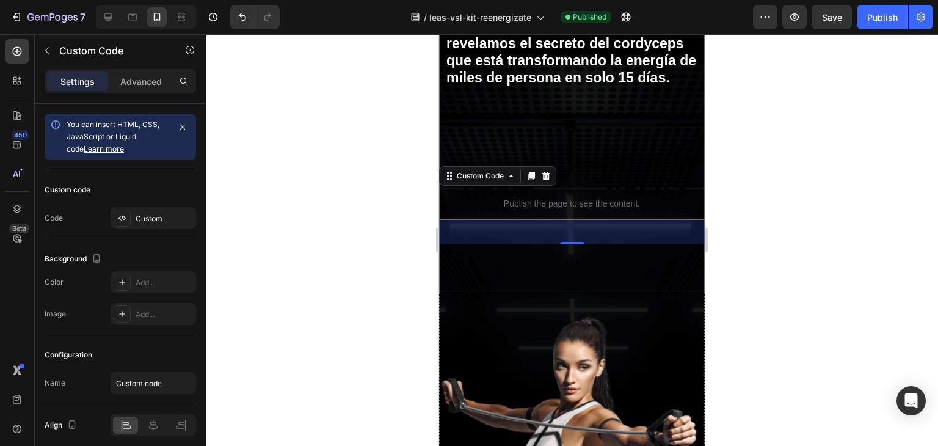
click at [653, 293] on div "Descubre Por Qué Tu Fatiga NO es Normal Heading llena los siguientes datos para…" at bounding box center [572, 85] width 266 height 416
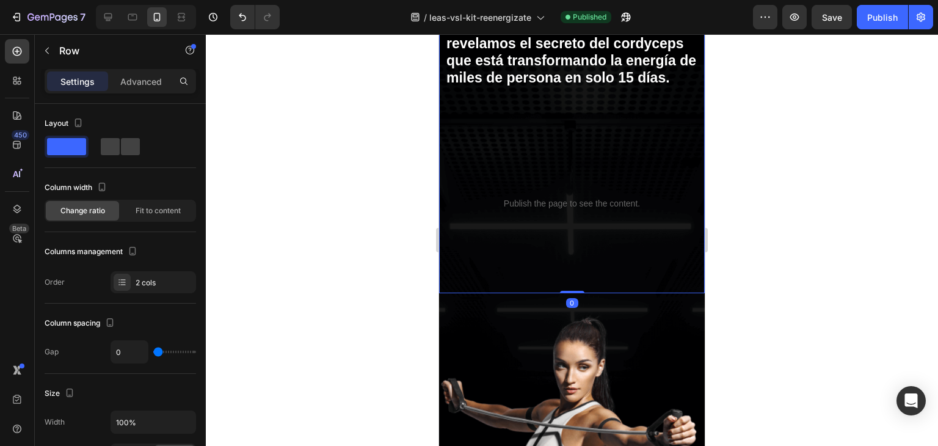
drag, startPoint x: 577, startPoint y: 342, endPoint x: 590, endPoint y: 272, distance: 71.5
click at [590, 272] on div "Descubre Por Qué Tu Fatiga NO es Normal Heading llena los siguientes datos para…" at bounding box center [572, 85] width 266 height 416
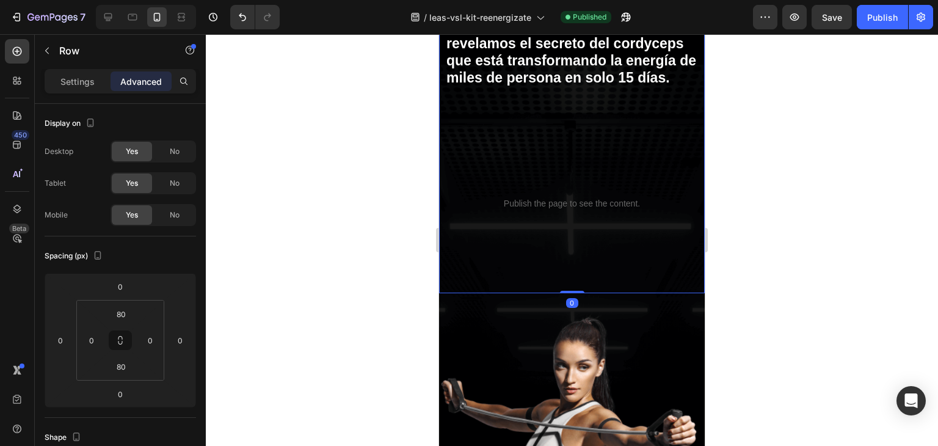
drag, startPoint x: 569, startPoint y: 343, endPoint x: 568, endPoint y: 313, distance: 29.9
click at [568, 293] on div "Descubre Por Qué Tu Fatiga NO es Normal Heading llena los siguientes datos para…" at bounding box center [572, 85] width 266 height 416
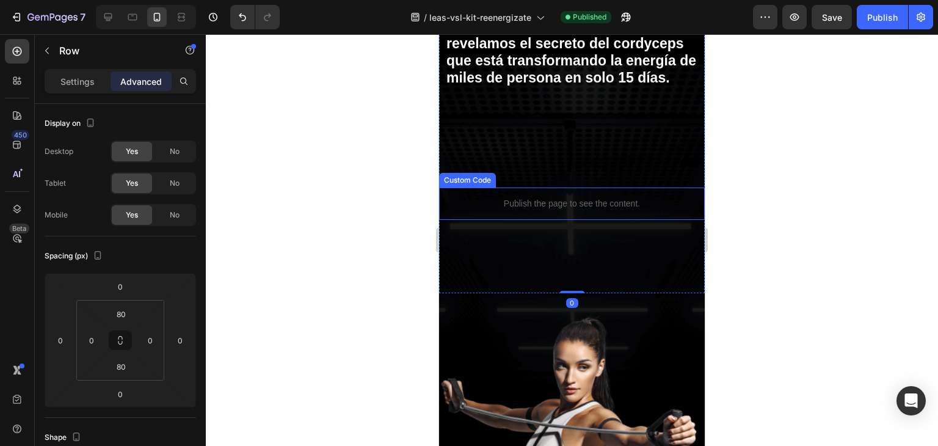
click at [587, 210] on p "Publish the page to see the content." at bounding box center [572, 203] width 266 height 13
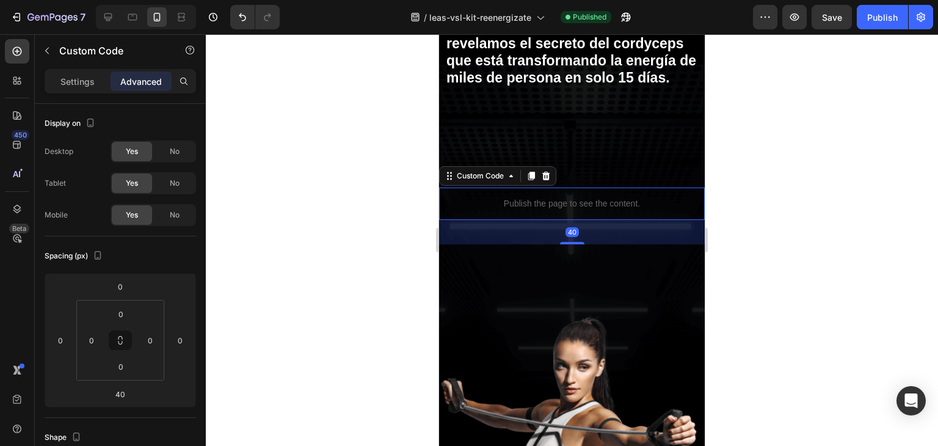
click at [576, 210] on p "Publish the page to see the content." at bounding box center [572, 203] width 266 height 13
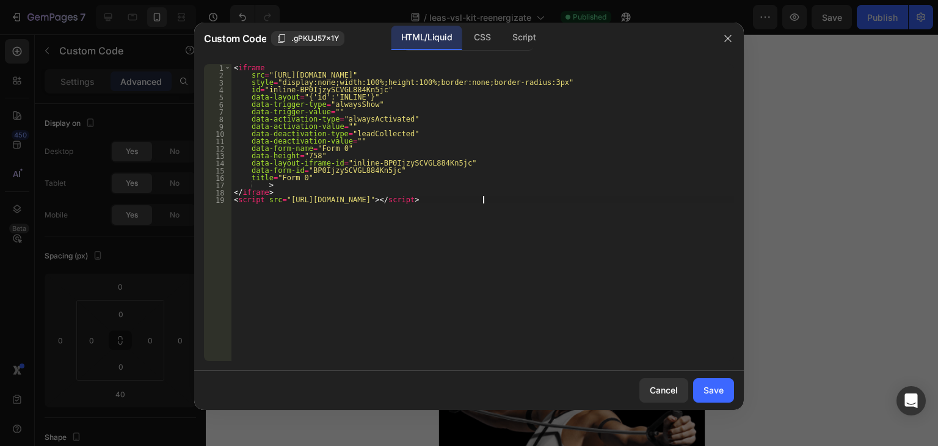
click at [576, 252] on div "< iframe src = "[URL][DOMAIN_NAME]" style = "display:none;width:100%;height:100…" at bounding box center [482, 219] width 503 height 311
click at [271, 81] on div "< iframe src = "[URL][DOMAIN_NAME]" style = "display:none;width:100%;height:100…" at bounding box center [482, 219] width 503 height 311
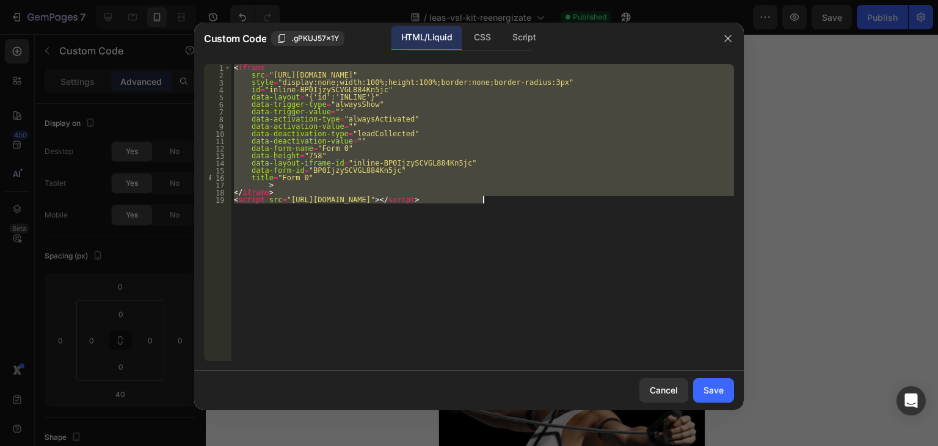
click at [271, 81] on div "< iframe src = "[URL][DOMAIN_NAME]" style = "display:none;width:100%;height:100…" at bounding box center [482, 219] width 503 height 311
type textarea "<script src="[URL][DOMAIN_NAME]"></script>"
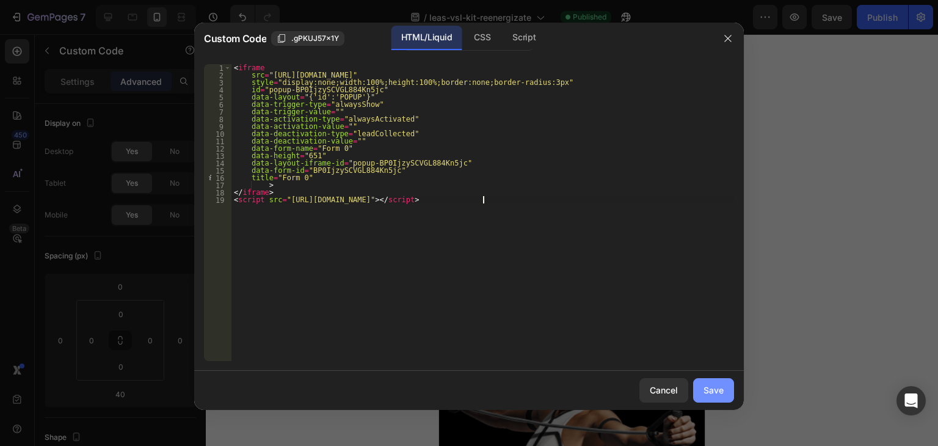
click at [713, 387] on div "Save" at bounding box center [713, 389] width 20 height 13
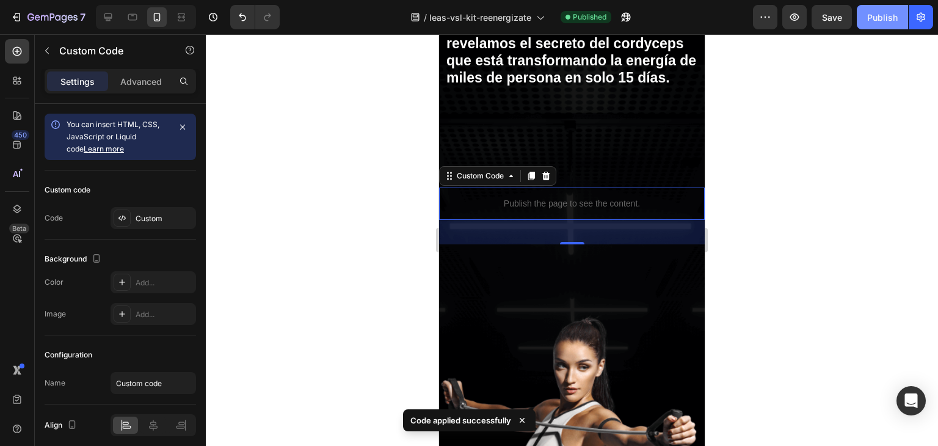
click at [882, 8] on button "Publish" at bounding box center [882, 17] width 51 height 24
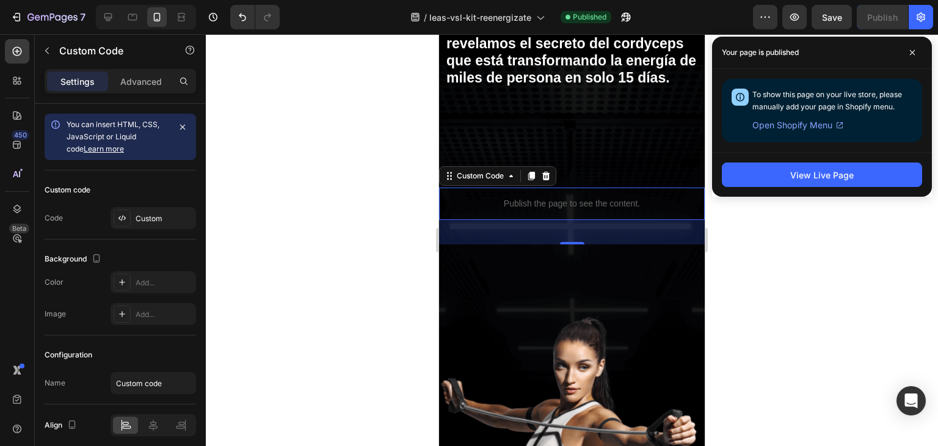
click at [582, 210] on p "Publish the page to see the content." at bounding box center [572, 203] width 266 height 13
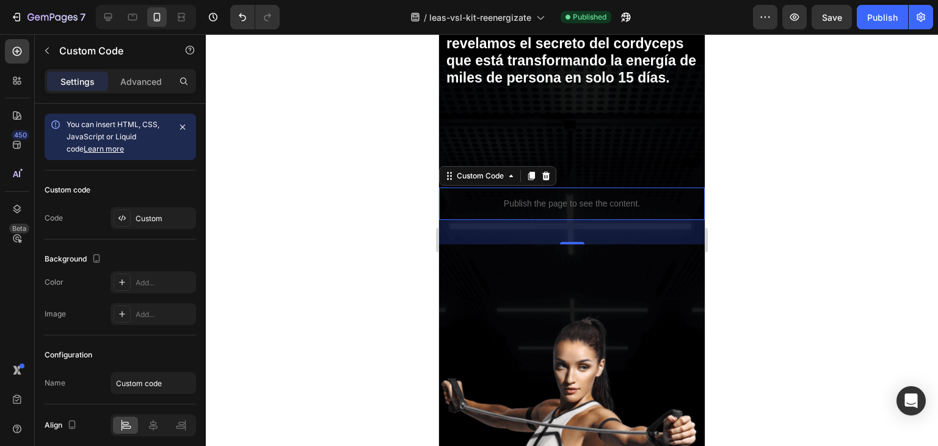
click at [582, 210] on p "Publish the page to see the content." at bounding box center [572, 203] width 266 height 13
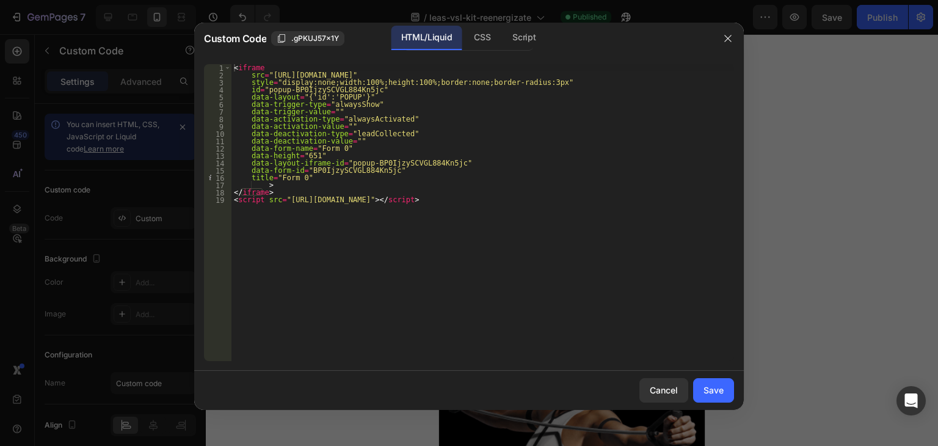
click at [296, 93] on div "< iframe src = "[URL][DOMAIN_NAME]" style = "display:none;width:100%;height:100…" at bounding box center [482, 219] width 503 height 311
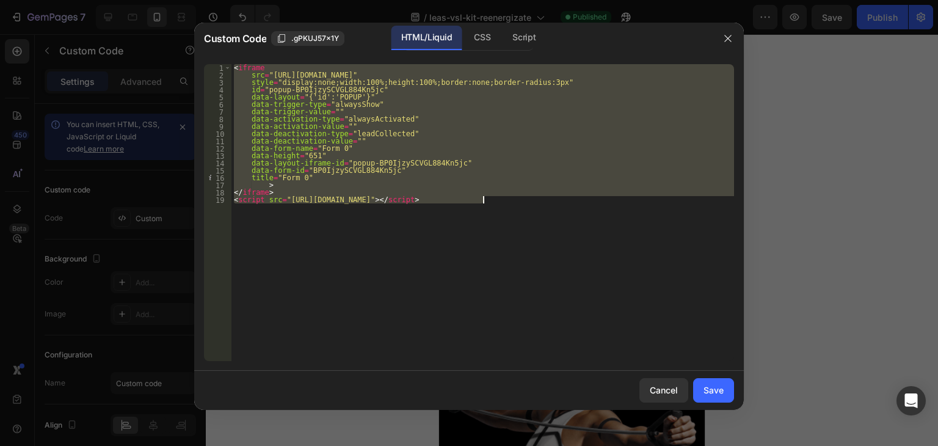
click at [296, 93] on div "< iframe src = "[URL][DOMAIN_NAME]" style = "display:none;width:100%;height:100…" at bounding box center [482, 219] width 503 height 311
paste textarea
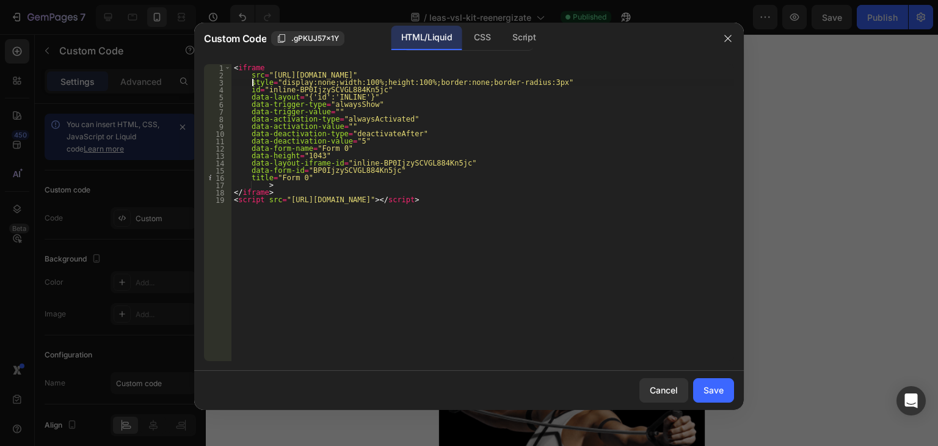
click at [250, 81] on div "< iframe src = "[URL][DOMAIN_NAME]" style = "display:none;width:100%;height:100…" at bounding box center [482, 219] width 503 height 311
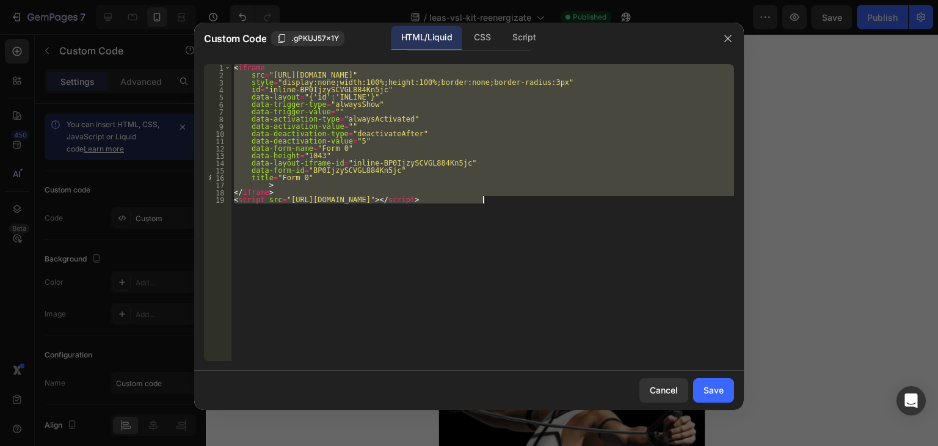
click at [250, 81] on div "< iframe src = "[URL][DOMAIN_NAME]" style = "display:none;width:100%;height:100…" at bounding box center [482, 219] width 503 height 311
click at [339, 98] on div "< iframe src = "[URL][DOMAIN_NAME]" style = "display:none;width:100%;height:100…" at bounding box center [482, 212] width 503 height 297
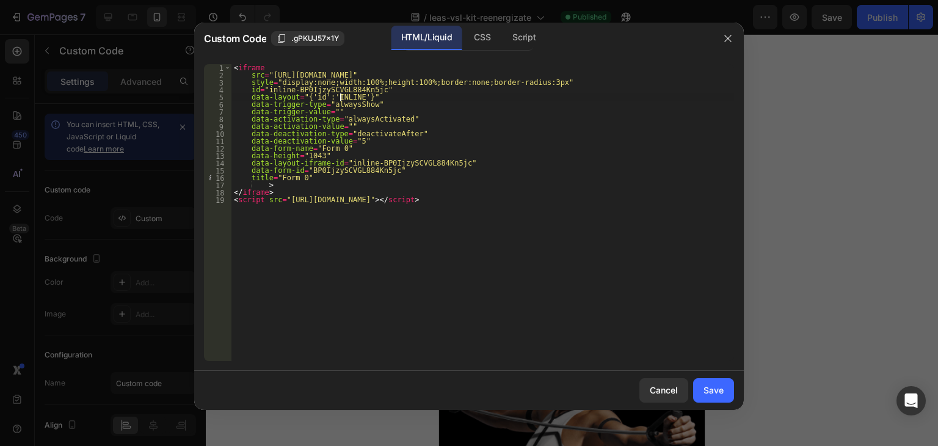
click at [358, 93] on div "< iframe src = "[URL][DOMAIN_NAME]" style = "display:none;width:100%;height:100…" at bounding box center [482, 219] width 503 height 311
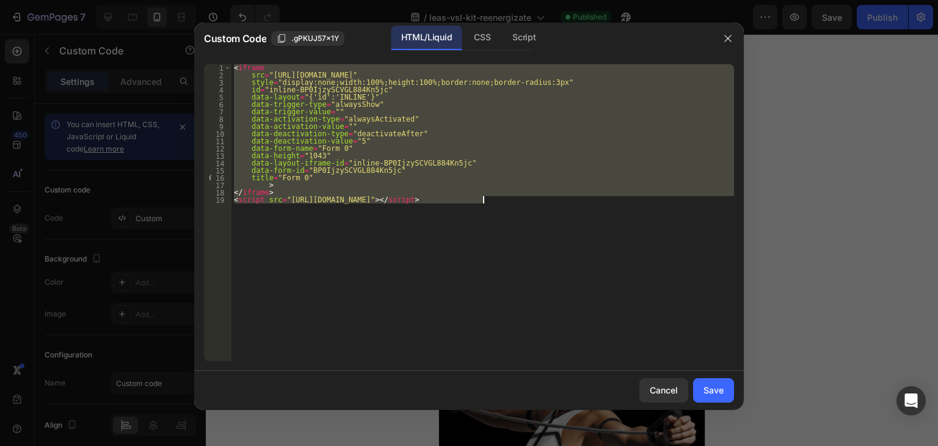
paste textarea
type textarea "<script src="[URL][DOMAIN_NAME]"></script>"
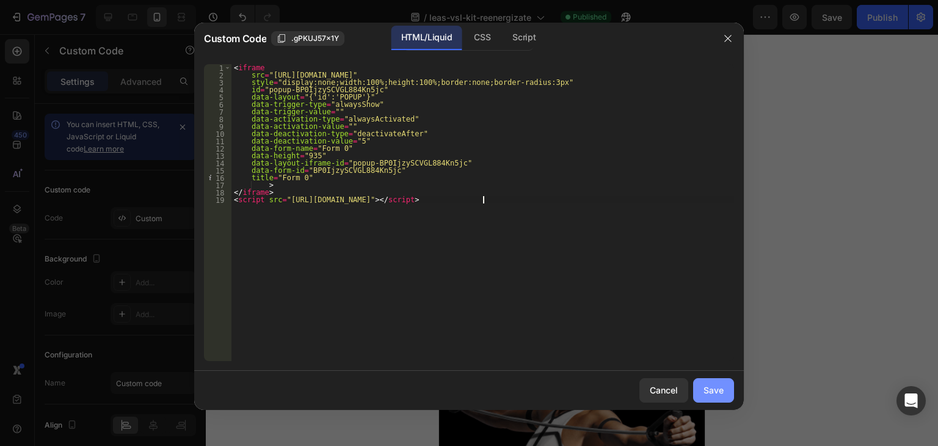
click at [711, 396] on div "Save" at bounding box center [713, 389] width 20 height 13
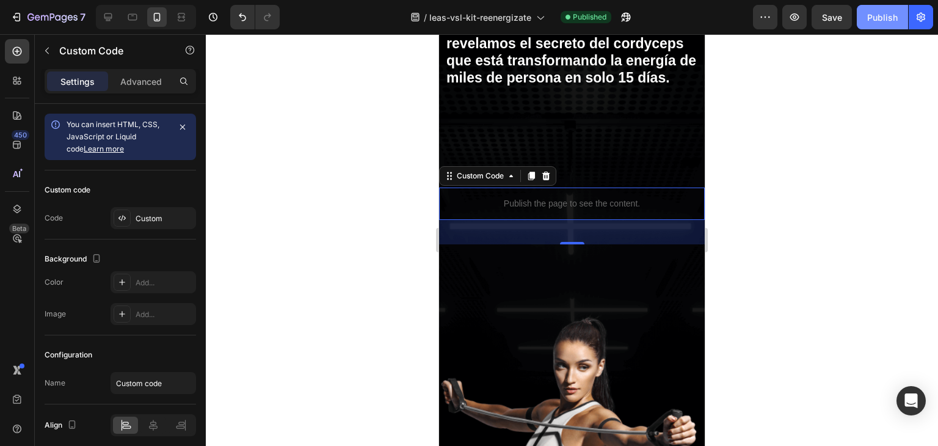
click at [887, 24] on button "Publish" at bounding box center [882, 17] width 51 height 24
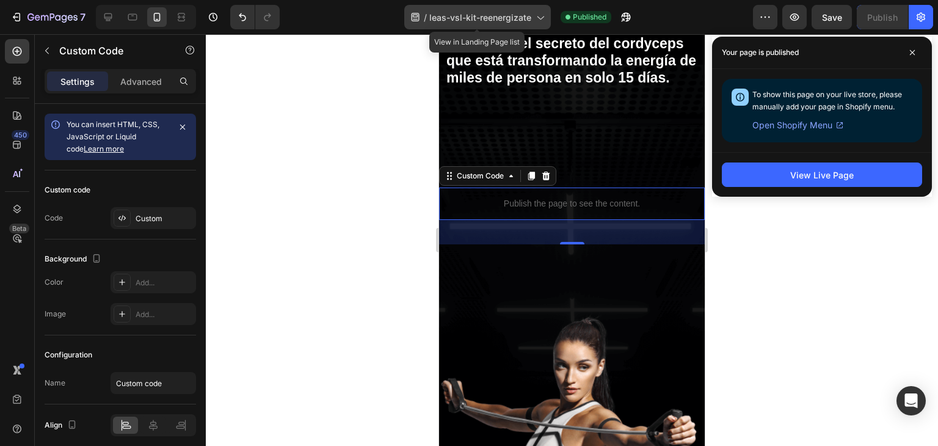
click at [539, 16] on icon at bounding box center [540, 17] width 12 height 12
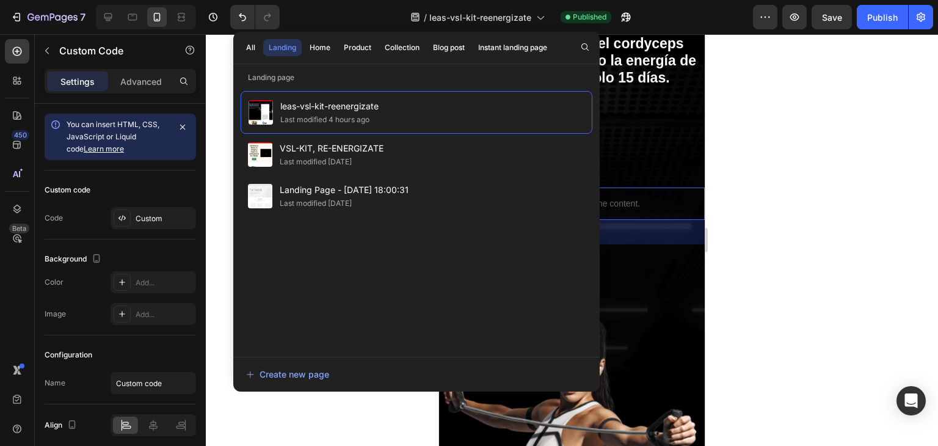
drag, startPoint x: 370, startPoint y: 158, endPoint x: 312, endPoint y: 285, distance: 140.2
click at [312, 285] on div "leas-vsl-kit-reenergizate Last modified 4 hours ago VSL-KIT, RE-ENERGIZATE Last…" at bounding box center [417, 217] width 352 height 253
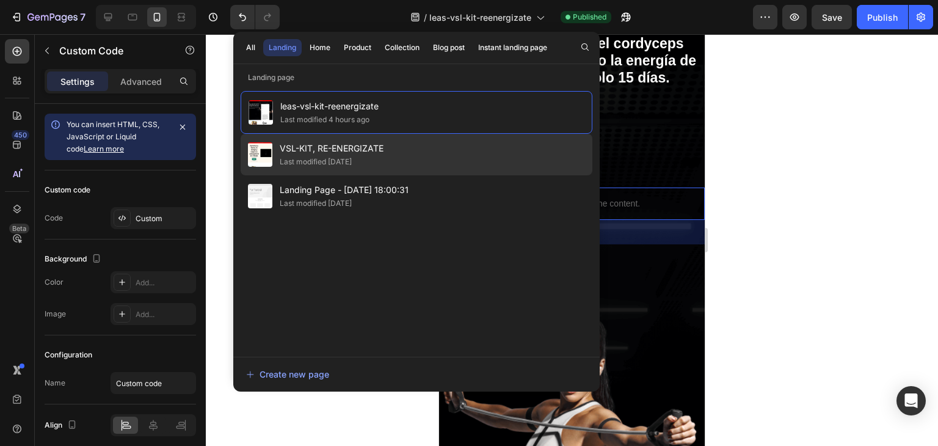
click at [374, 163] on div "Last modified [DATE]" at bounding box center [332, 162] width 104 height 12
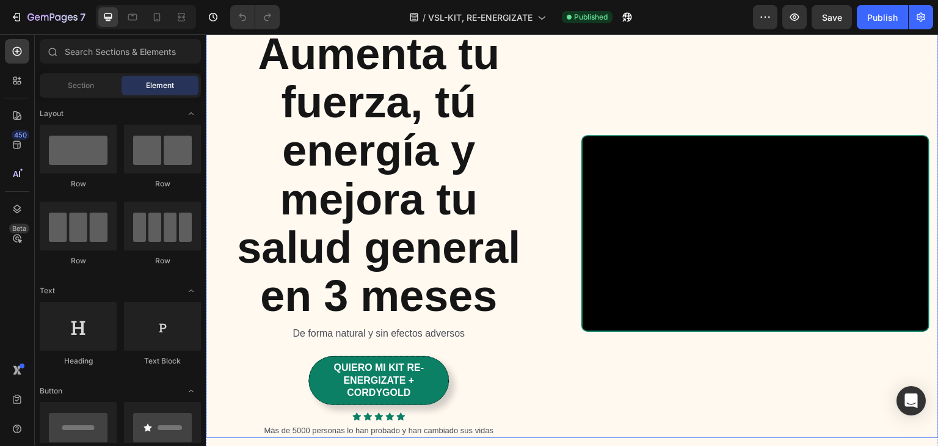
scroll to position [61, 0]
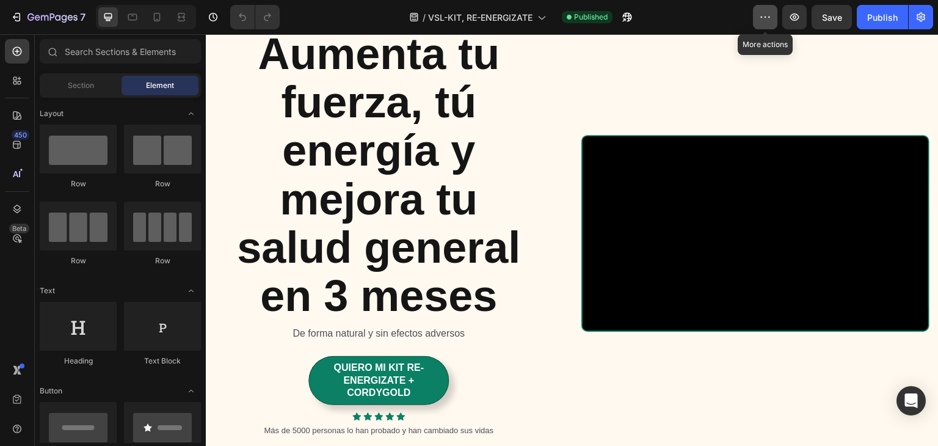
click at [759, 21] on button "button" at bounding box center [765, 17] width 24 height 24
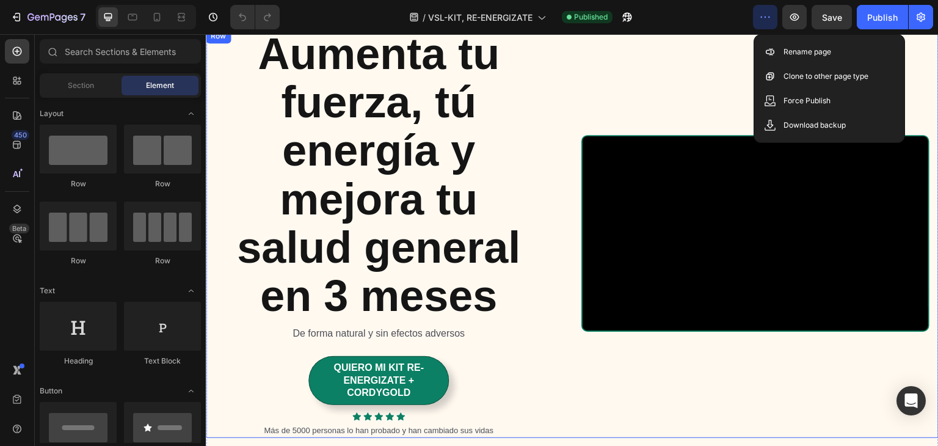
click at [696, 59] on div "Video" at bounding box center [755, 233] width 348 height 409
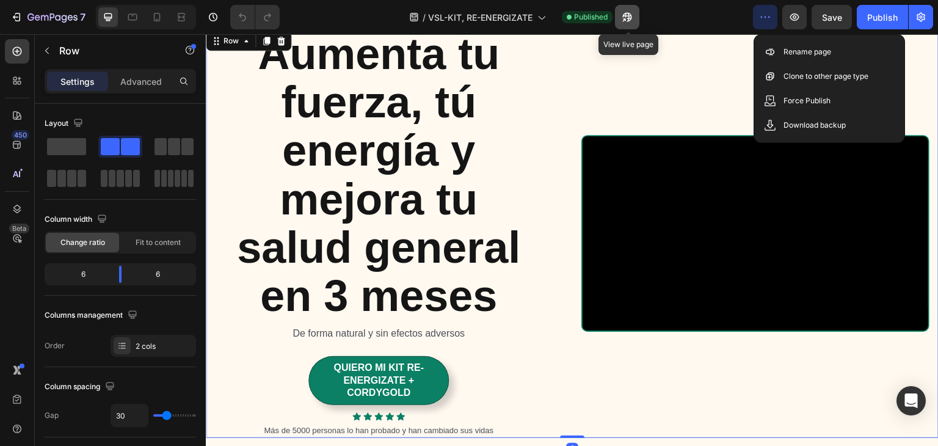
click at [625, 18] on icon "button" at bounding box center [627, 17] width 12 height 12
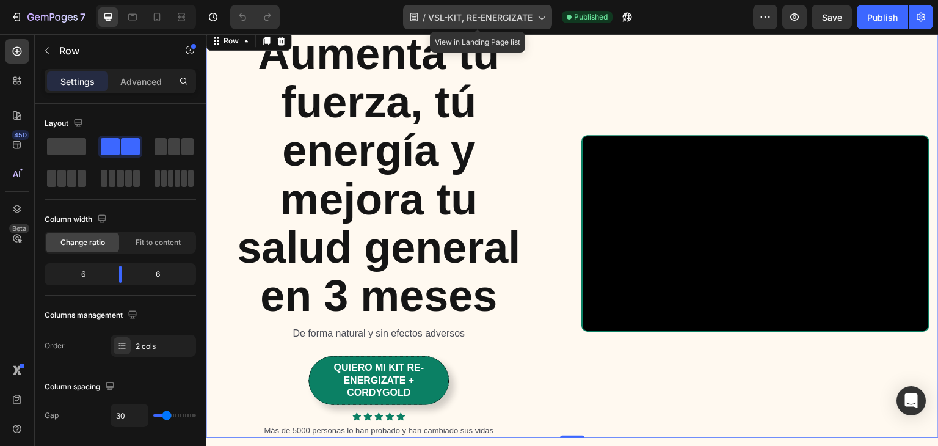
click at [503, 15] on span "VSL-KIT, RE-ENERGIZATE" at bounding box center [480, 17] width 104 height 13
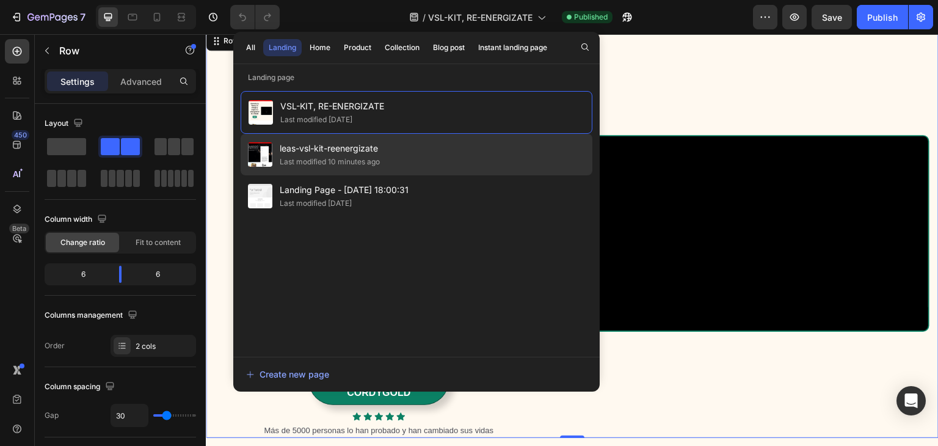
click at [371, 151] on span "leas-vsl-kit-reenergizate" at bounding box center [330, 148] width 100 height 15
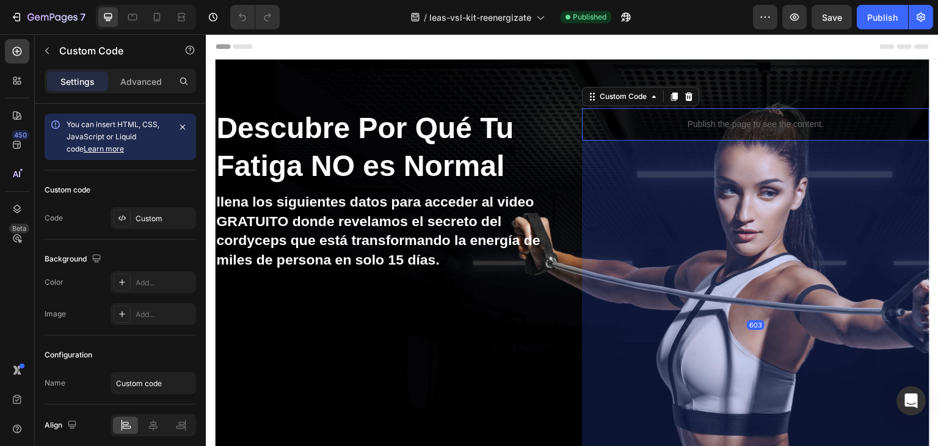
click at [746, 124] on p "Publish the page to see the content." at bounding box center [755, 124] width 347 height 13
click at [726, 124] on p "Publish the page to see the content." at bounding box center [755, 124] width 347 height 13
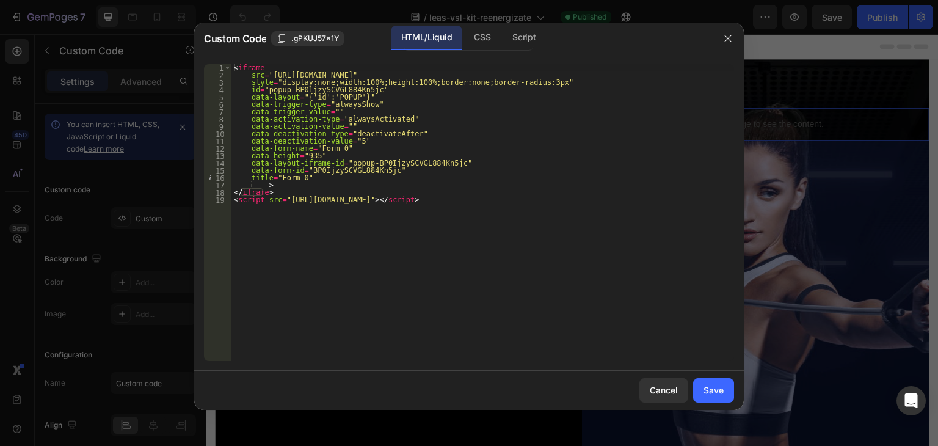
click at [298, 126] on div "< iframe src = "https://link.ghlespanol.com/widget/form/BP0IjzySCVGL884Kn5jc" s…" at bounding box center [482, 219] width 503 height 311
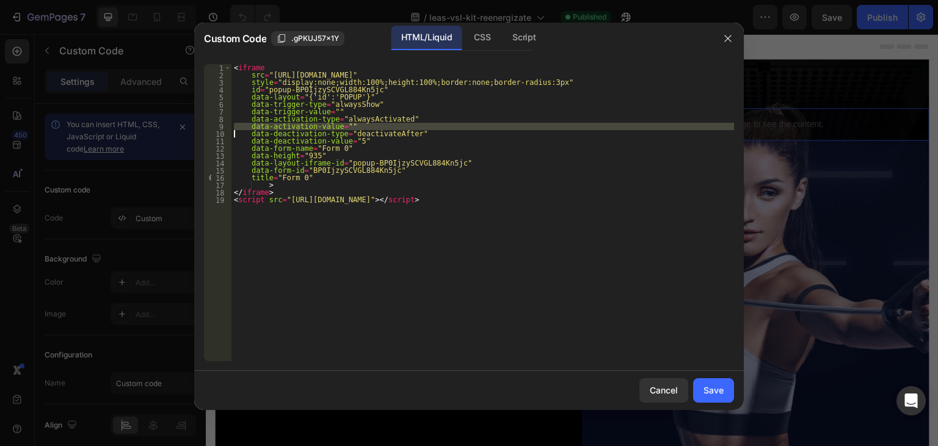
click at [298, 126] on div "< iframe src = "https://link.ghlespanol.com/widget/form/BP0IjzySCVGL884Kn5jc" s…" at bounding box center [482, 219] width 503 height 311
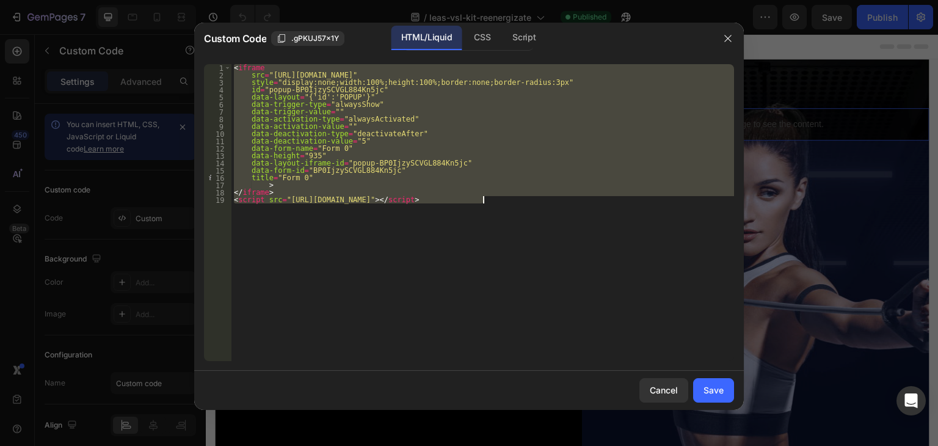
paste textarea
type textarea "<script src="[URL][DOMAIN_NAME]"></script>"
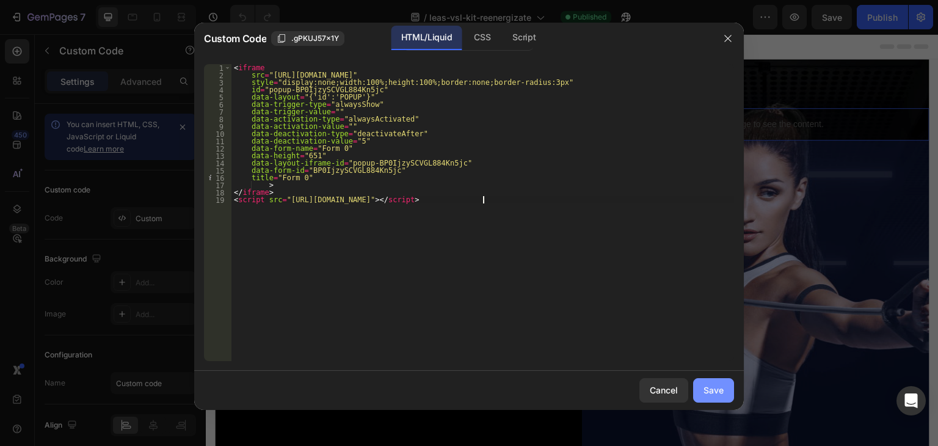
click at [716, 391] on div "Save" at bounding box center [713, 389] width 20 height 13
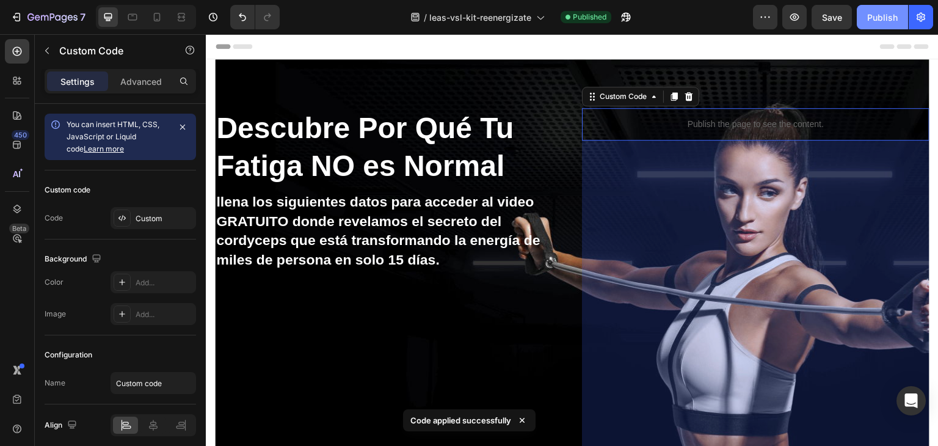
drag, startPoint x: 884, startPoint y: 22, endPoint x: 531, endPoint y: 54, distance: 354.4
click at [884, 22] on div "Publish" at bounding box center [882, 17] width 31 height 13
click at [677, 125] on p "Publish the page to see the content." at bounding box center [755, 124] width 347 height 13
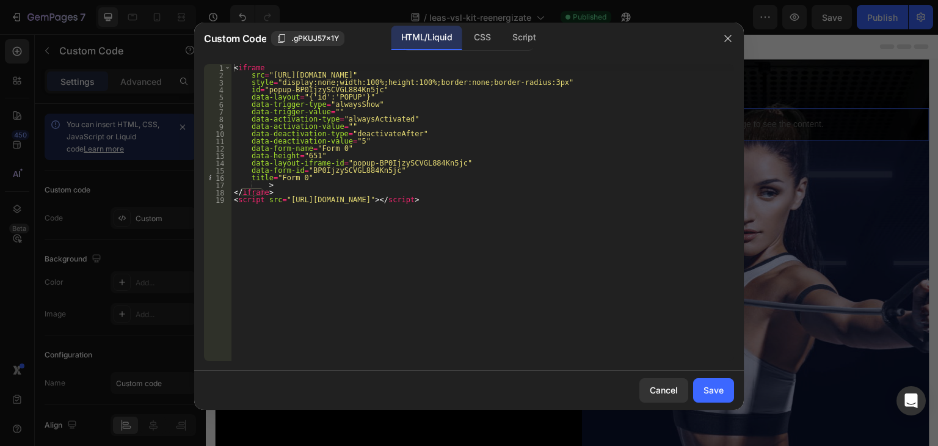
click at [308, 111] on div "< iframe src = "https://link.ghlespanol.com/widget/form/BP0IjzySCVGL884Kn5jc" s…" at bounding box center [482, 219] width 503 height 311
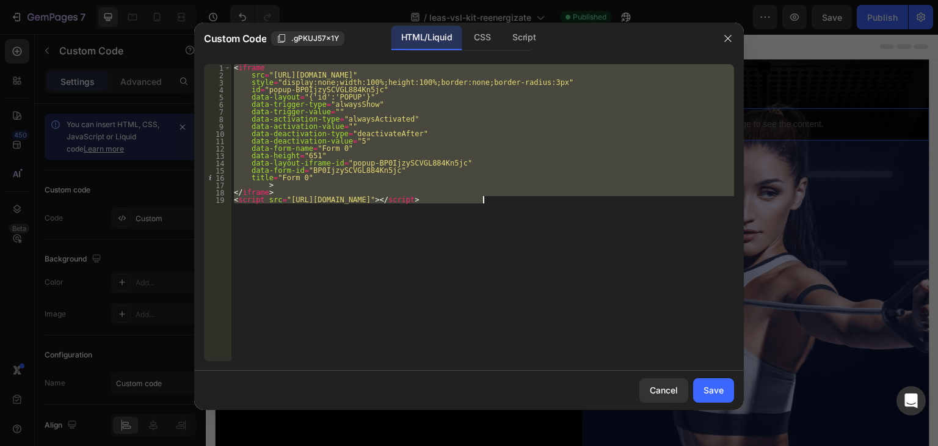
drag, startPoint x: 232, startPoint y: 68, endPoint x: 525, endPoint y: 203, distance: 322.1
click at [525, 203] on div "< iframe src = "https://link.ghlespanol.com/widget/form/BP0IjzySCVGL884Kn5jc" s…" at bounding box center [482, 219] width 503 height 311
paste textarea
type textarea "<script src="[URL][DOMAIN_NAME]"></script>"
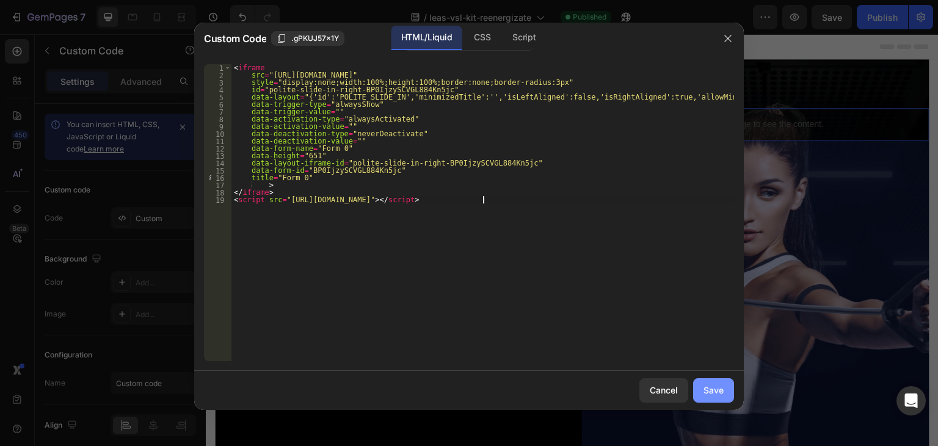
click at [715, 394] on div "Save" at bounding box center [713, 389] width 20 height 13
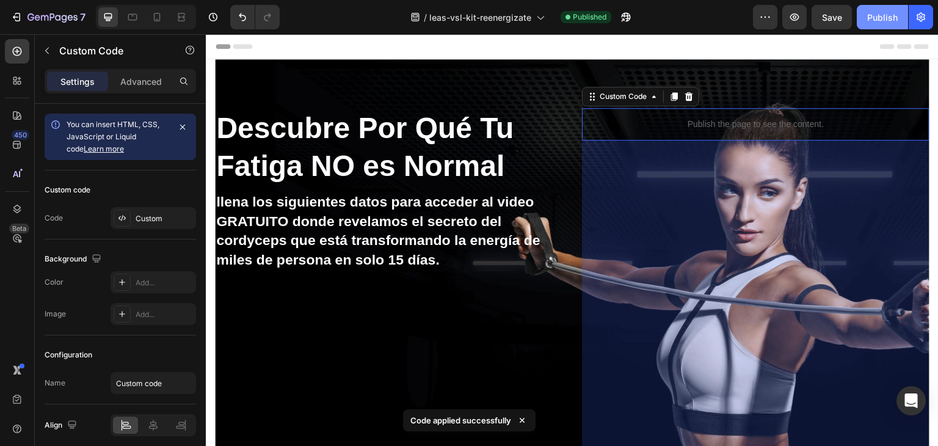
click at [887, 20] on div "Publish" at bounding box center [882, 17] width 31 height 13
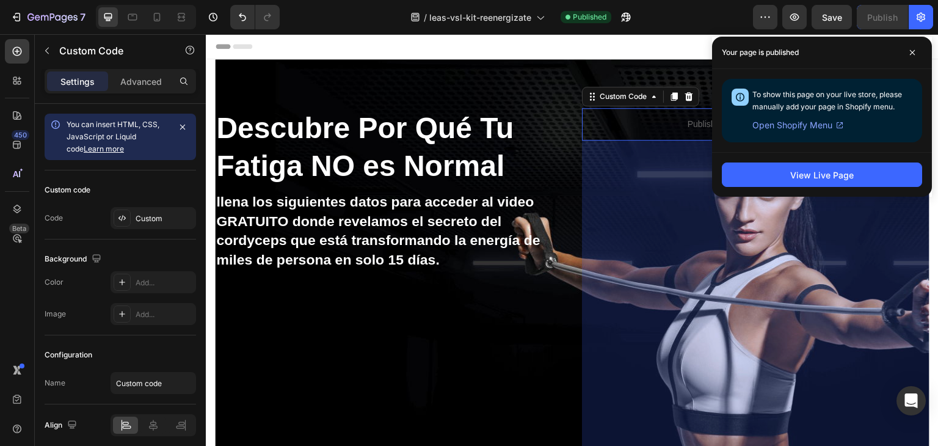
click at [646, 169] on div "603" at bounding box center [755, 324] width 347 height 368
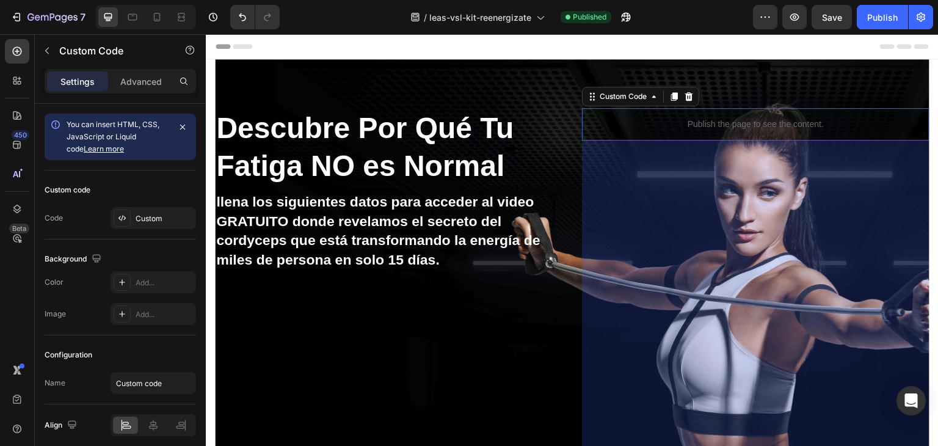
click at [645, 128] on p "Publish the page to see the content." at bounding box center [755, 124] width 347 height 13
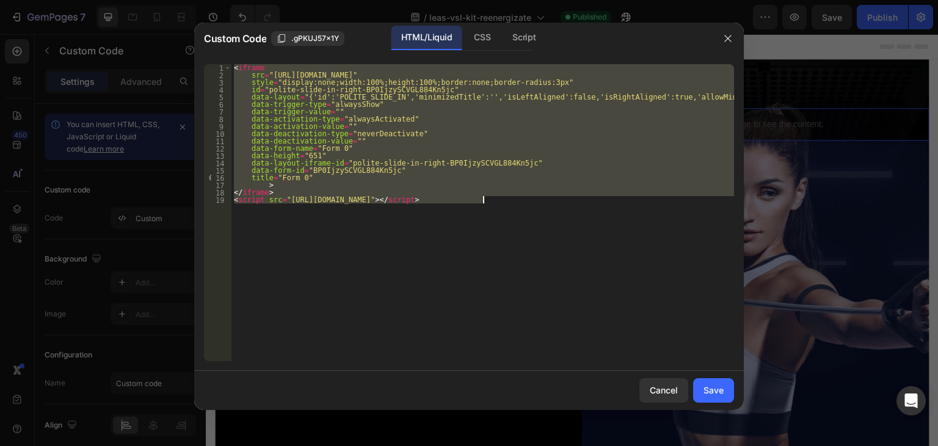
drag, startPoint x: 233, startPoint y: 67, endPoint x: 511, endPoint y: 222, distance: 317.9
click at [511, 222] on div "< iframe src = "https://link.ghlespanol.com/widget/form/BP0IjzySCVGL884Kn5jc" s…" at bounding box center [482, 219] width 503 height 311
paste textarea
type textarea "<script src="[URL][DOMAIN_NAME]"></script>"
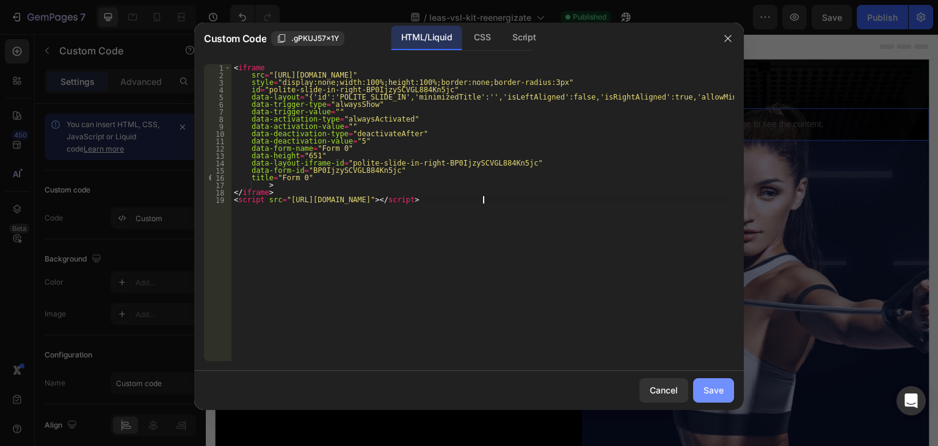
click at [715, 395] on div "Save" at bounding box center [713, 389] width 20 height 13
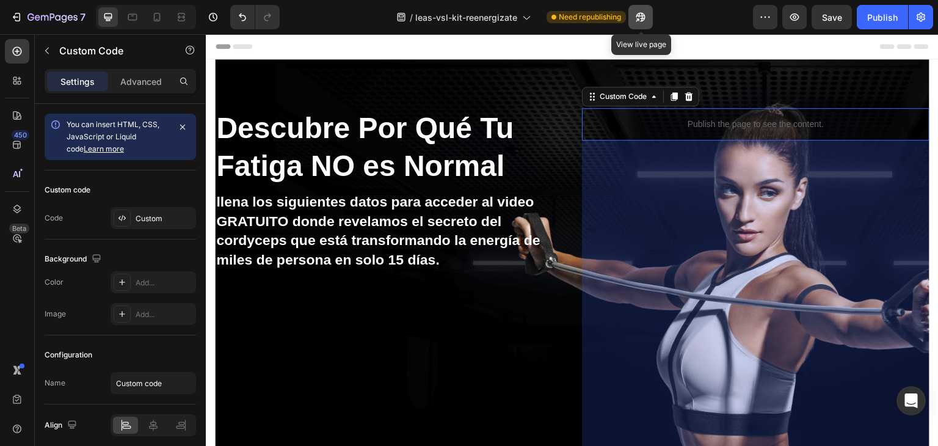
click at [644, 17] on icon "button" at bounding box center [640, 17] width 12 height 12
click at [870, 16] on div "Publish" at bounding box center [882, 17] width 31 height 13
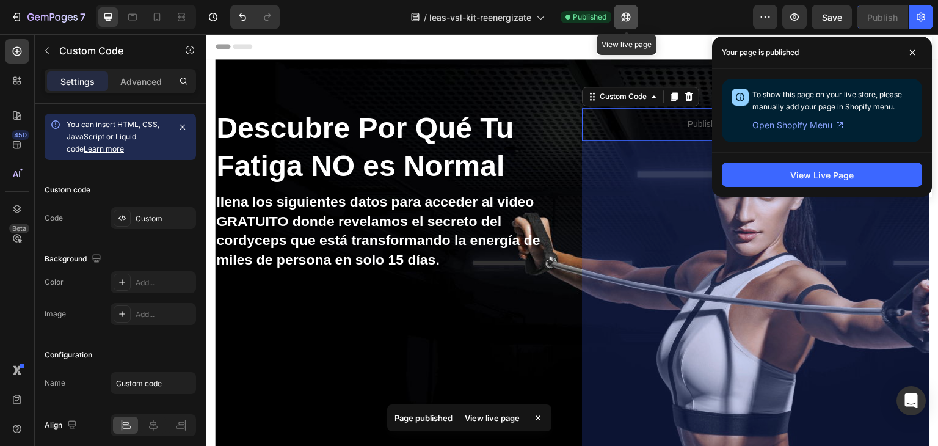
click at [625, 18] on icon "button" at bounding box center [626, 17] width 12 height 12
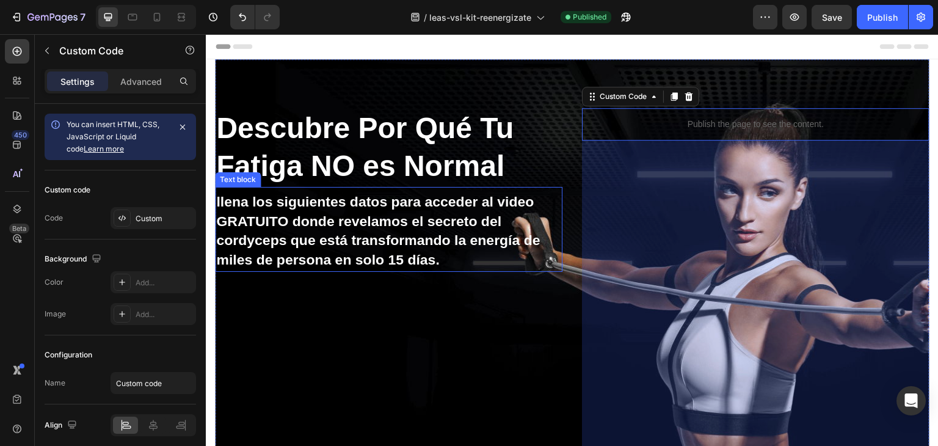
click at [341, 211] on p "llena los siguientes datos para acceder al video GRATUITO donde revelamos el se…" at bounding box center [388, 232] width 345 height 78
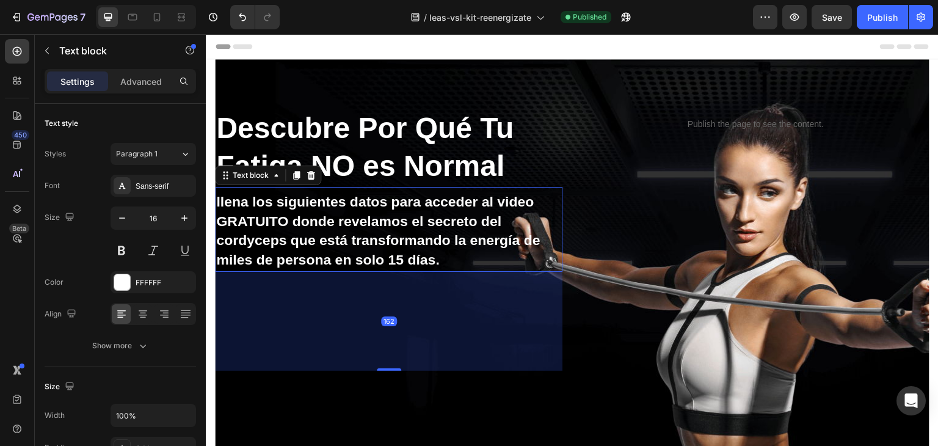
click at [319, 209] on strong "llena los siguientes datos para acceder al video GRATUITO donde revelamos el se…" at bounding box center [378, 231] width 324 height 74
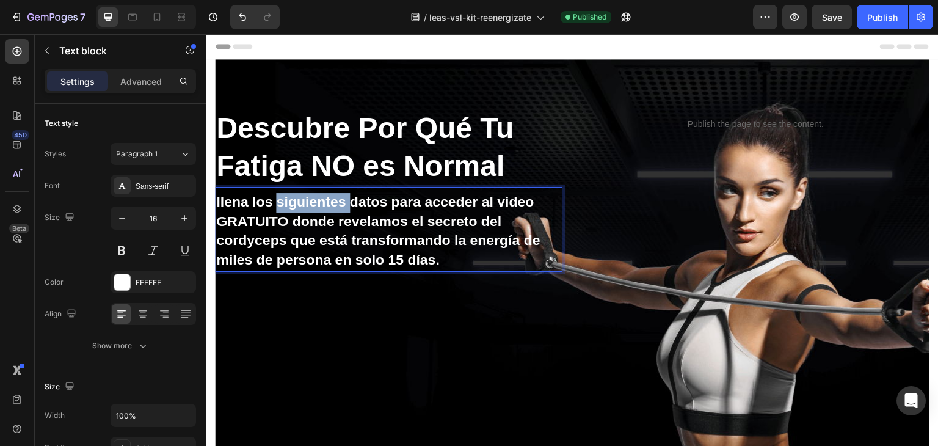
click at [319, 209] on strong "llena los siguientes datos para acceder al video GRATUITO donde revelamos el se…" at bounding box center [378, 231] width 324 height 74
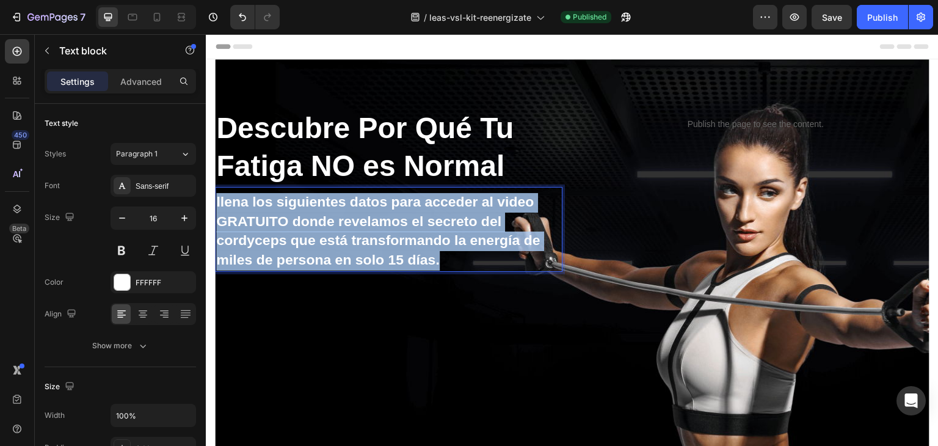
click at [319, 209] on strong "llena los siguientes datos para acceder al video GRATUITO donde revelamos el se…" at bounding box center [378, 231] width 324 height 74
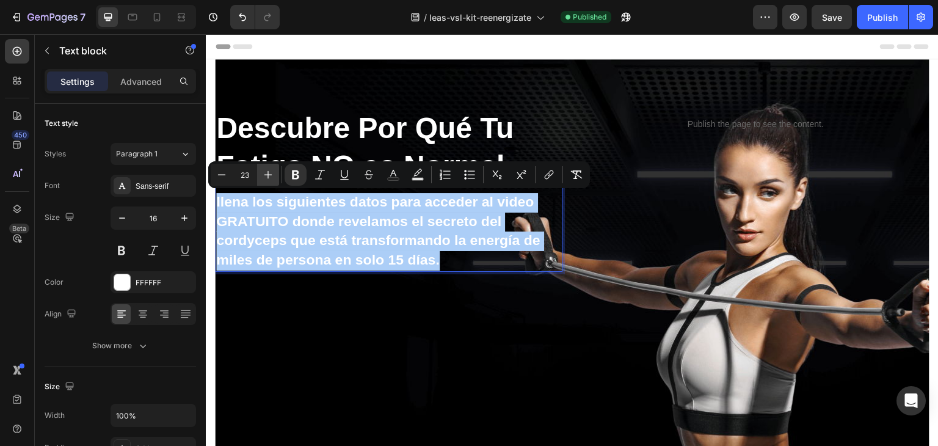
click at [269, 171] on icon "Editor contextual toolbar" at bounding box center [268, 175] width 12 height 12
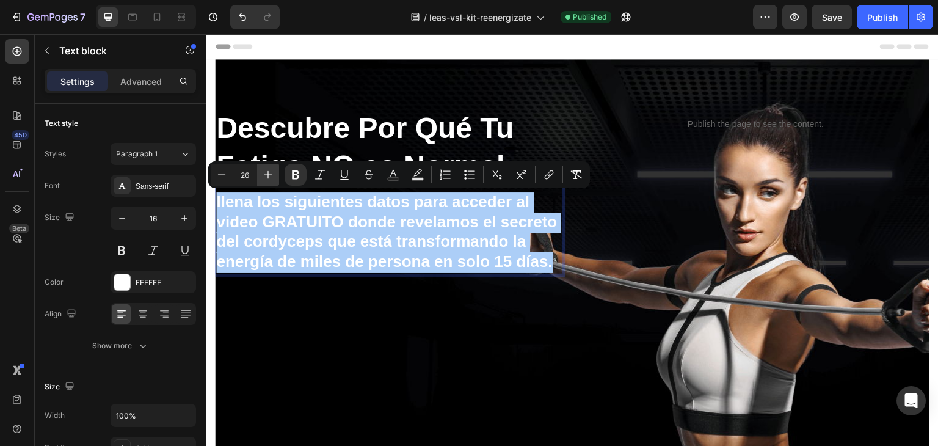
click at [269, 171] on icon "Editor contextual toolbar" at bounding box center [268, 175] width 12 height 12
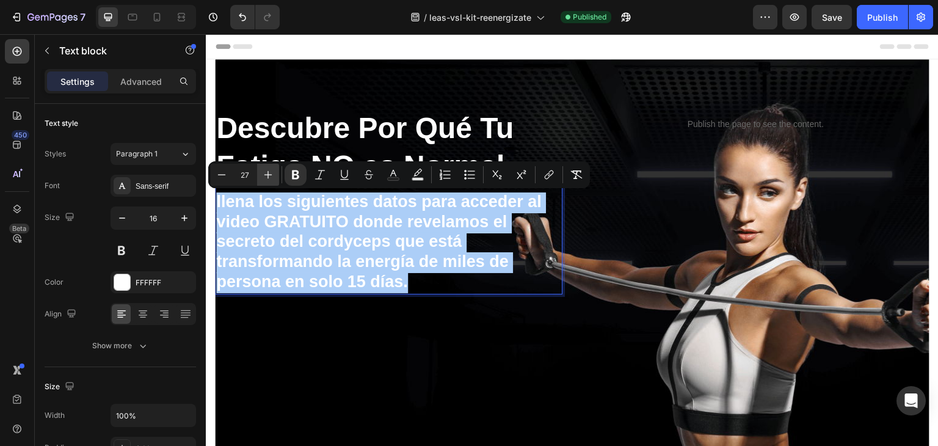
click at [269, 171] on icon "Editor contextual toolbar" at bounding box center [268, 175] width 12 height 12
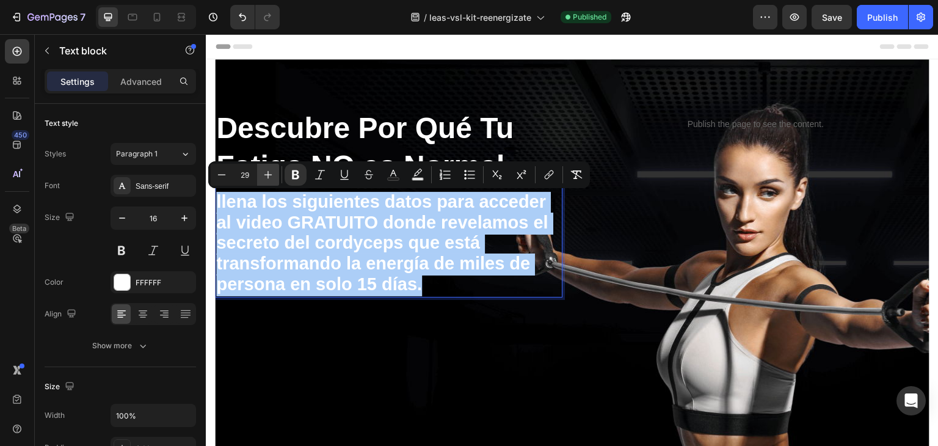
click at [269, 171] on icon "Editor contextual toolbar" at bounding box center [268, 175] width 12 height 12
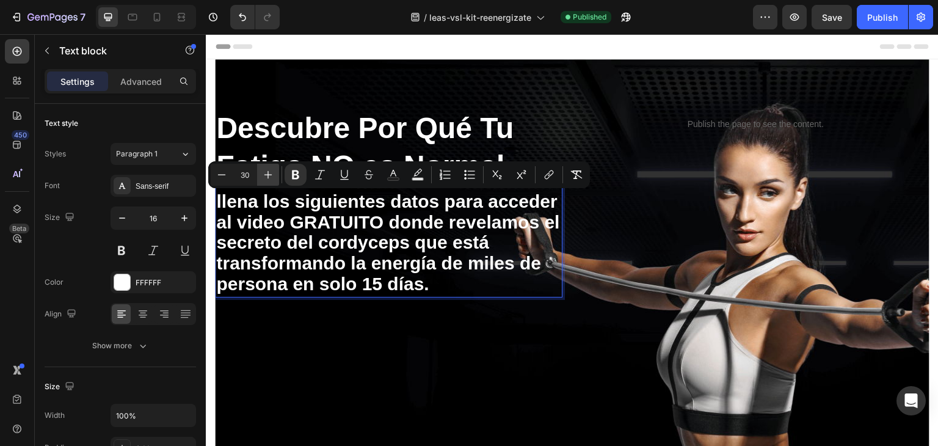
click at [269, 171] on icon "Editor contextual toolbar" at bounding box center [268, 175] width 12 height 12
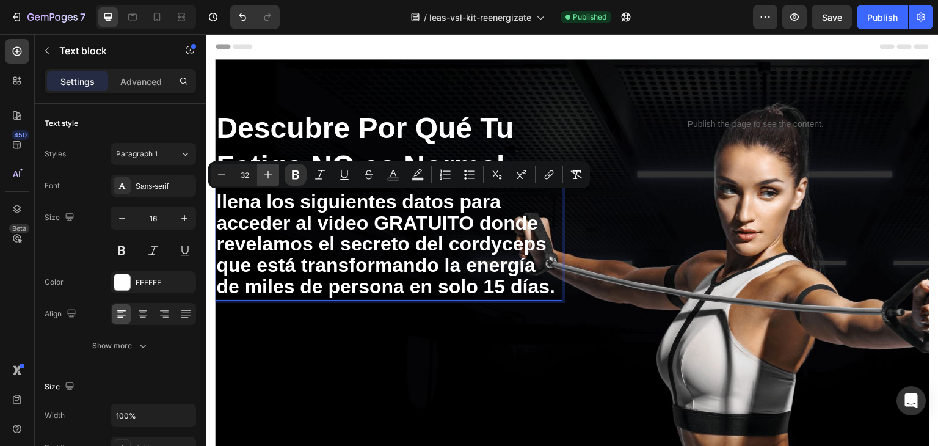
click at [269, 171] on icon "Editor contextual toolbar" at bounding box center [268, 175] width 12 height 12
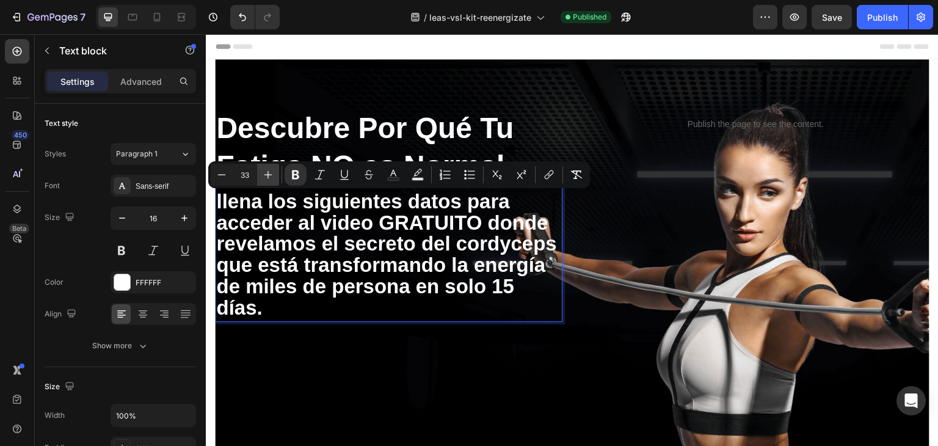
click at [269, 171] on icon "Editor contextual toolbar" at bounding box center [268, 175] width 12 height 12
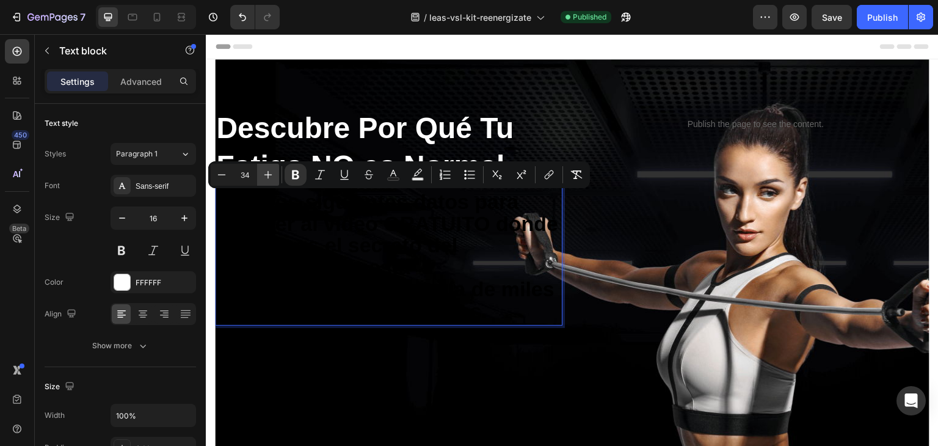
click at [269, 171] on icon "Editor contextual toolbar" at bounding box center [268, 175] width 12 height 12
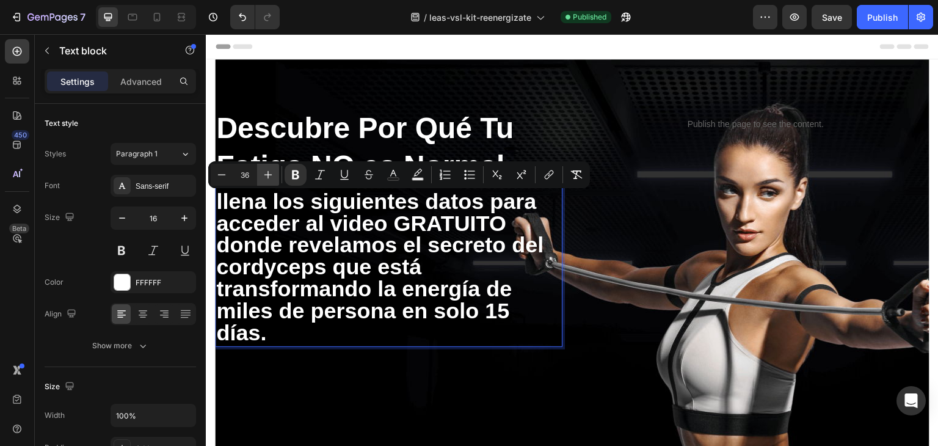
click at [269, 171] on icon "Editor contextual toolbar" at bounding box center [268, 175] width 12 height 12
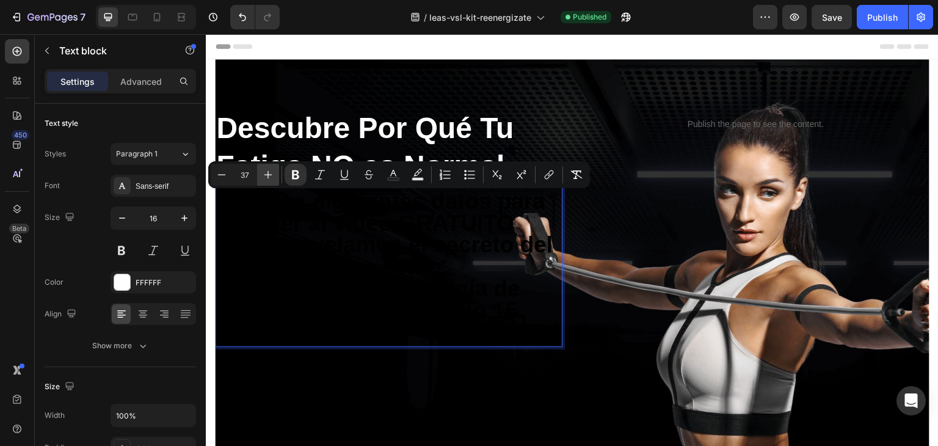
click at [269, 171] on icon "Editor contextual toolbar" at bounding box center [268, 175] width 12 height 12
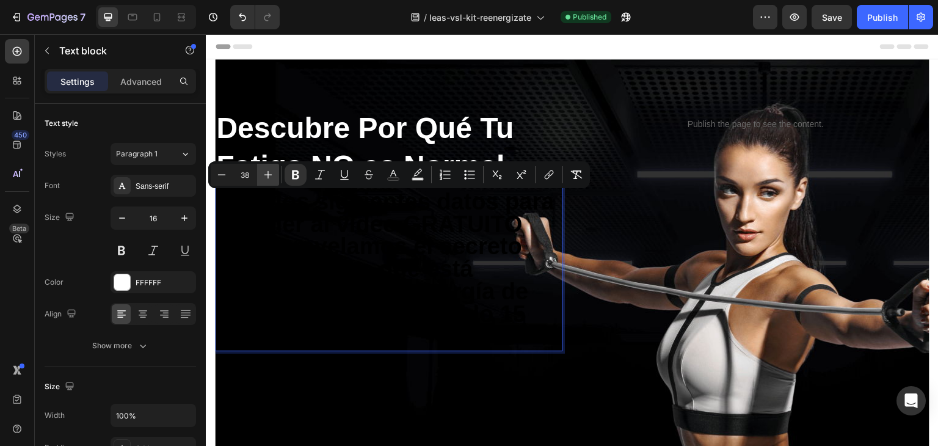
click at [269, 171] on icon "Editor contextual toolbar" at bounding box center [268, 175] width 12 height 12
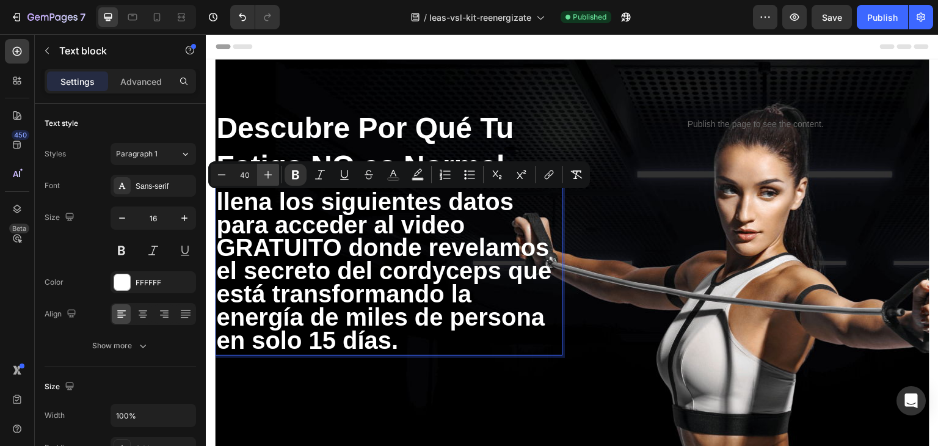
click at [269, 171] on icon "Editor contextual toolbar" at bounding box center [268, 175] width 12 height 12
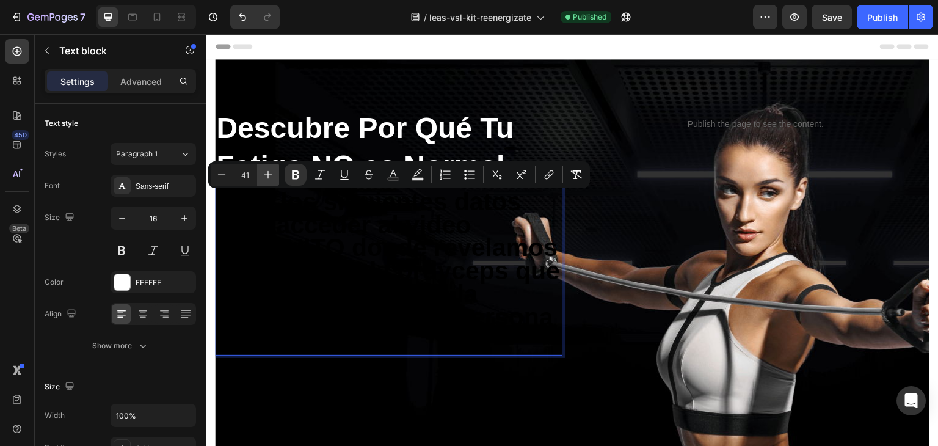
click at [269, 171] on icon "Editor contextual toolbar" at bounding box center [268, 175] width 12 height 12
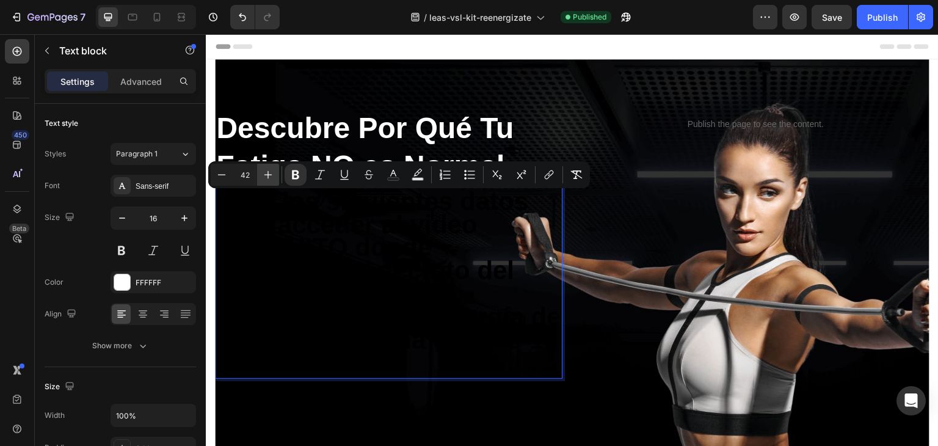
click at [269, 171] on icon "Editor contextual toolbar" at bounding box center [268, 175] width 12 height 12
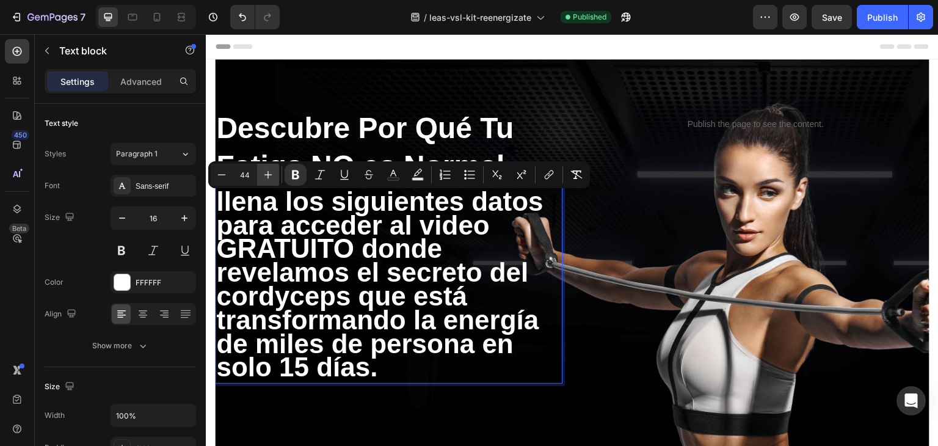
click at [269, 171] on icon "Editor contextual toolbar" at bounding box center [268, 175] width 12 height 12
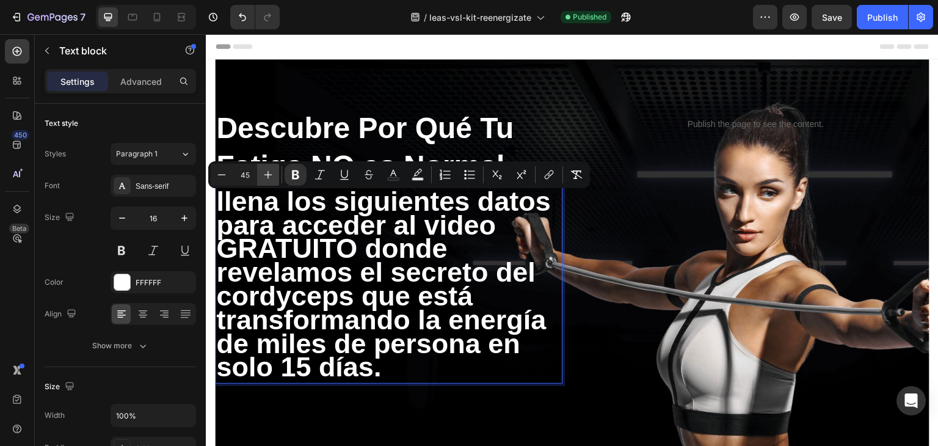
click at [269, 171] on icon "Editor contextual toolbar" at bounding box center [268, 175] width 12 height 12
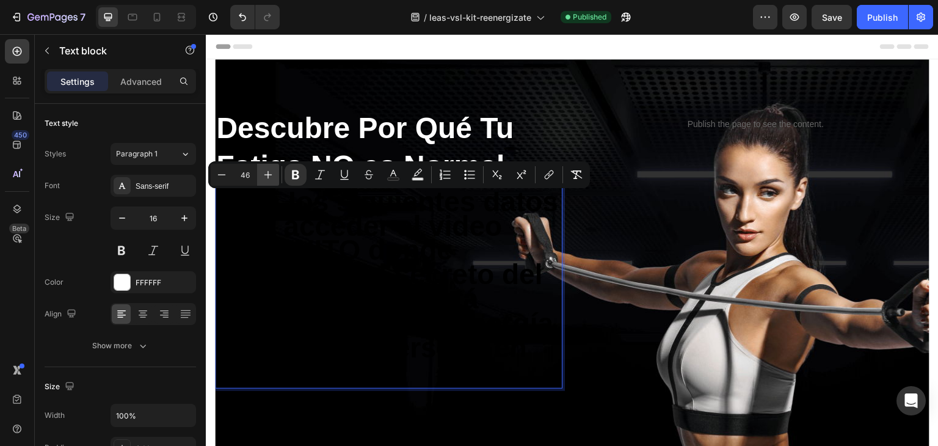
click at [269, 171] on icon "Editor contextual toolbar" at bounding box center [268, 175] width 12 height 12
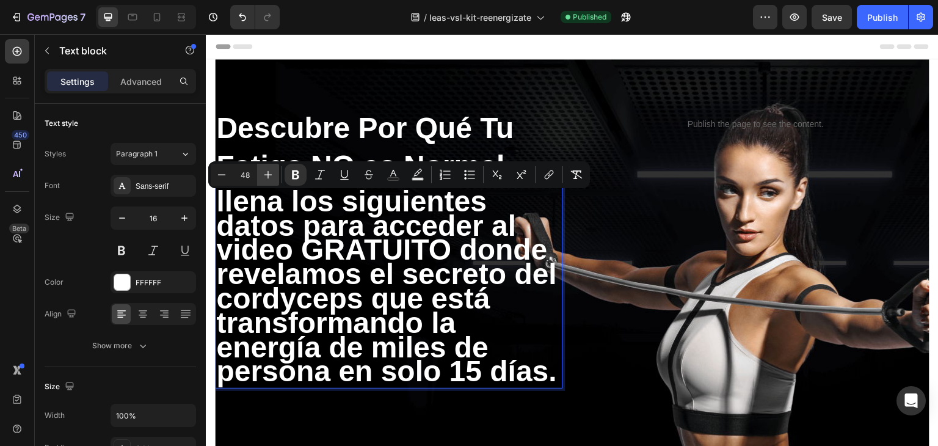
click at [269, 171] on icon "Editor contextual toolbar" at bounding box center [268, 175] width 12 height 12
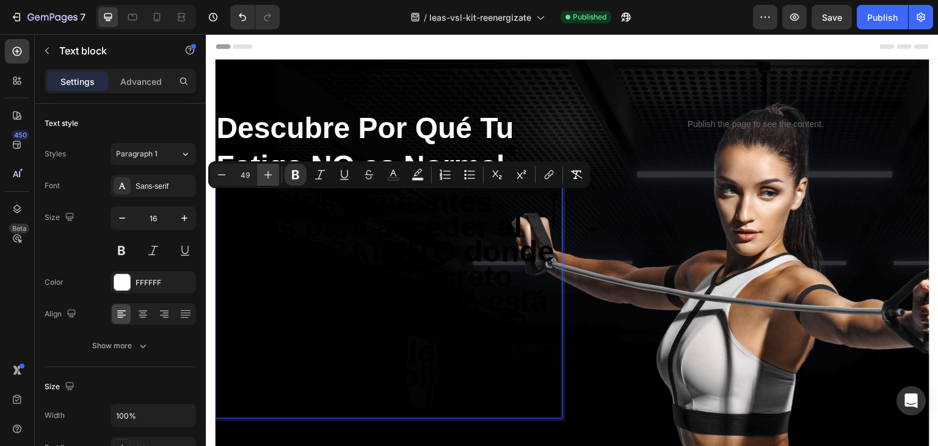
click at [269, 171] on icon "Editor contextual toolbar" at bounding box center [268, 175] width 12 height 12
type input "50"
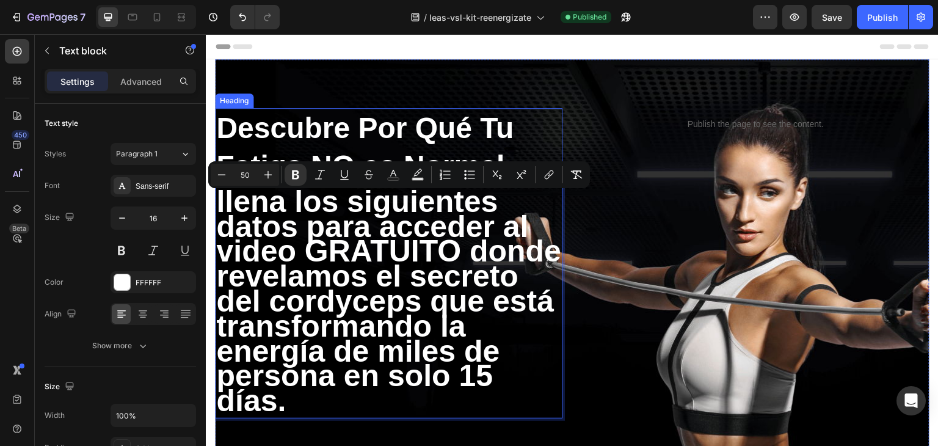
click at [317, 132] on h2 "Descubre Por Qué Tu Fatiga NO es Normal" at bounding box center [388, 147] width 347 height 79
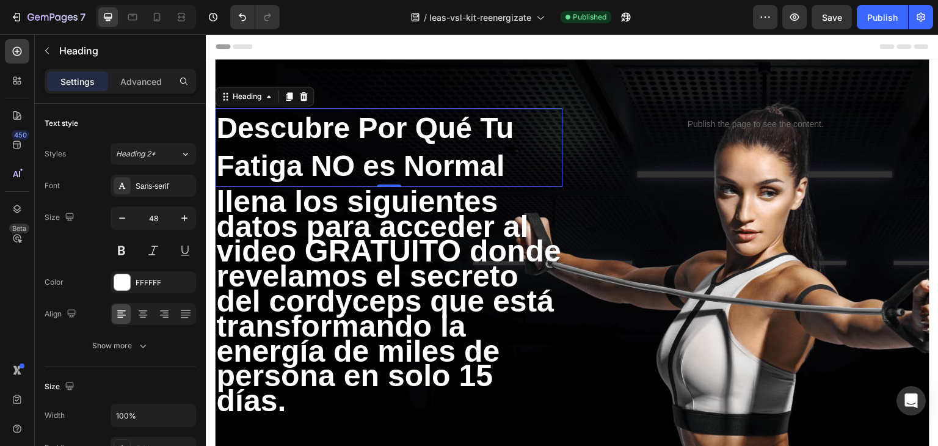
click at [292, 135] on h2 "Descubre Por Qué Tu Fatiga NO es Normal" at bounding box center [388, 147] width 347 height 79
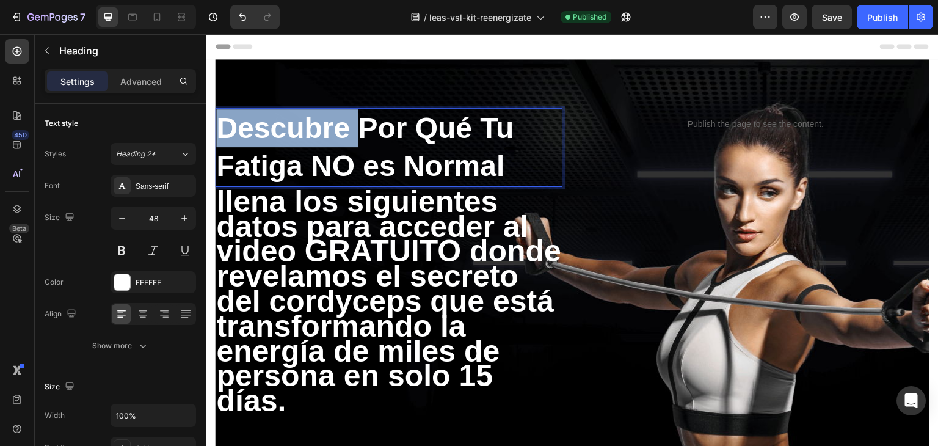
click at [292, 135] on p "Descubre Por Qué Tu Fatiga NO es Normal" at bounding box center [388, 147] width 345 height 76
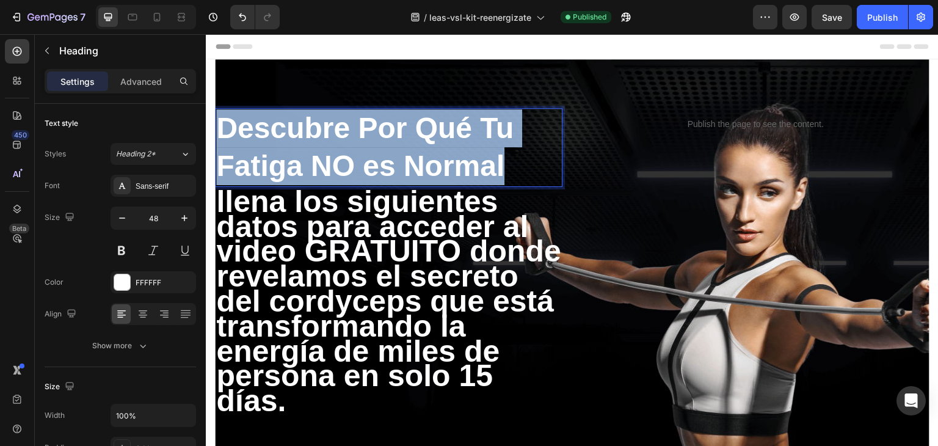
click at [292, 135] on p "Descubre Por Qué Tu Fatiga NO es Normal" at bounding box center [388, 147] width 345 height 76
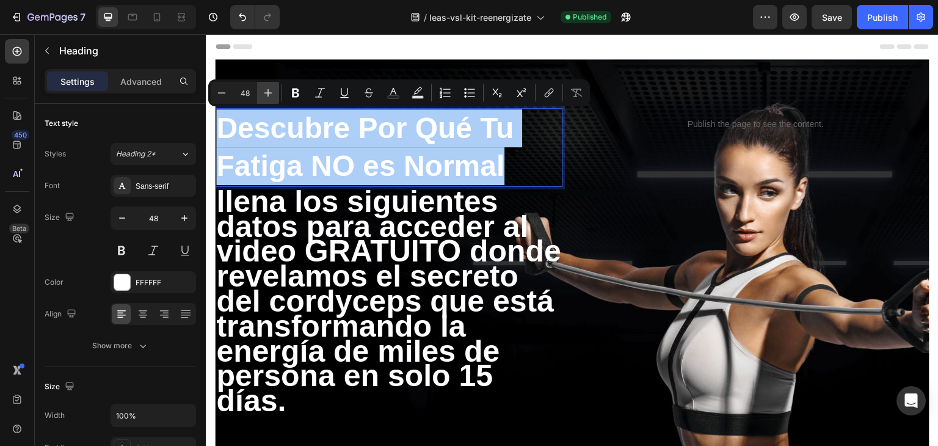
click at [266, 93] on icon "Editor contextual toolbar" at bounding box center [268, 93] width 8 height 8
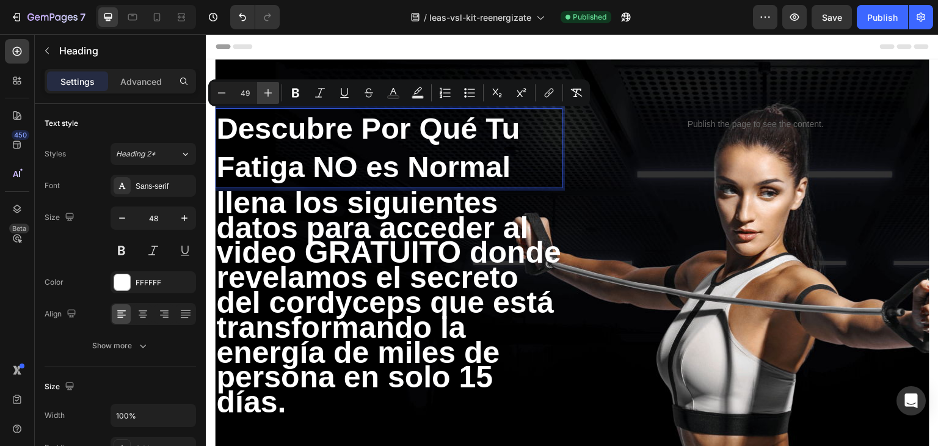
click at [266, 93] on icon "Editor contextual toolbar" at bounding box center [268, 93] width 8 height 8
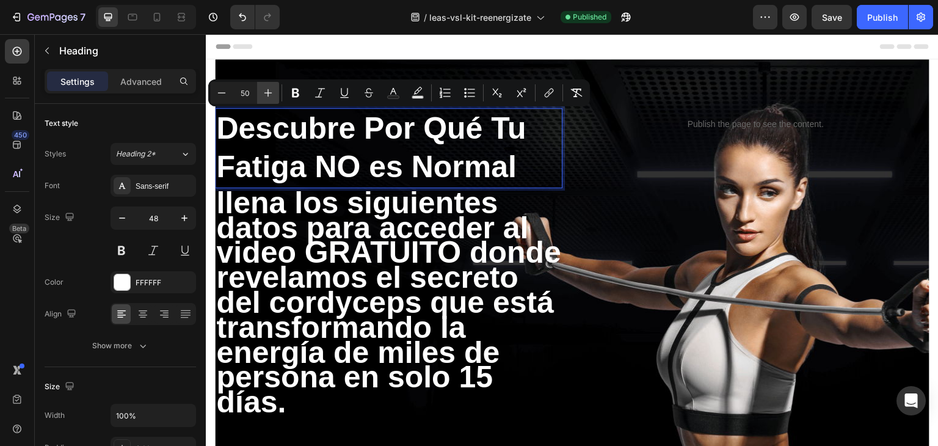
click at [266, 93] on icon "Editor contextual toolbar" at bounding box center [268, 93] width 8 height 8
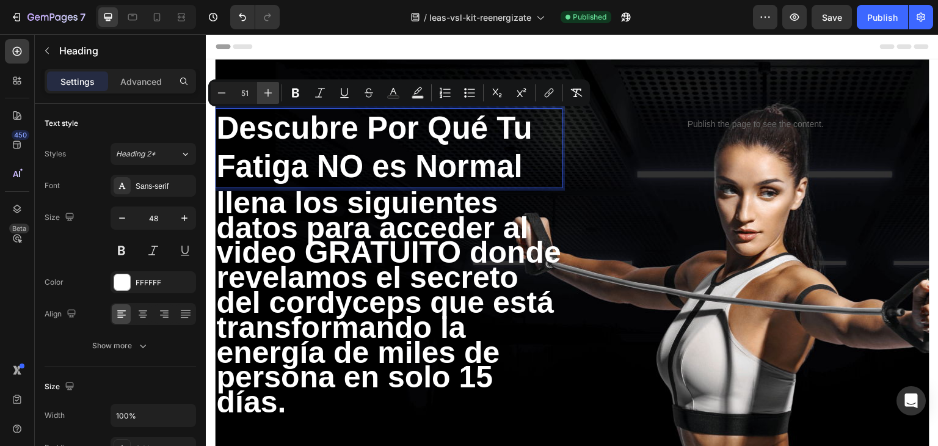
click at [266, 93] on icon "Editor contextual toolbar" at bounding box center [268, 93] width 8 height 8
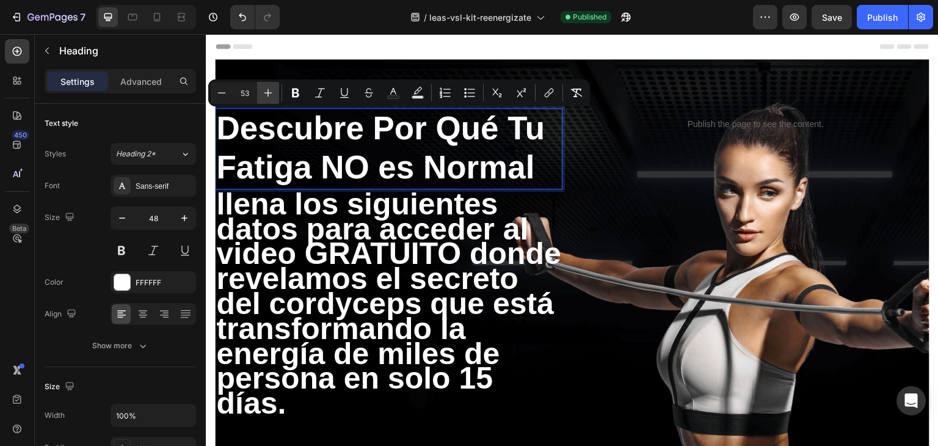
click at [266, 93] on icon "Editor contextual toolbar" at bounding box center [268, 93] width 8 height 8
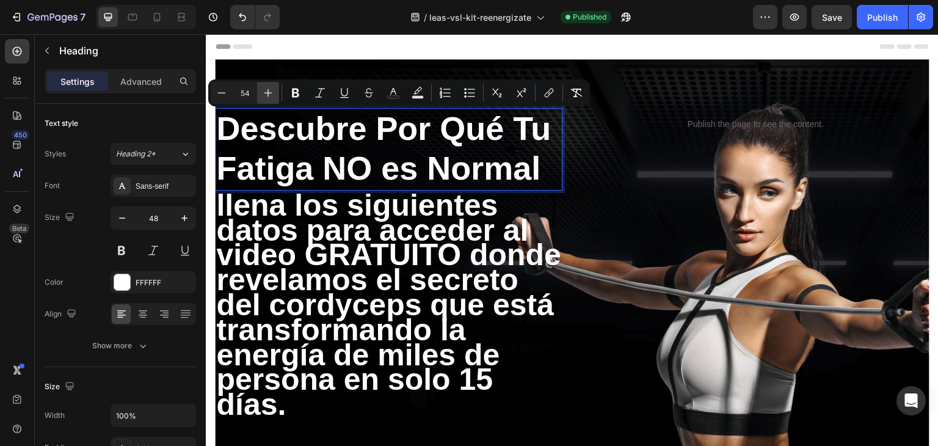
click at [266, 93] on icon "Editor contextual toolbar" at bounding box center [268, 93] width 8 height 8
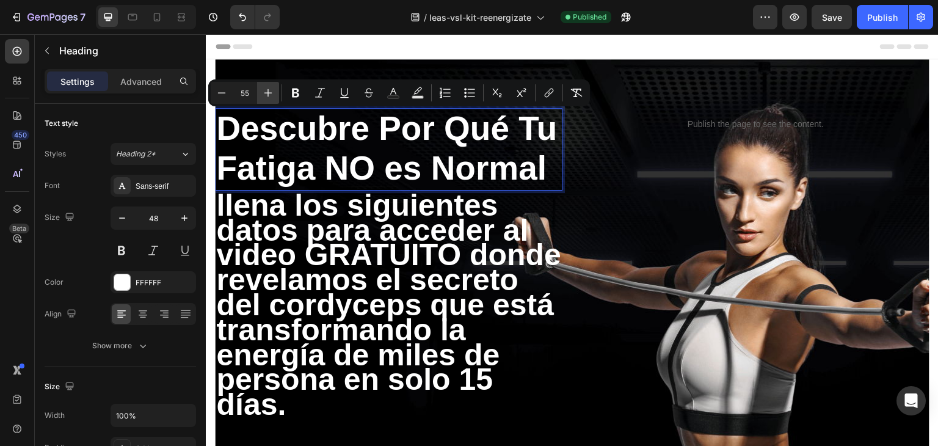
click at [266, 93] on icon "Editor contextual toolbar" at bounding box center [268, 93] width 8 height 8
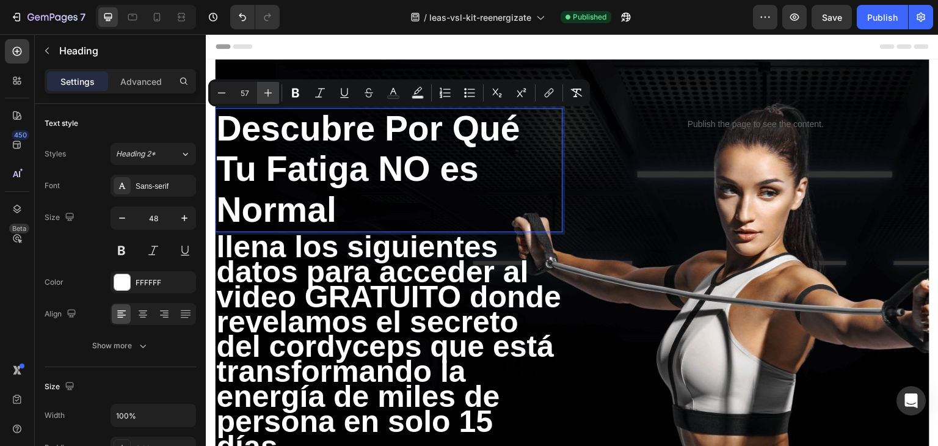
click at [266, 93] on icon "Editor contextual toolbar" at bounding box center [268, 93] width 8 height 8
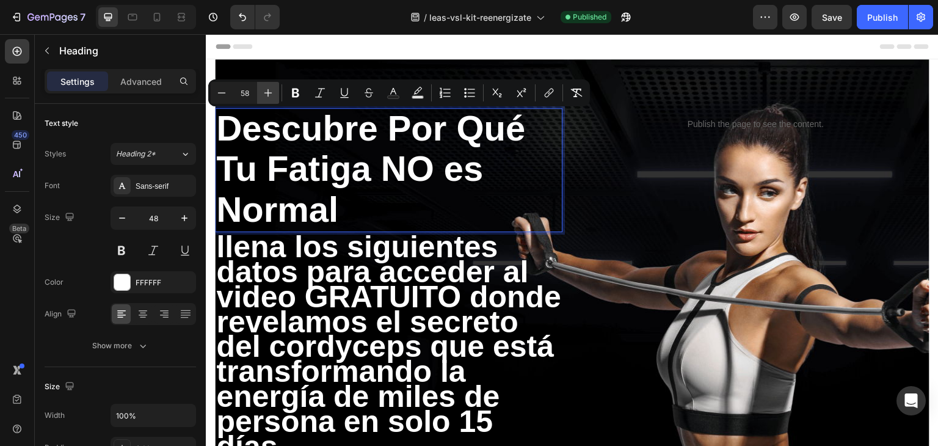
click at [266, 93] on icon "Editor contextual toolbar" at bounding box center [268, 93] width 8 height 8
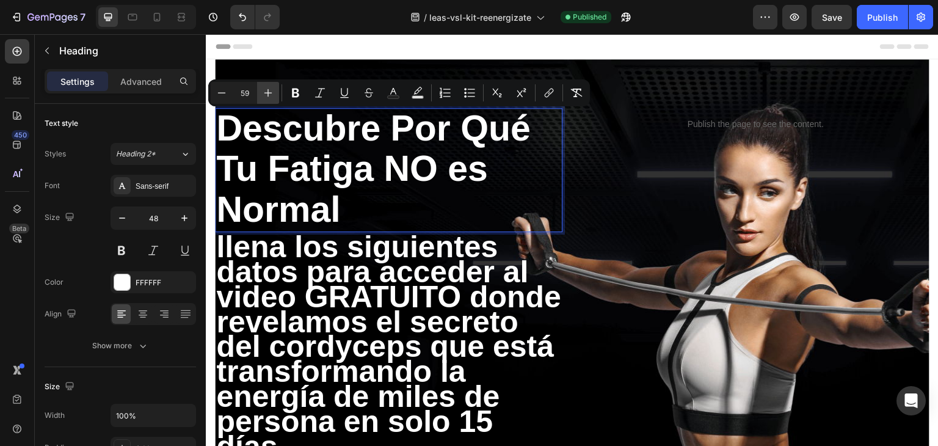
click at [266, 93] on icon "Editor contextual toolbar" at bounding box center [268, 93] width 8 height 8
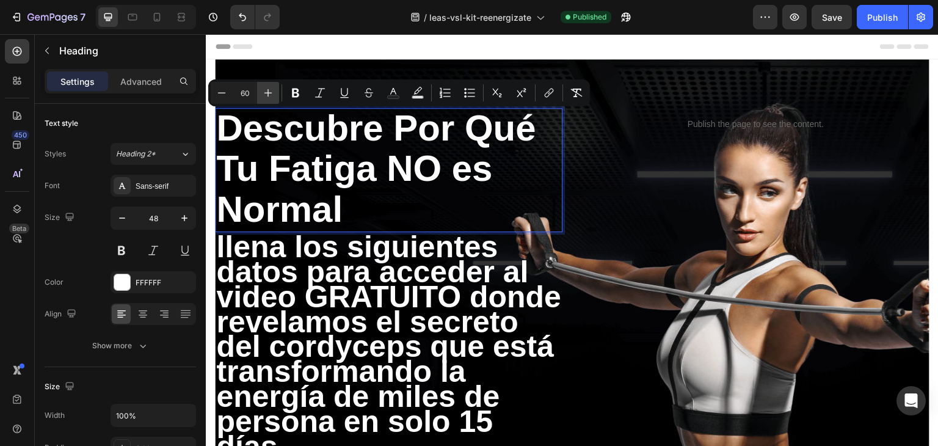
click at [266, 93] on icon "Editor contextual toolbar" at bounding box center [268, 93] width 8 height 8
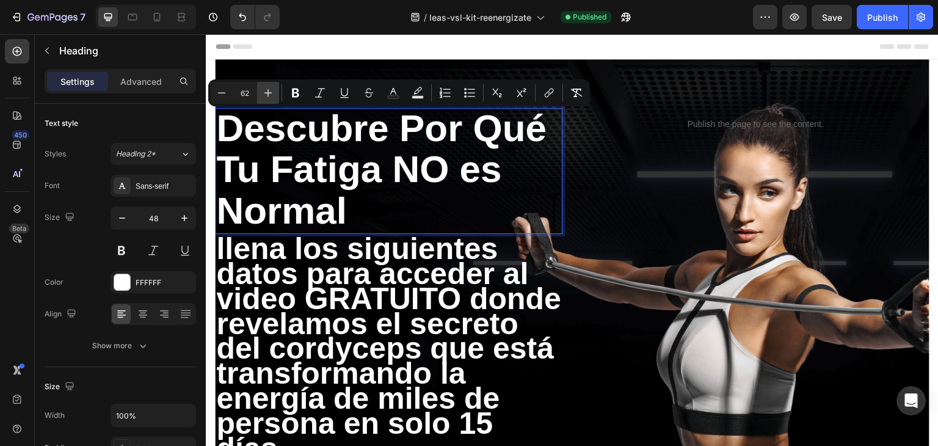
click at [266, 93] on icon "Editor contextual toolbar" at bounding box center [268, 93] width 8 height 8
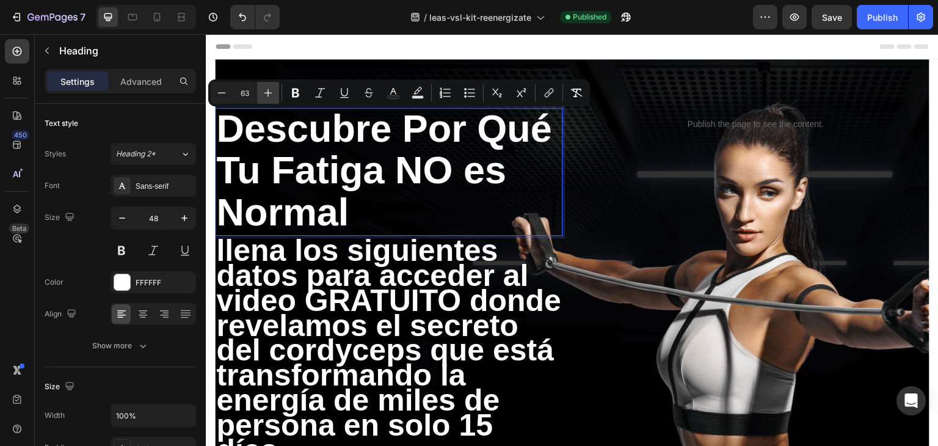
click at [266, 93] on icon "Editor contextual toolbar" at bounding box center [268, 93] width 8 height 8
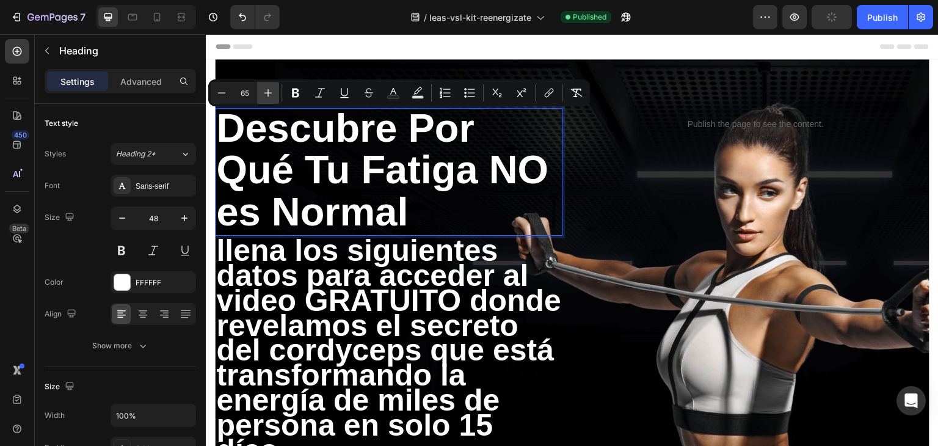
click at [266, 93] on icon "Editor contextual toolbar" at bounding box center [268, 93] width 8 height 8
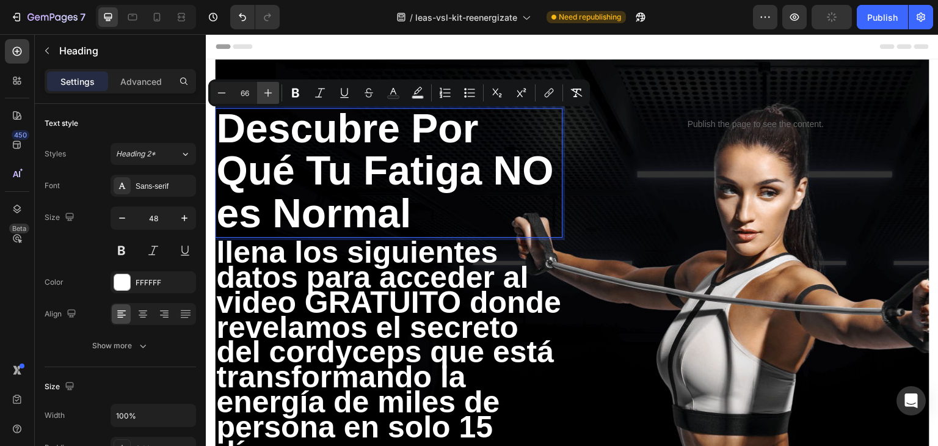
click at [266, 93] on icon "Editor contextual toolbar" at bounding box center [268, 93] width 8 height 8
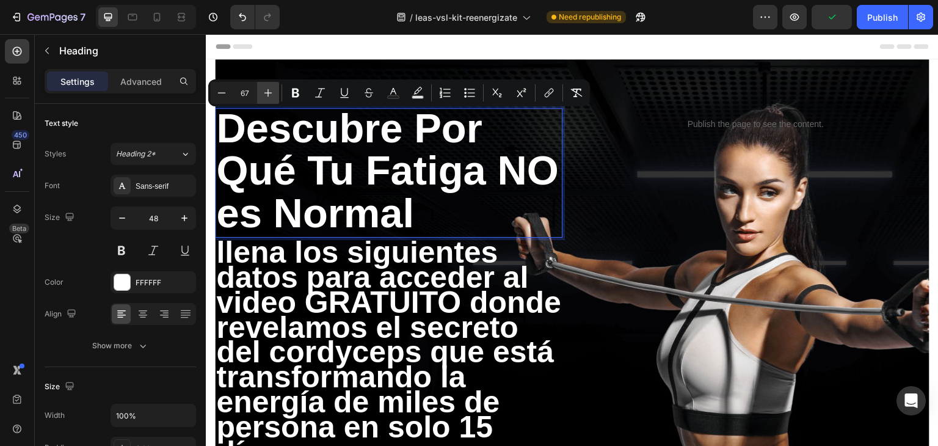
click at [266, 93] on icon "Editor contextual toolbar" at bounding box center [268, 93] width 8 height 8
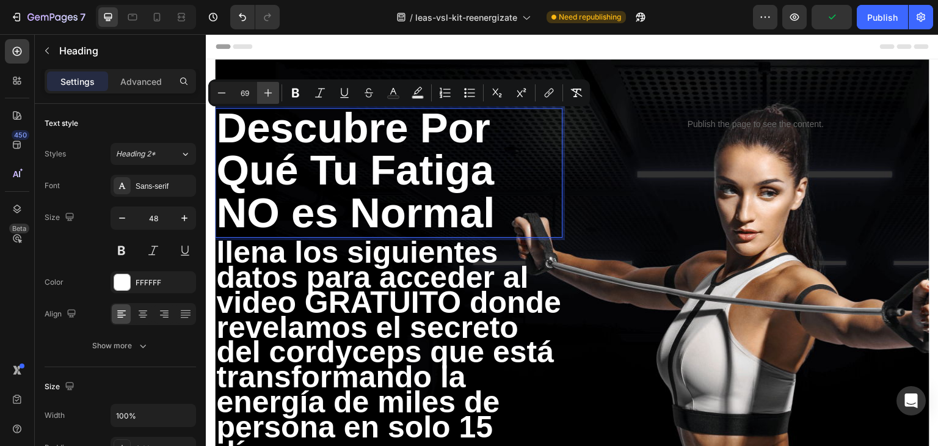
click at [266, 93] on icon "Editor contextual toolbar" at bounding box center [268, 93] width 8 height 8
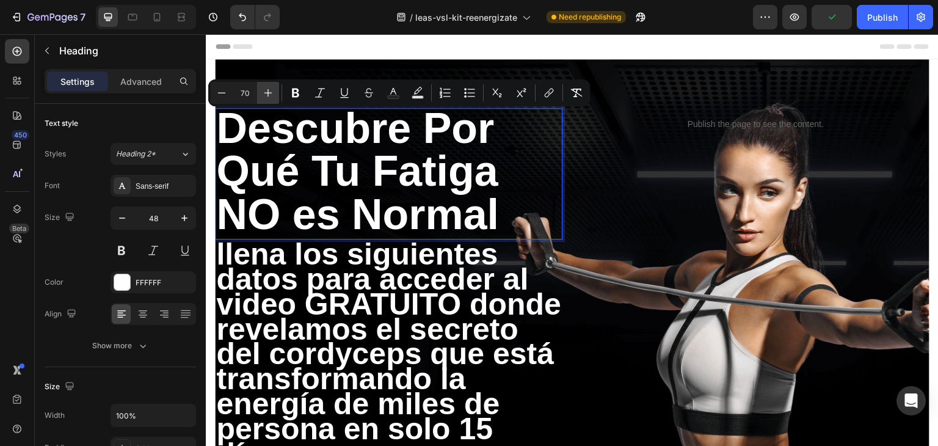
click at [266, 93] on icon "Editor contextual toolbar" at bounding box center [268, 93] width 8 height 8
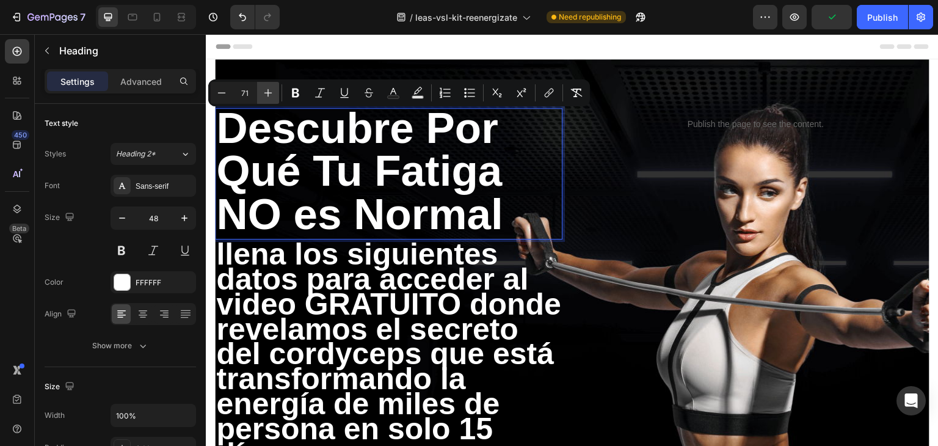
click at [266, 93] on icon "Editor contextual toolbar" at bounding box center [268, 93] width 8 height 8
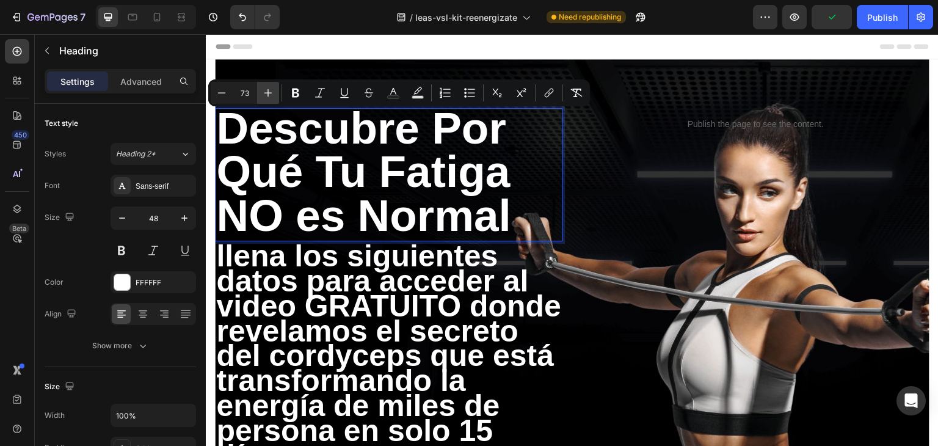
click at [266, 93] on icon "Editor contextual toolbar" at bounding box center [268, 93] width 8 height 8
type input "74"
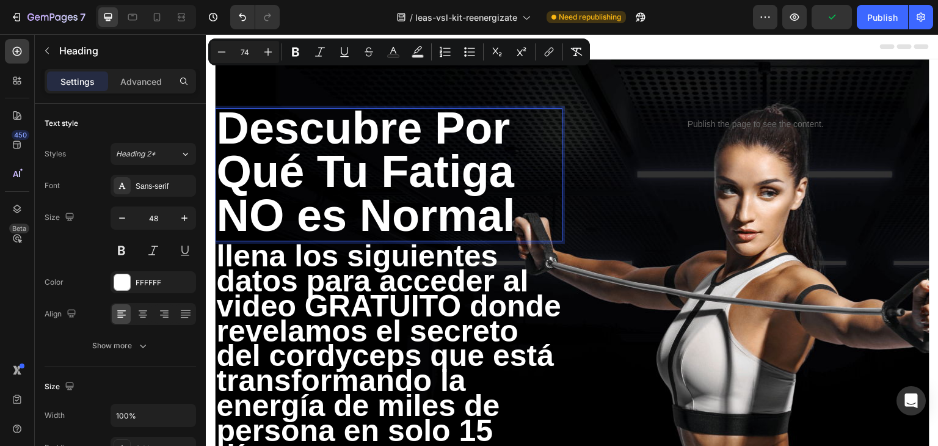
scroll to position [183, 0]
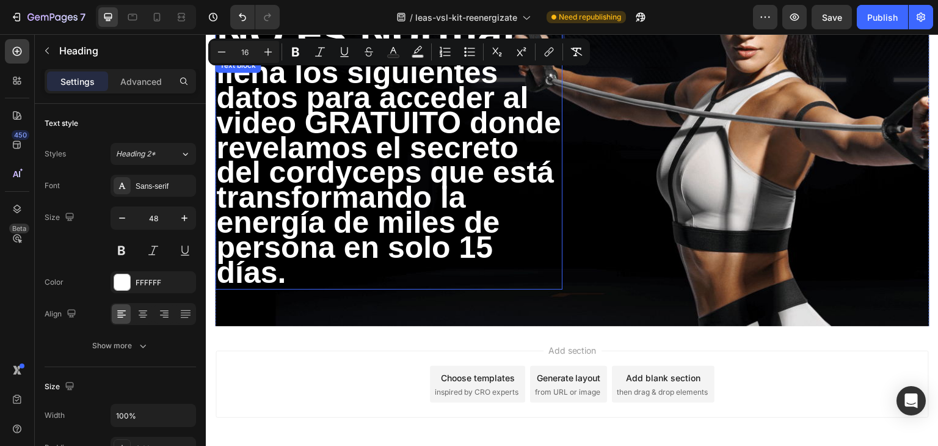
click at [401, 164] on strong "llena los siguientes datos para acceder al video GRATUITO donde revelamos el se…" at bounding box center [388, 172] width 345 height 233
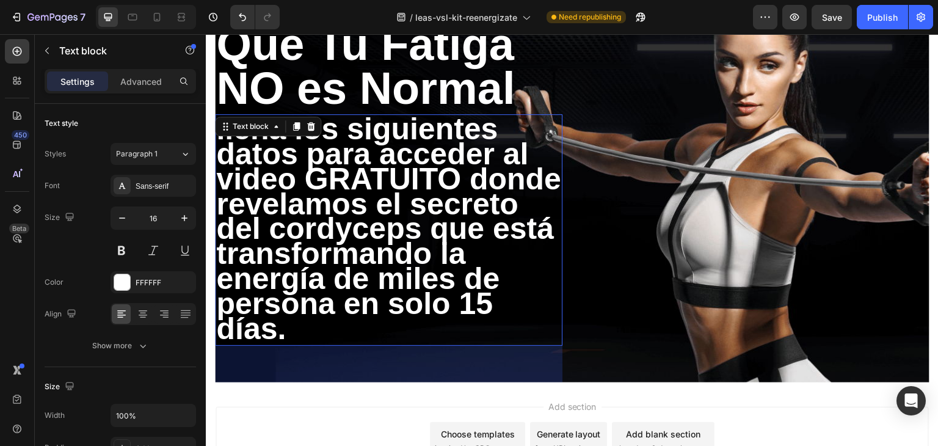
scroll to position [0, 0]
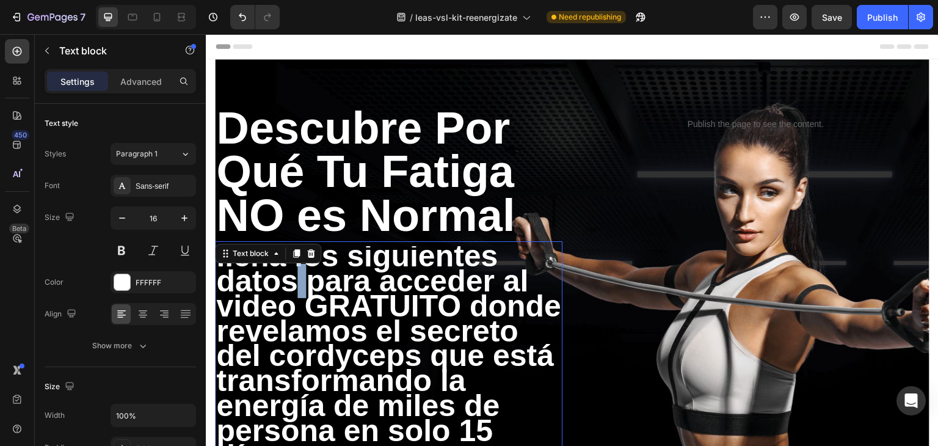
click at [299, 297] on strong "llena los siguientes datos para acceder al video GRATUITO donde revelamos el se…" at bounding box center [388, 355] width 345 height 233
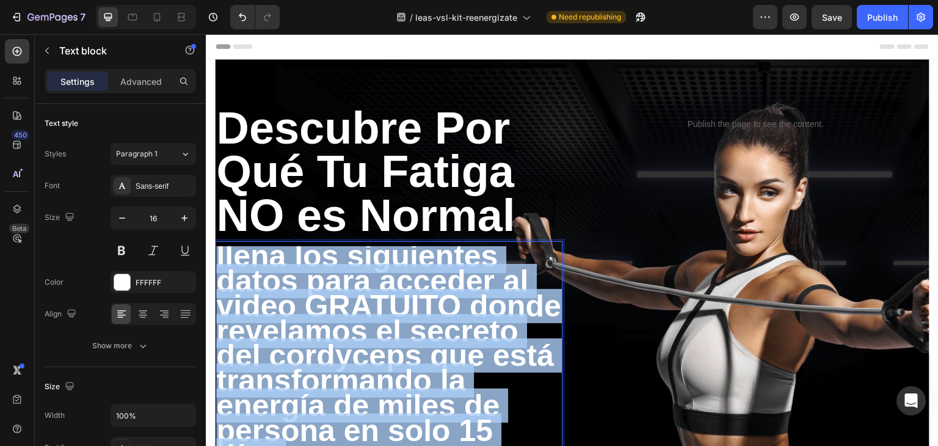
click at [299, 297] on strong "llena los siguientes datos para acceder al video GRATUITO donde revelamos el se…" at bounding box center [388, 355] width 345 height 233
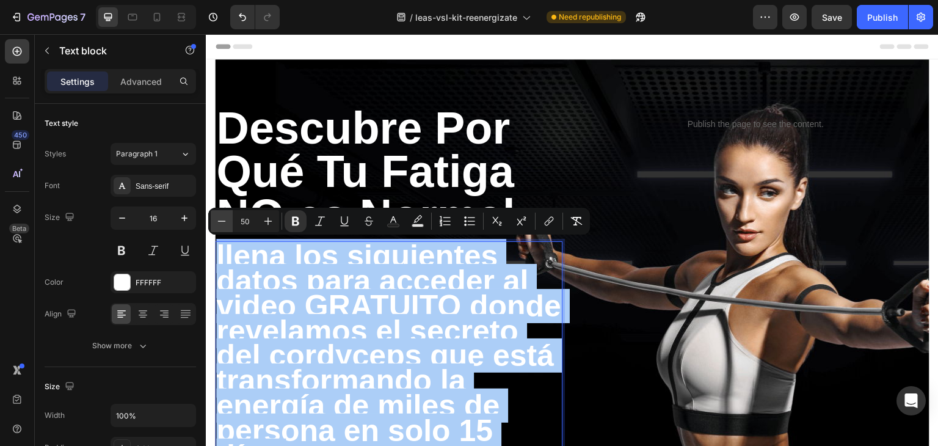
click at [222, 225] on icon "Editor contextual toolbar" at bounding box center [222, 221] width 12 height 12
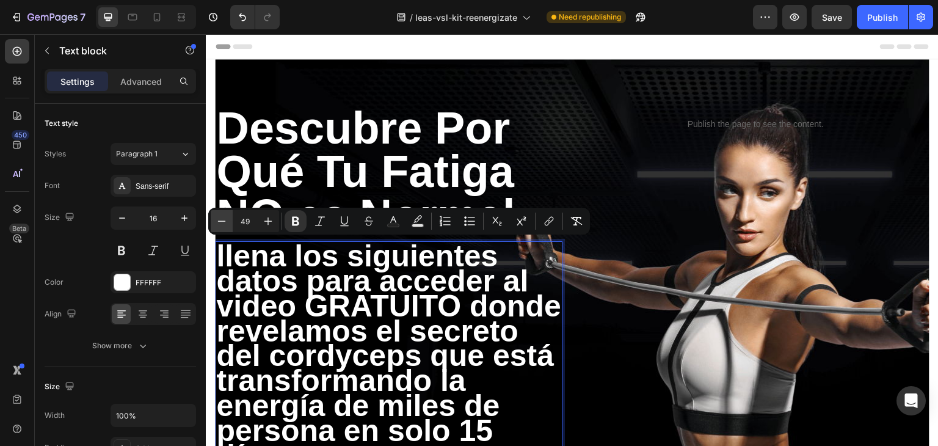
click at [222, 225] on icon "Editor contextual toolbar" at bounding box center [222, 221] width 12 height 12
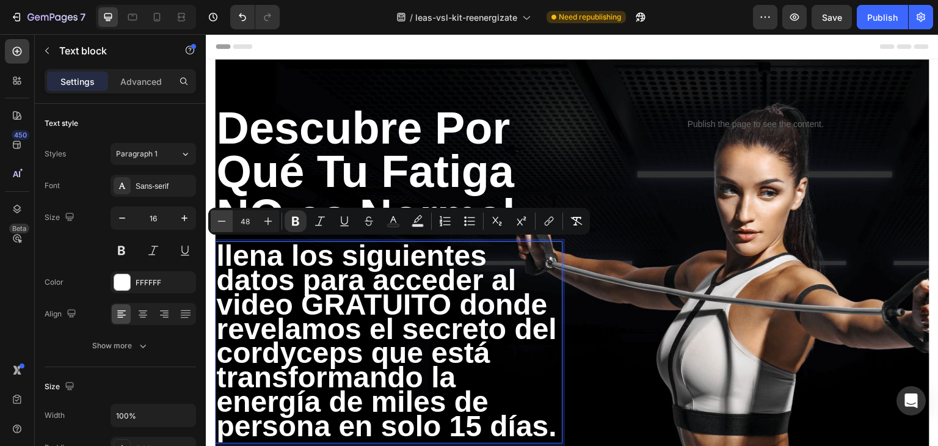
click at [222, 225] on icon "Editor contextual toolbar" at bounding box center [222, 221] width 12 height 12
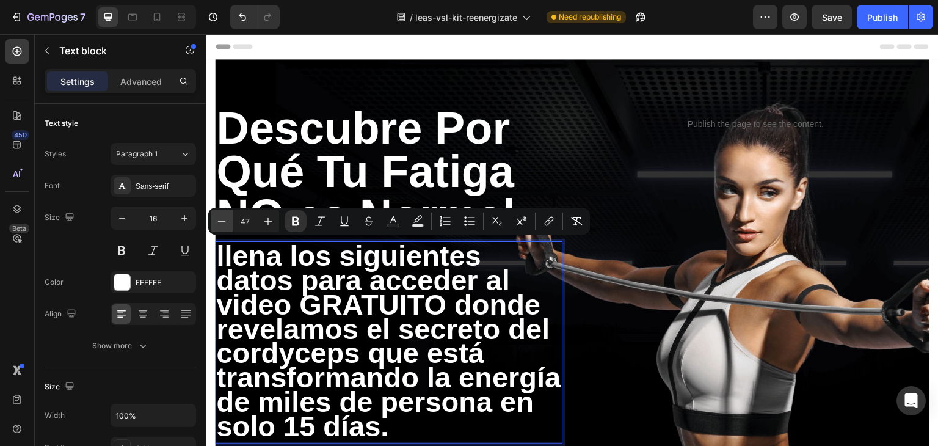
click at [222, 225] on icon "Editor contextual toolbar" at bounding box center [222, 221] width 12 height 12
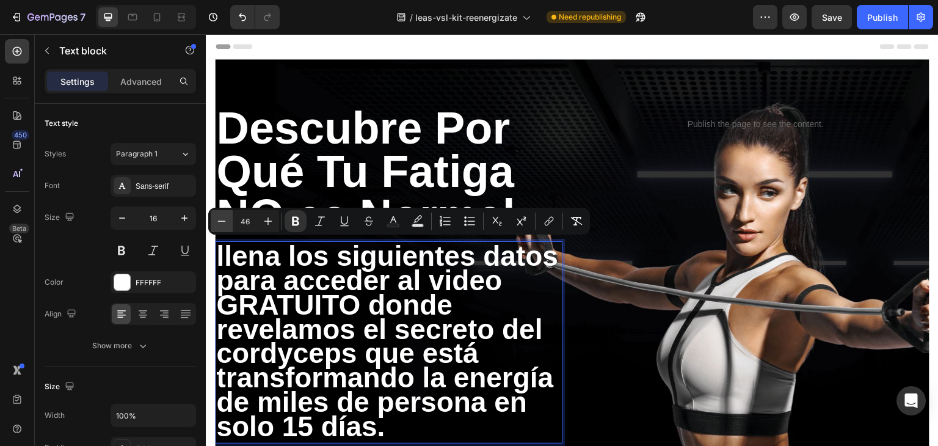
click at [222, 225] on icon "Editor contextual toolbar" at bounding box center [222, 221] width 12 height 12
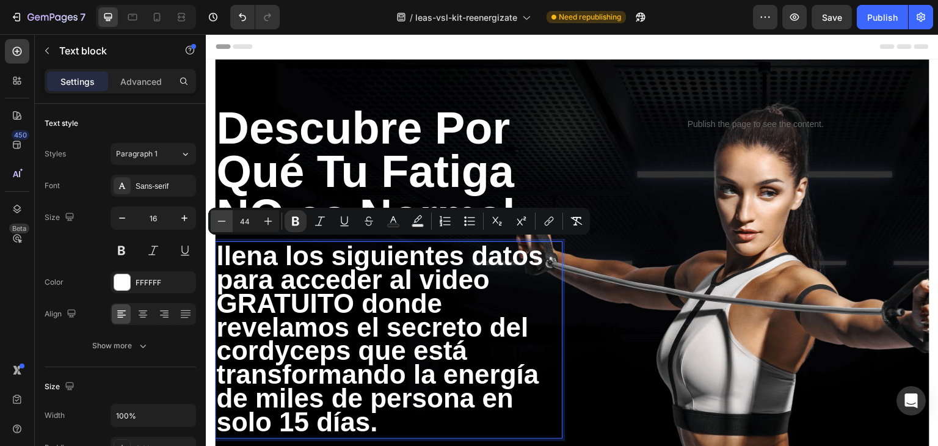
click at [222, 225] on icon "Editor contextual toolbar" at bounding box center [222, 221] width 12 height 12
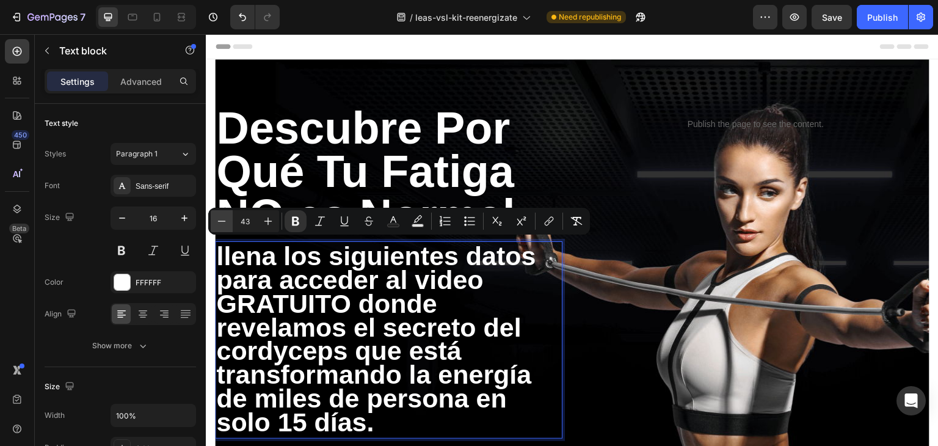
click at [222, 225] on icon "Editor contextual toolbar" at bounding box center [222, 221] width 12 height 12
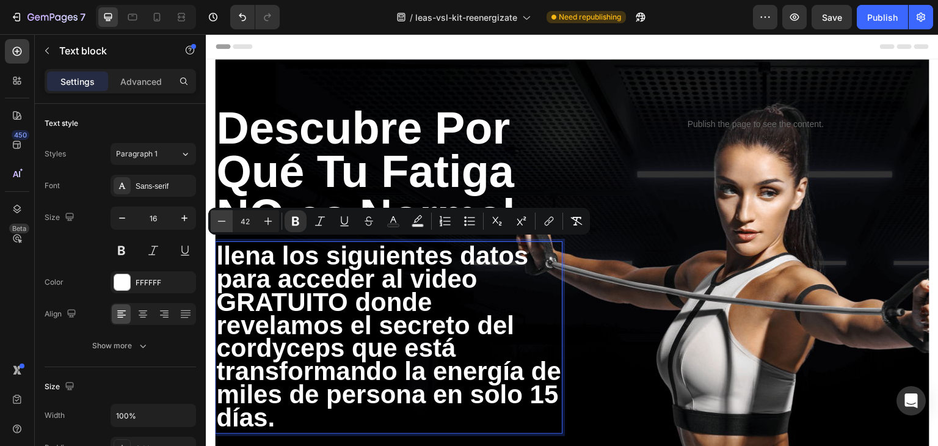
click at [222, 225] on icon "Editor contextual toolbar" at bounding box center [222, 221] width 12 height 12
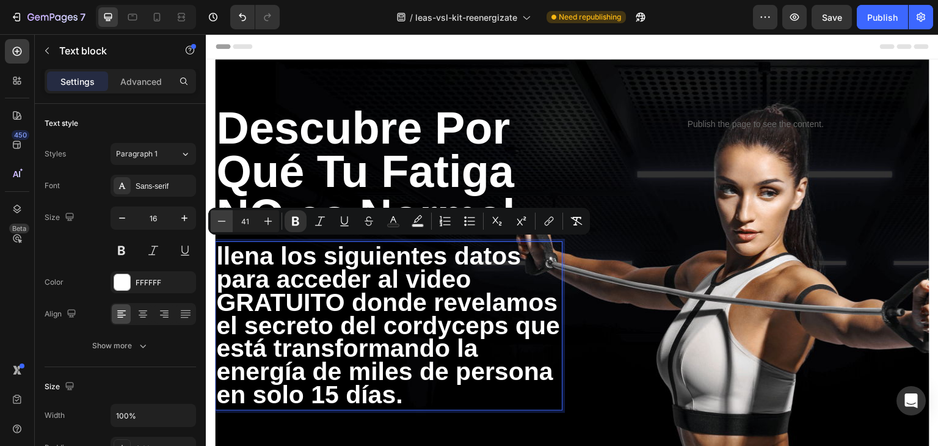
click at [222, 225] on icon "Editor contextual toolbar" at bounding box center [222, 221] width 12 height 12
type input "40"
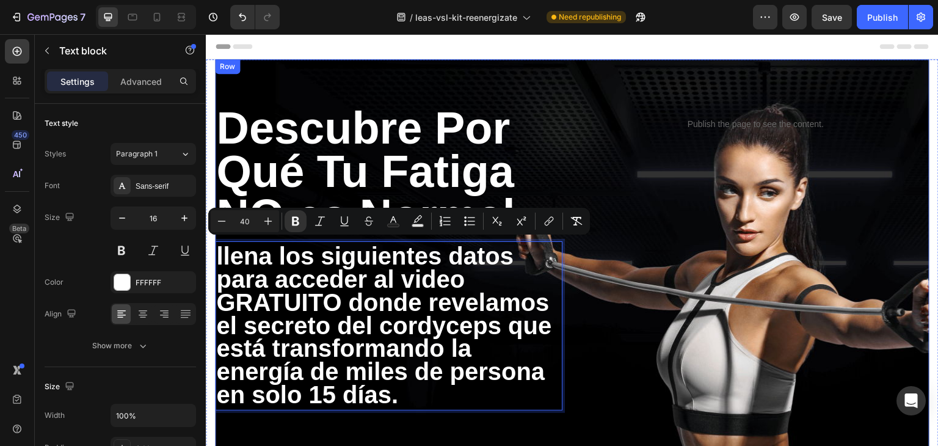
click at [357, 79] on div "⁠⁠⁠⁠⁠⁠⁠ Descubre Por Qué Tu Fatiga NO es Normal Heading llena los siguientes da…" at bounding box center [572, 308] width 714 height 499
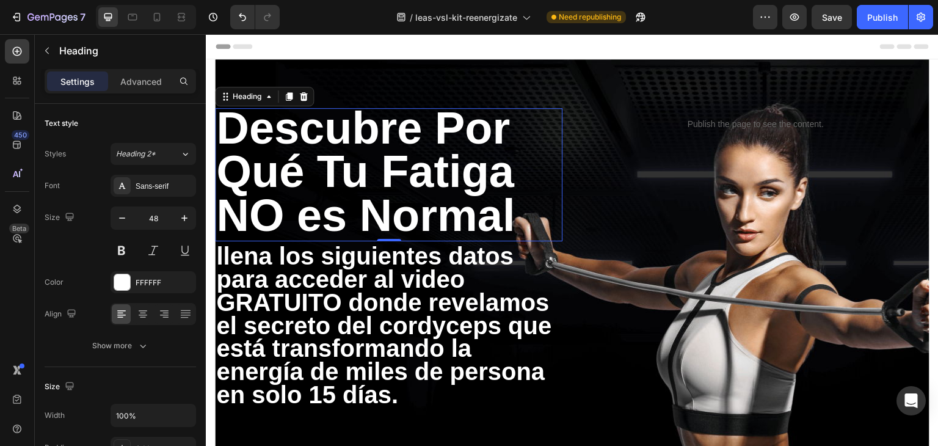
click at [393, 169] on span "Descubre Por Qué Tu Fatiga NO es Normal" at bounding box center [365, 172] width 299 height 138
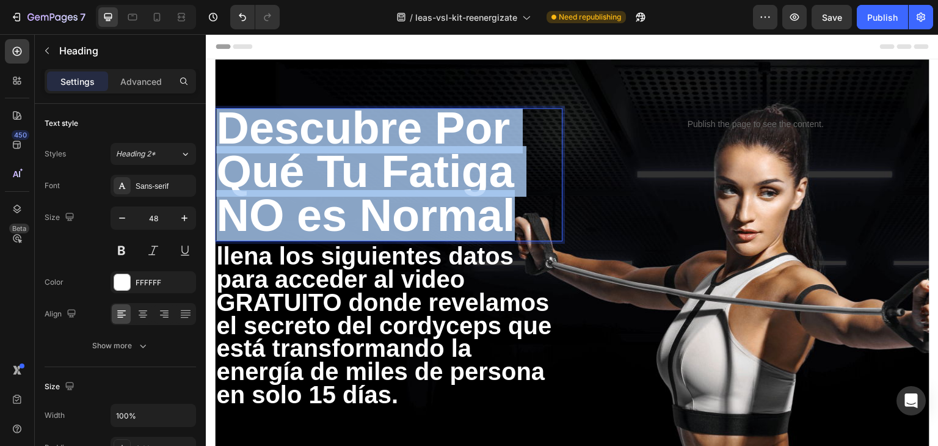
click at [393, 169] on span "Descubre Por Qué Tu Fatiga NO es Normal" at bounding box center [365, 172] width 299 height 138
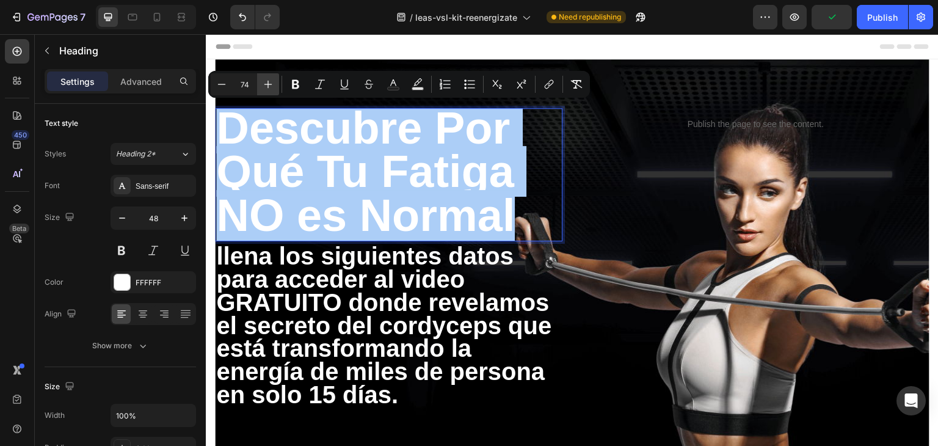
click at [271, 86] on icon "Editor contextual toolbar" at bounding box center [268, 84] width 12 height 12
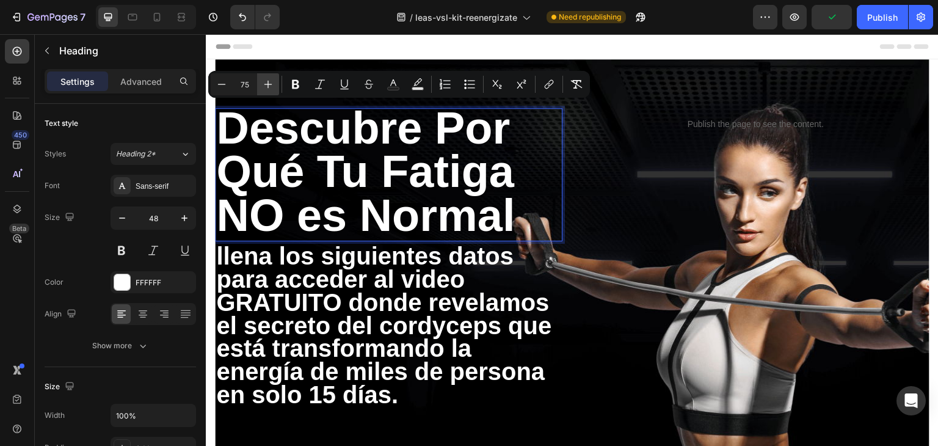
click at [271, 86] on icon "Editor contextual toolbar" at bounding box center [268, 84] width 12 height 12
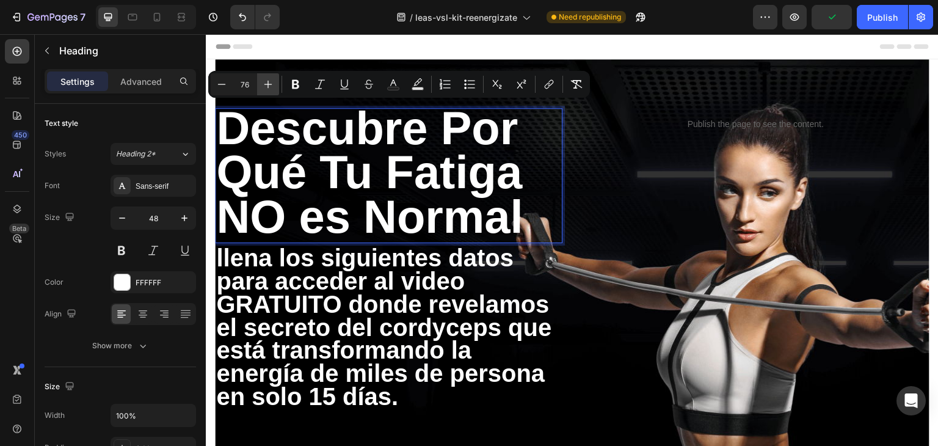
click at [271, 86] on icon "Editor contextual toolbar" at bounding box center [268, 84] width 12 height 12
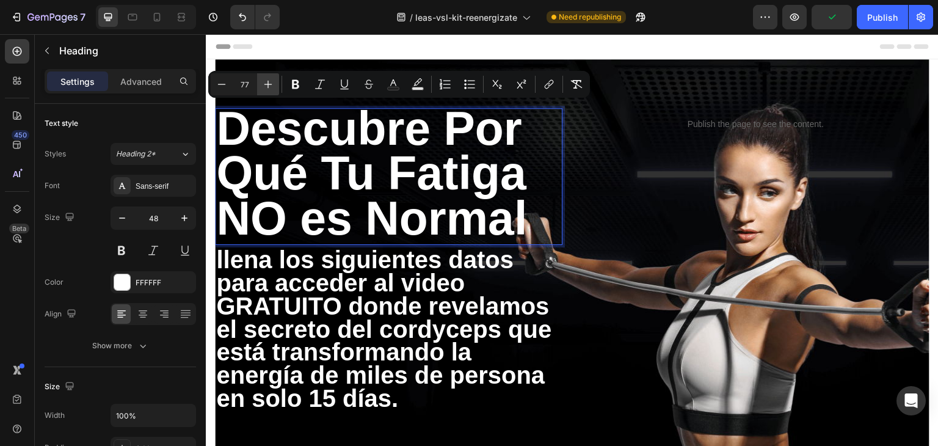
click at [271, 86] on icon "Editor contextual toolbar" at bounding box center [268, 84] width 12 height 12
type input "78"
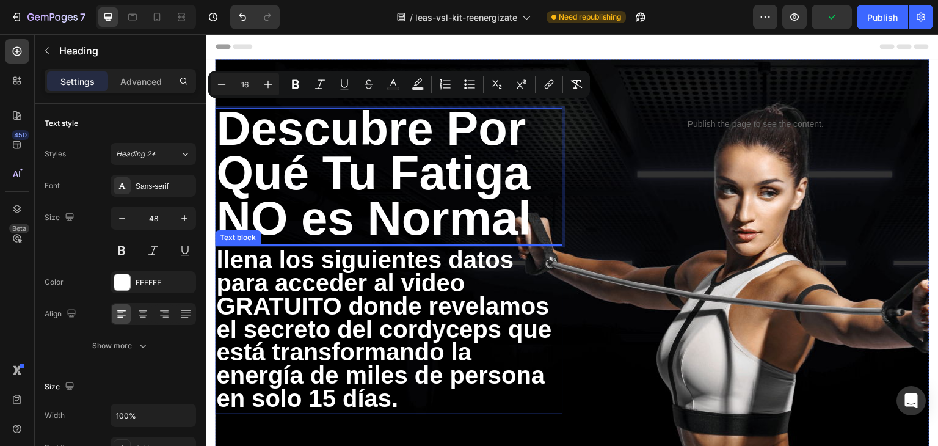
click at [462, 402] on p "llena los siguientes datos para acceder al video GRATUITO donde revelamos el se…" at bounding box center [388, 332] width 345 height 162
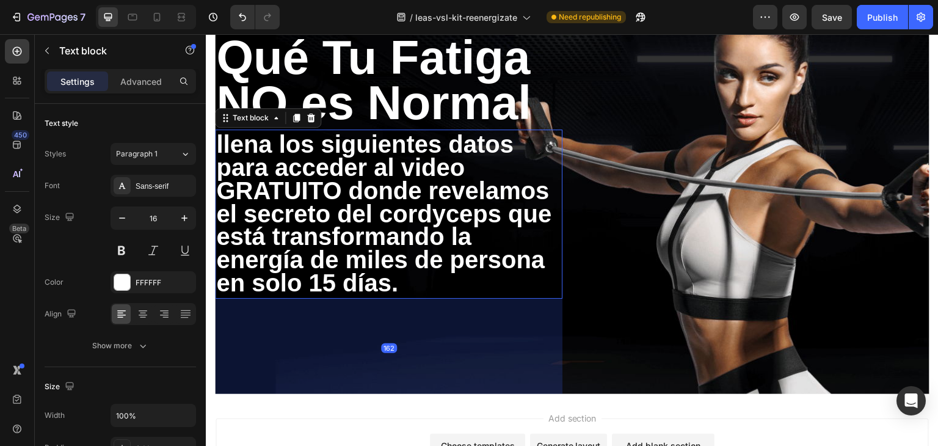
scroll to position [122, 0]
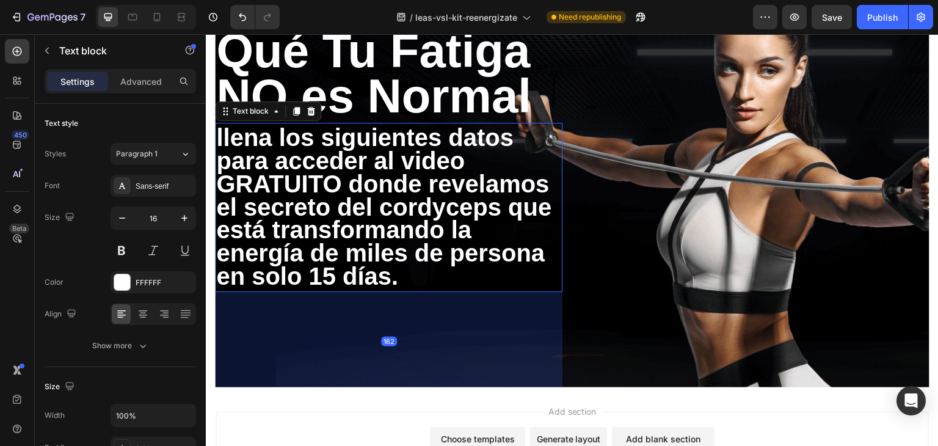
click at [490, 358] on div "162" at bounding box center [388, 341] width 347 height 99
click at [871, 12] on div "Publish" at bounding box center [882, 17] width 31 height 13
